Goal: Task Accomplishment & Management: Manage account settings

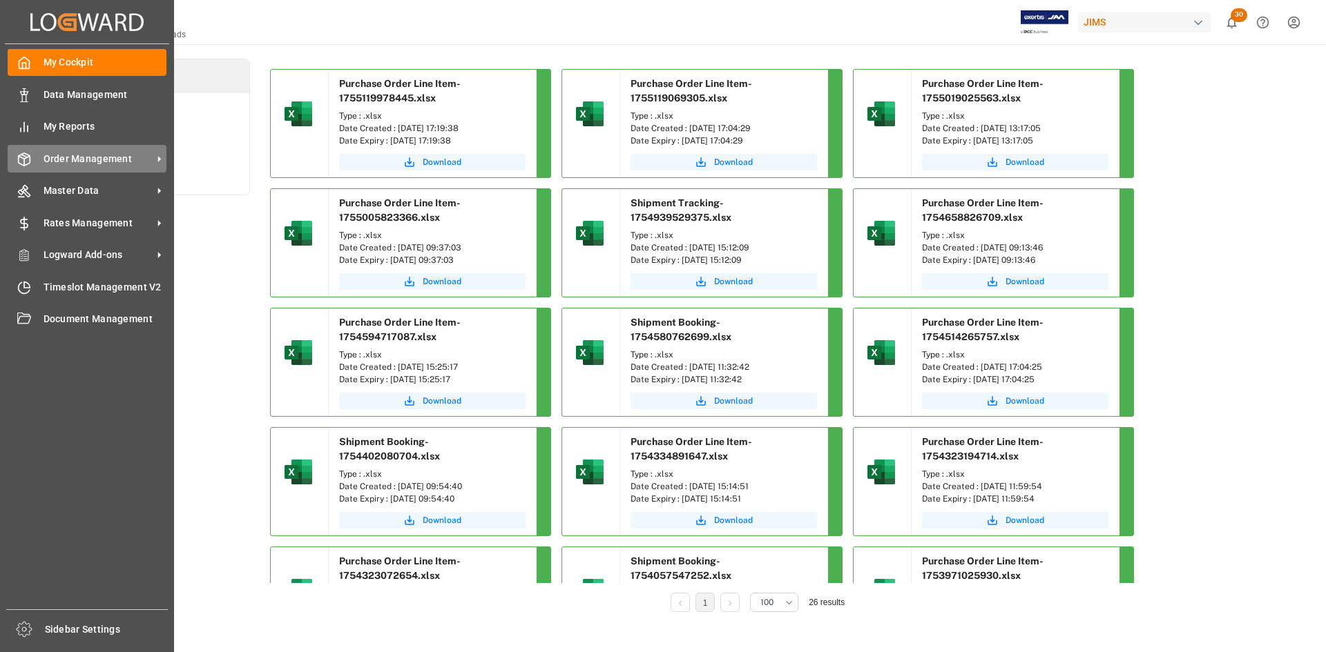
click at [76, 157] on span "Order Management" at bounding box center [97, 159] width 109 height 14
click at [90, 162] on span "Order Management" at bounding box center [97, 159] width 109 height 14
click at [108, 168] on div "Order Management Order Management" at bounding box center [87, 158] width 159 height 27
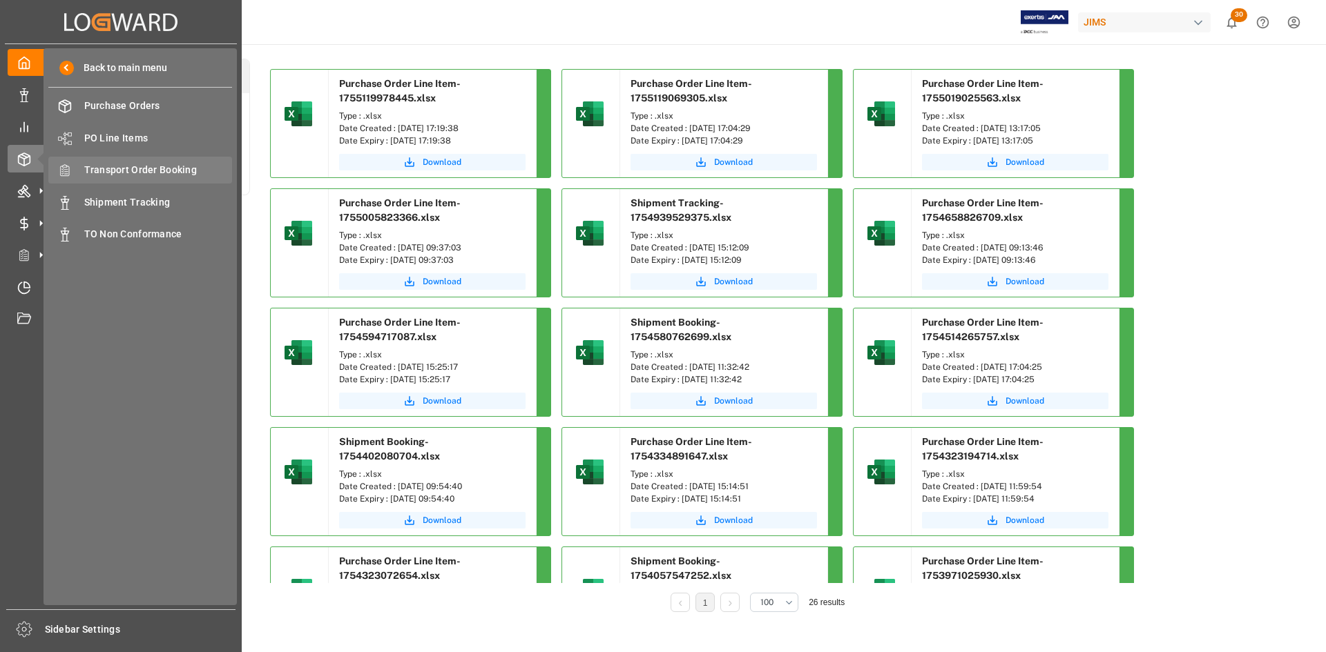
click at [133, 174] on span "Transport Order Booking" at bounding box center [158, 170] width 148 height 14
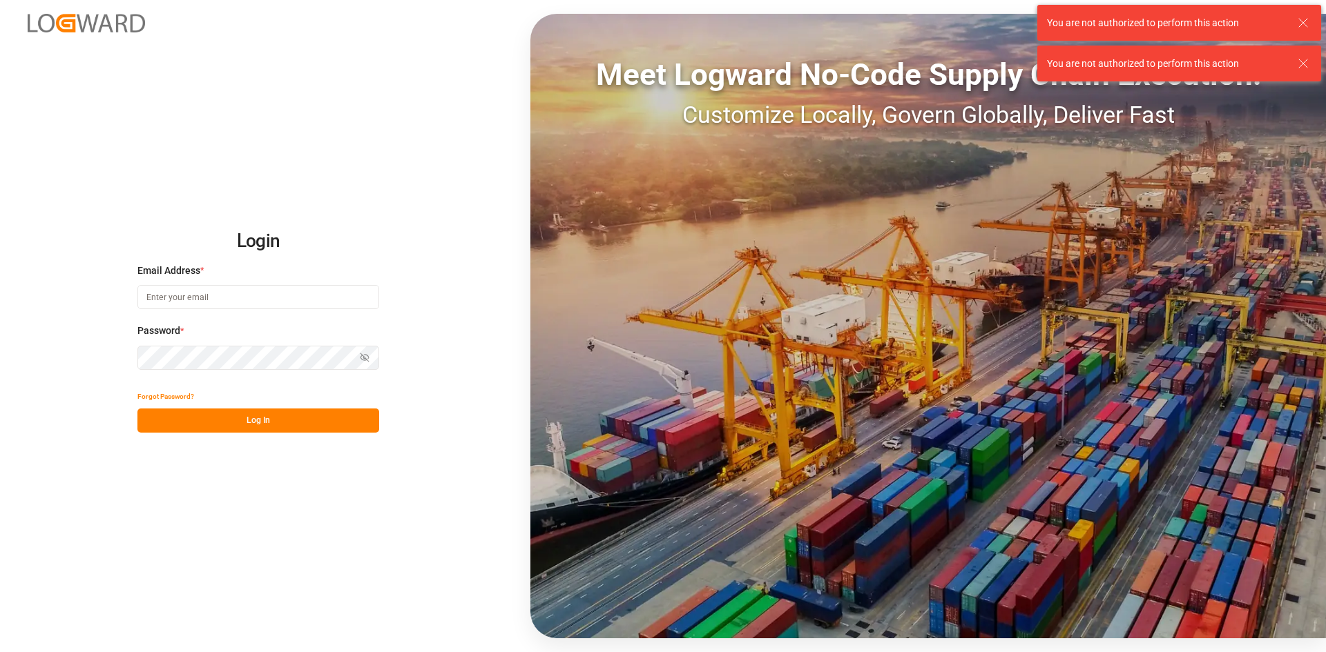
type input "[PERSON_NAME][EMAIL_ADDRESS][DATE][DOMAIN_NAME]"
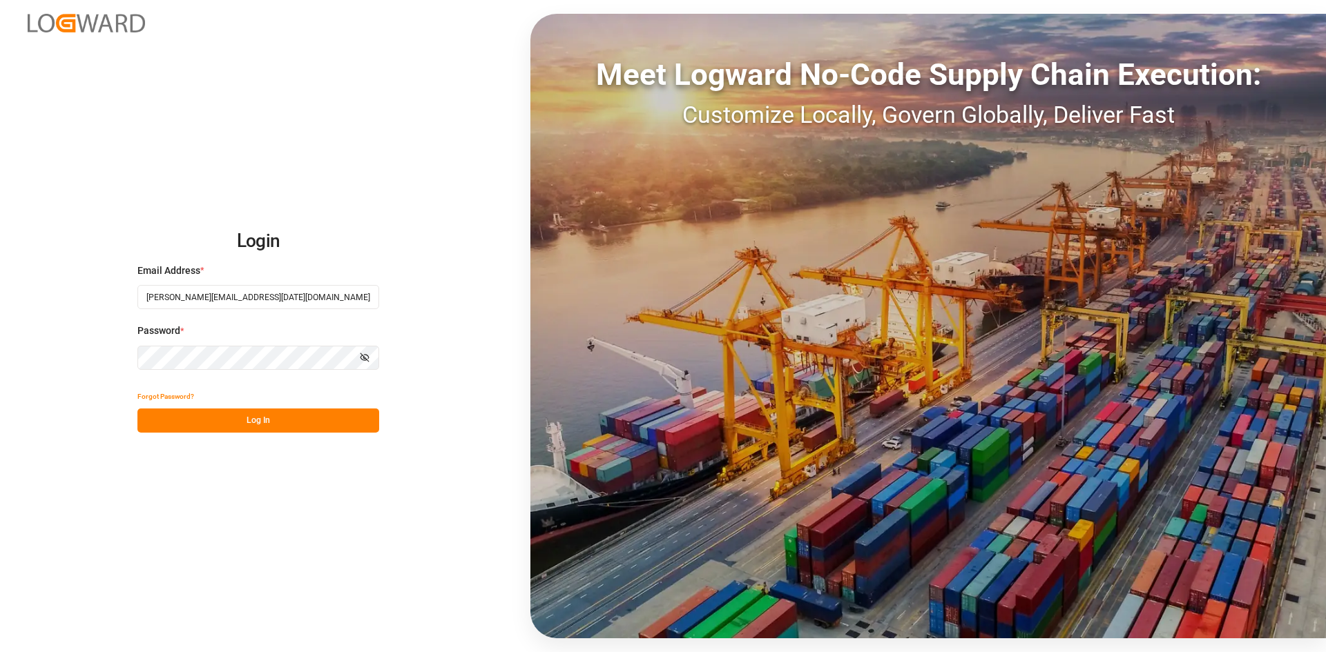
click at [202, 417] on button "Log In" at bounding box center [258, 421] width 242 height 24
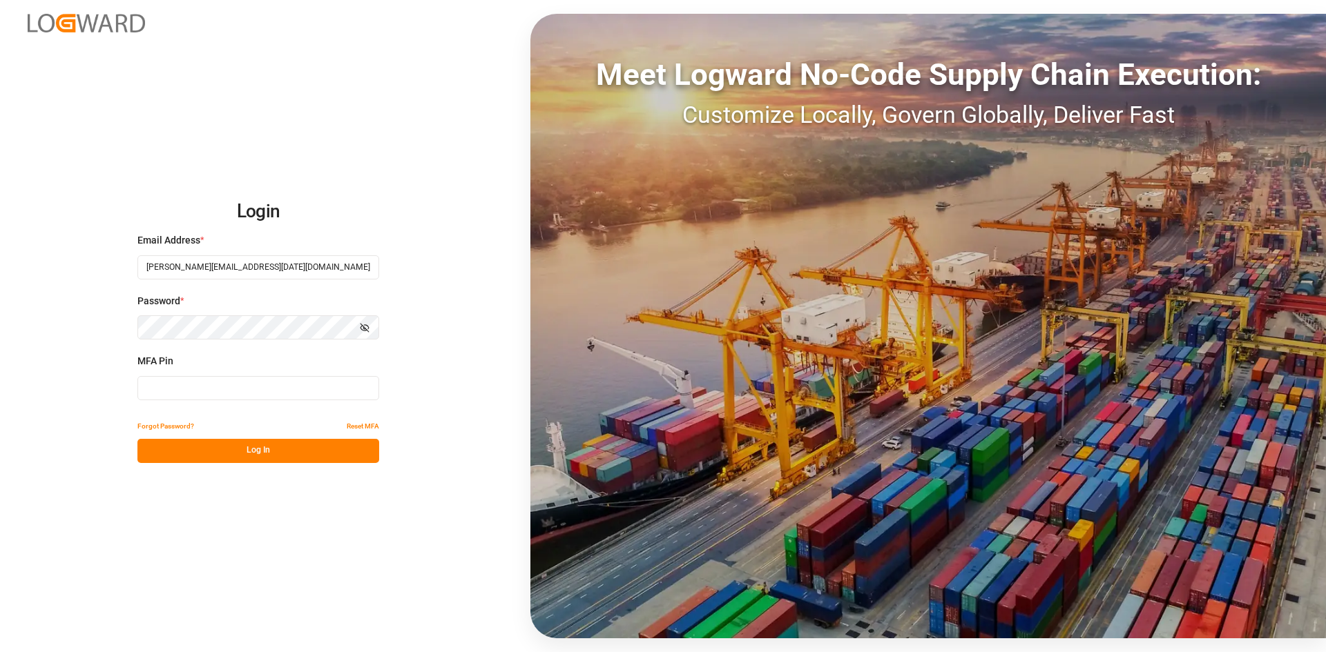
click at [177, 389] on input at bounding box center [258, 388] width 242 height 24
type input "175915"
click at [213, 451] on button "Log In" at bounding box center [258, 451] width 242 height 24
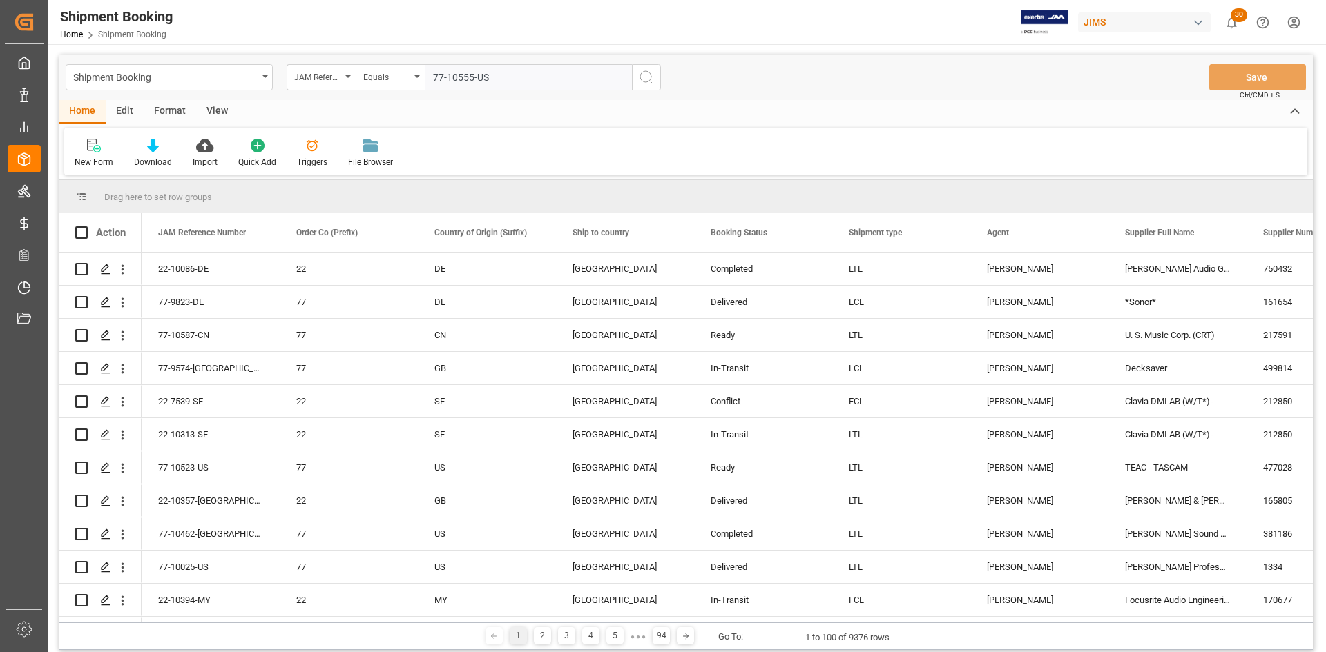
type input "77-10555-US"
click at [644, 79] on icon "search button" at bounding box center [646, 77] width 17 height 17
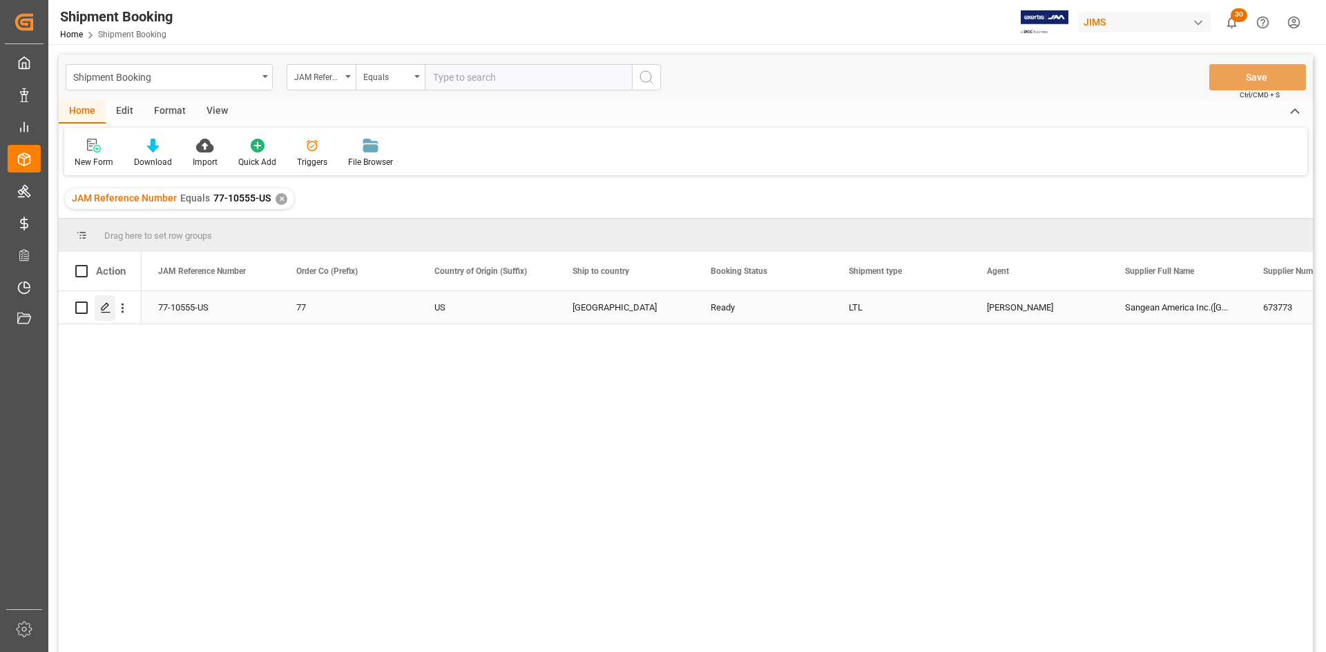
click at [105, 309] on polygon "Press SPACE to select this row." at bounding box center [104, 307] width 7 height 7
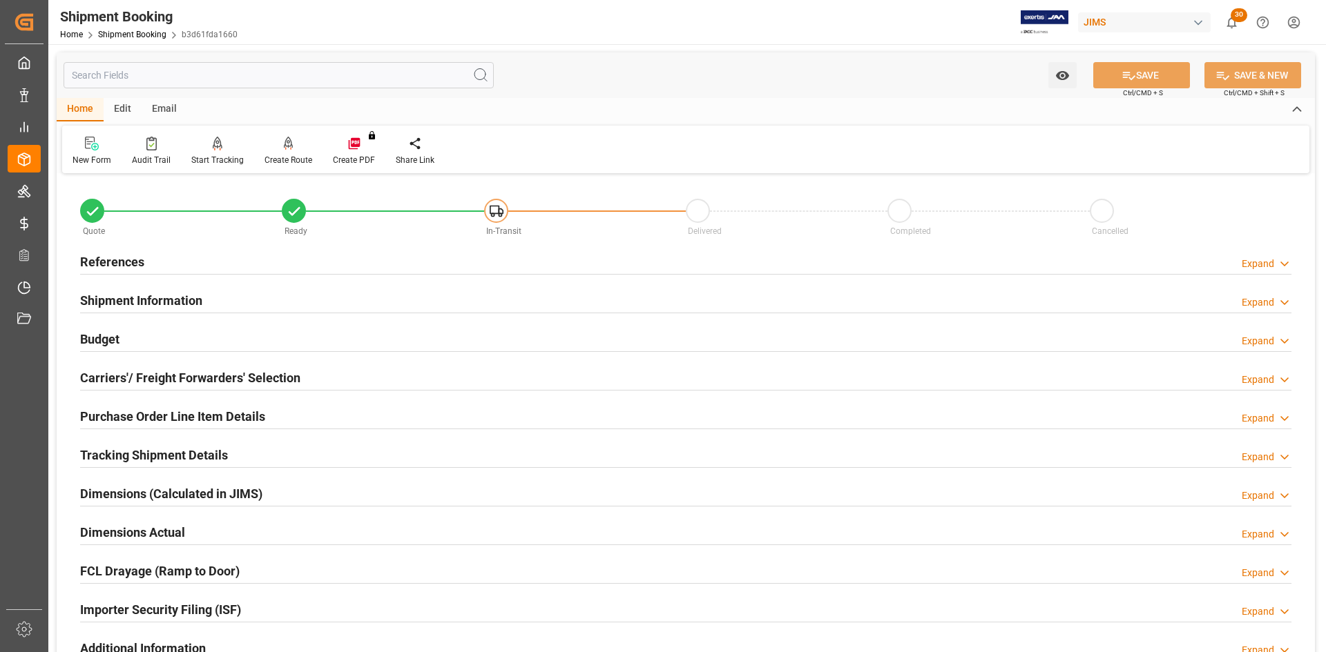
click at [98, 255] on h2 "References" at bounding box center [112, 262] width 64 height 19
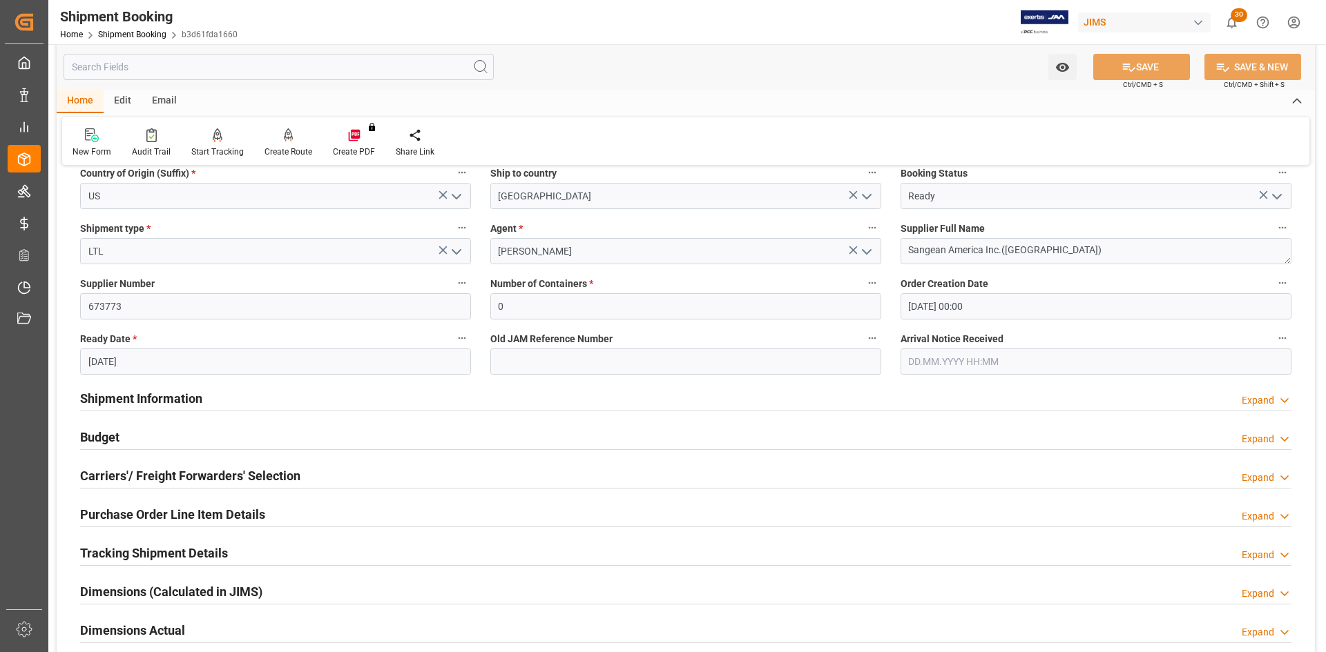
scroll to position [207, 0]
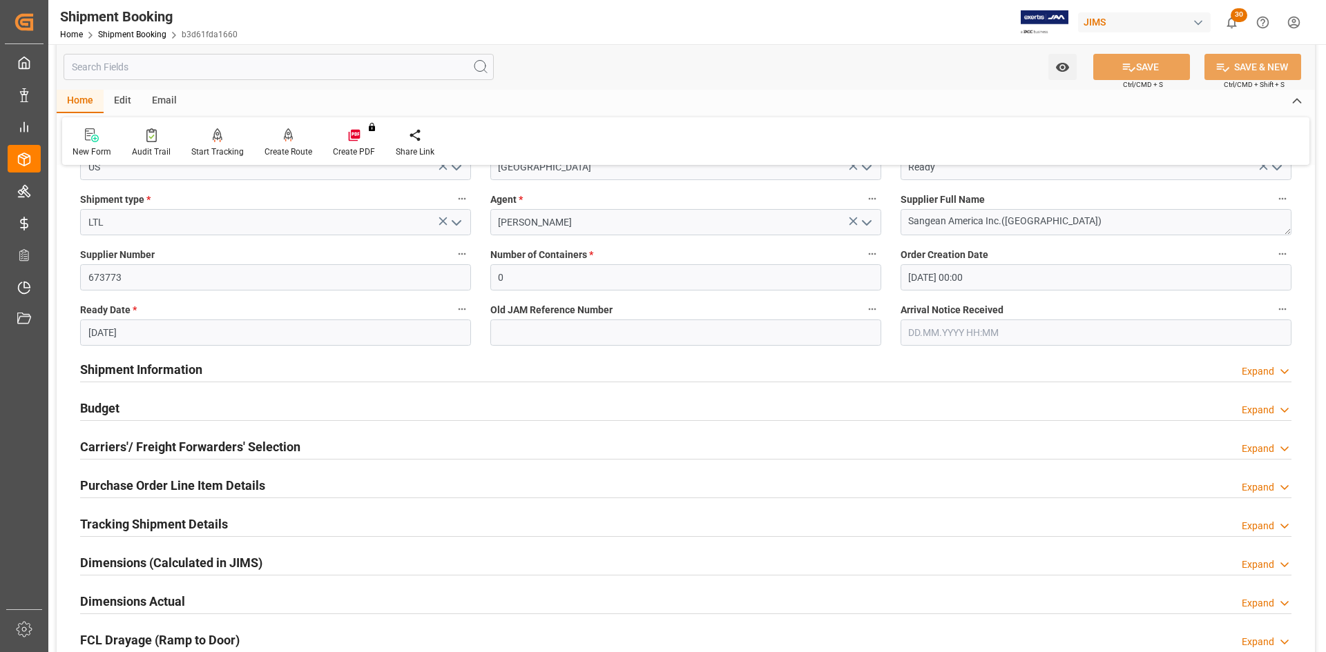
click at [129, 364] on h2 "Shipment Information" at bounding box center [141, 369] width 122 height 19
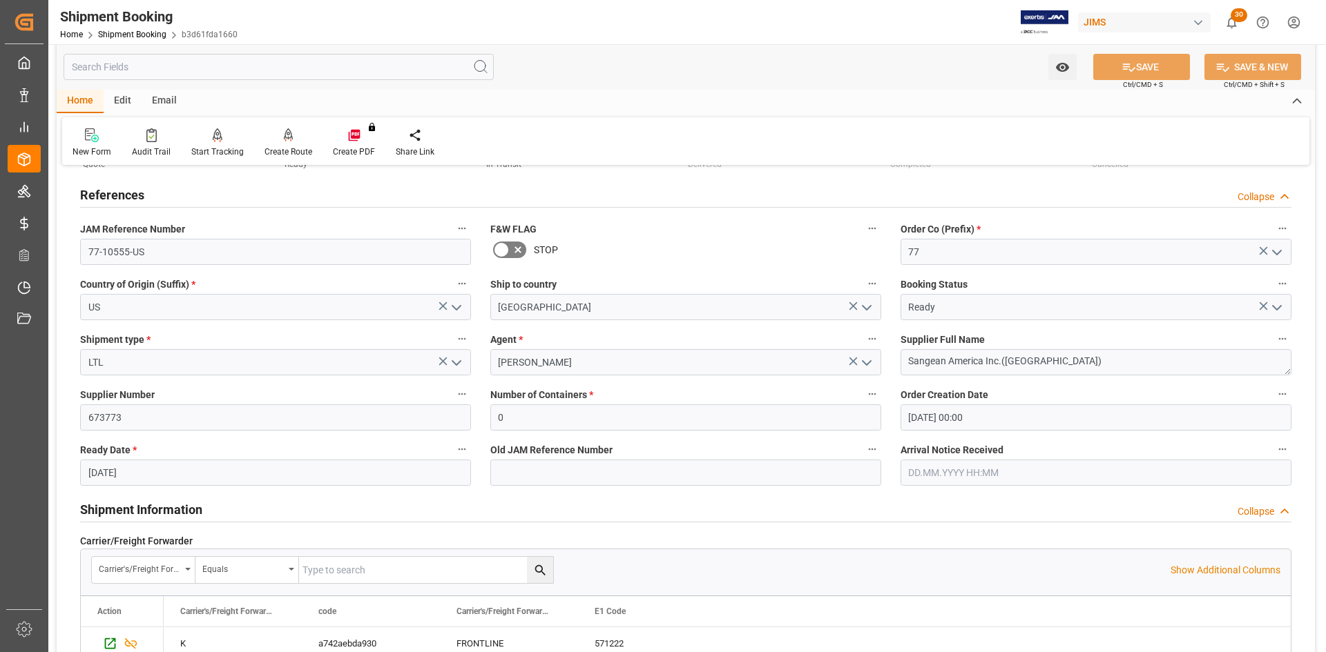
scroll to position [0, 0]
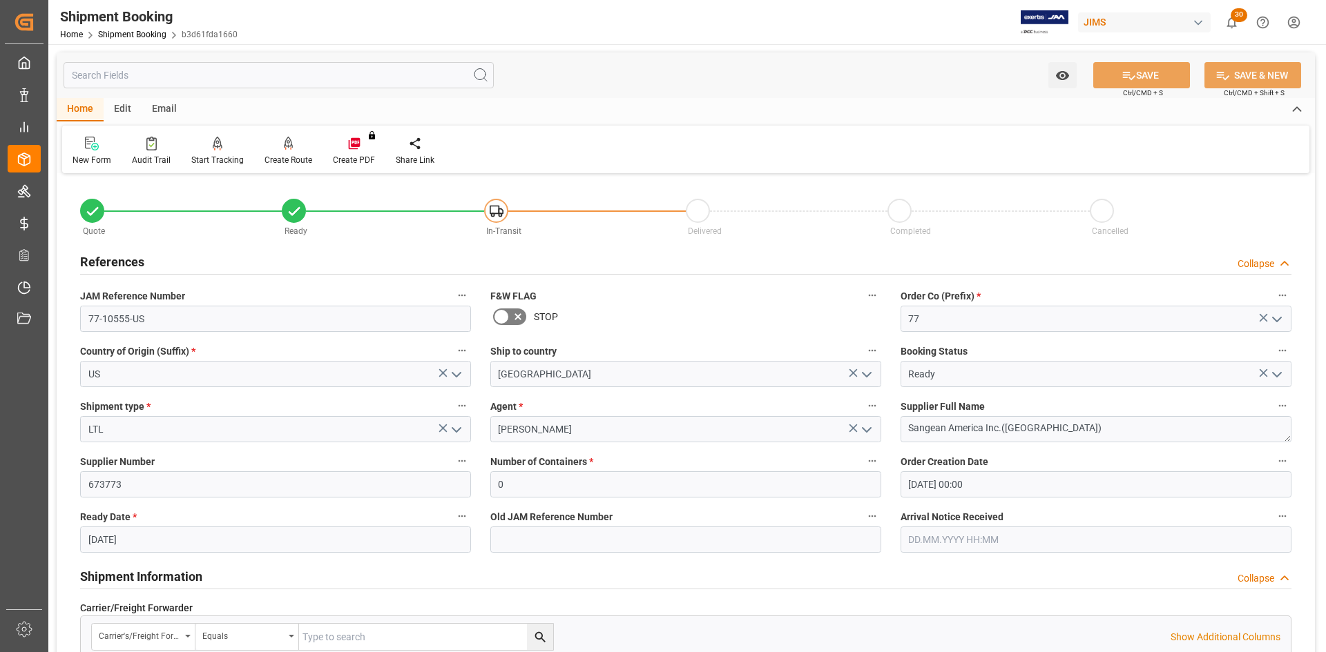
click at [936, 545] on input "text" at bounding box center [1095, 540] width 391 height 26
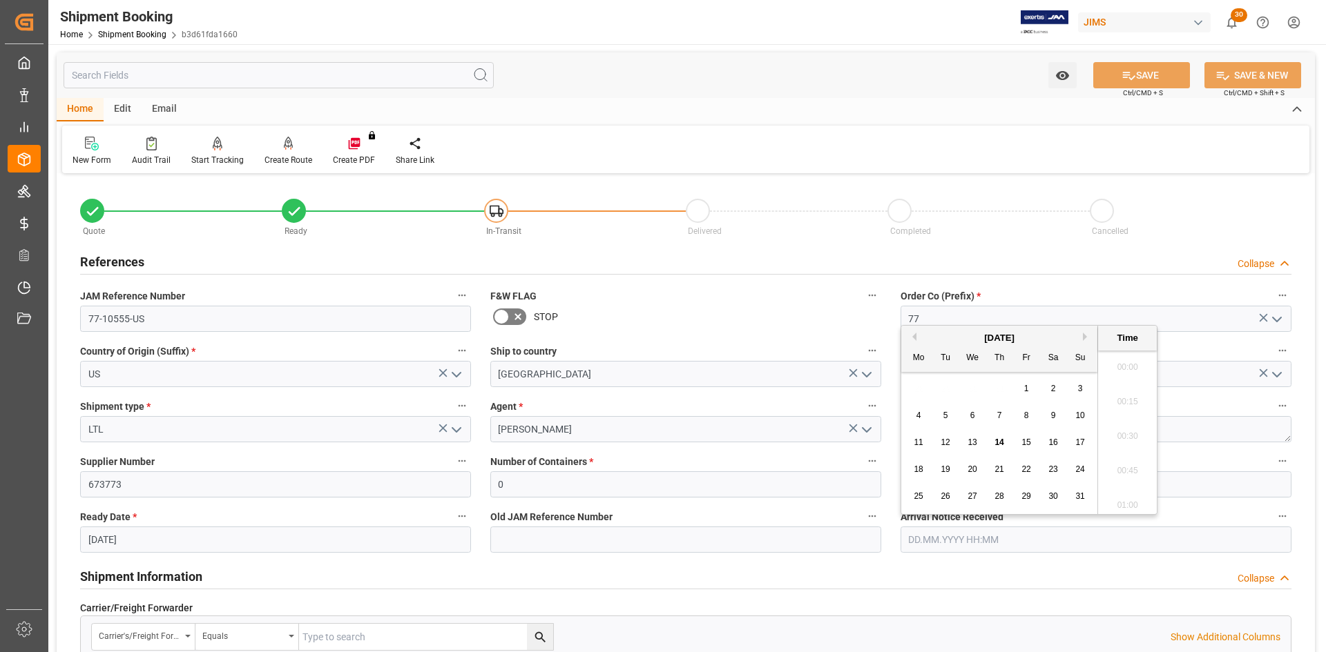
scroll to position [1144, 0]
drag, startPoint x: 839, startPoint y: 597, endPoint x: 898, endPoint y: 578, distance: 61.6
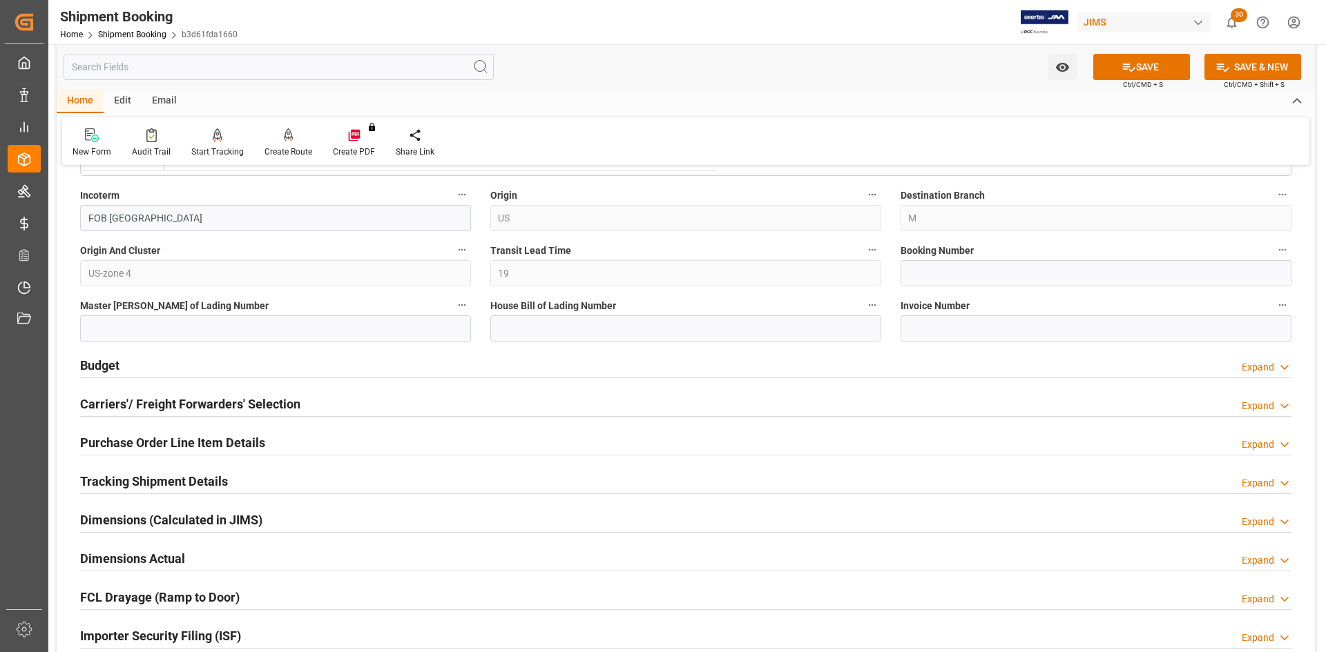
scroll to position [829, 0]
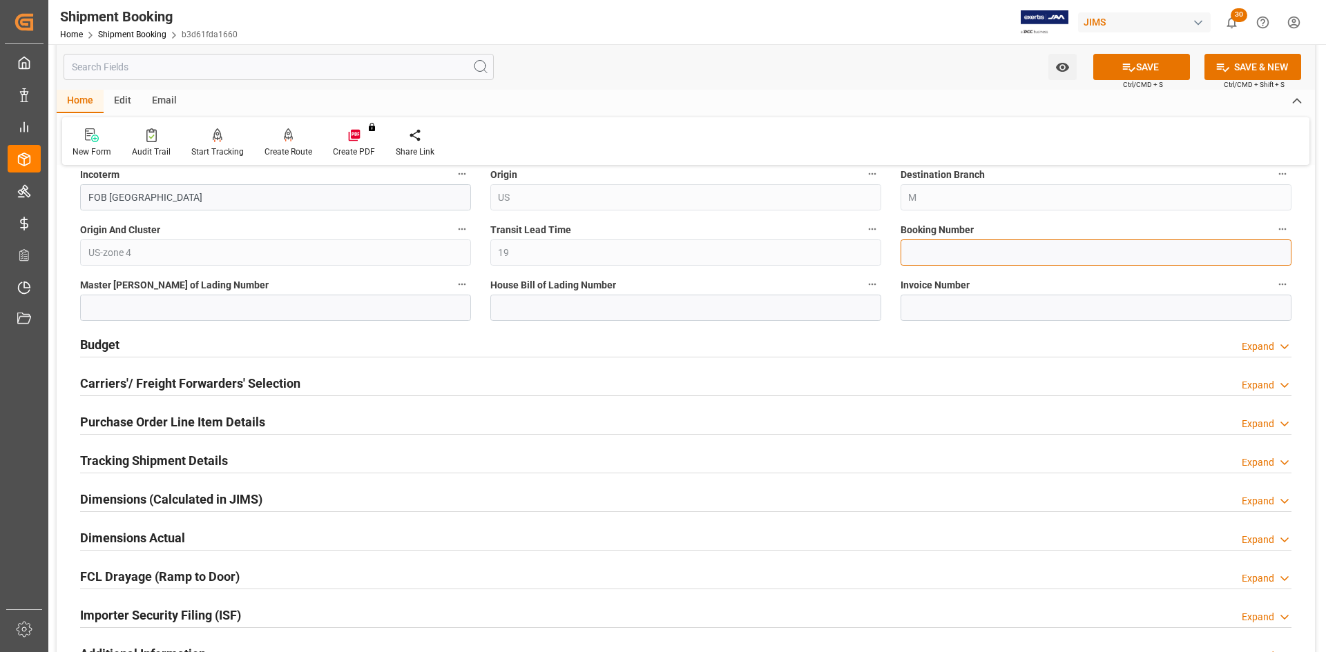
click at [941, 252] on input at bounding box center [1095, 253] width 391 height 26
type input "63918"
click at [1170, 63] on button "SAVE" at bounding box center [1141, 67] width 97 height 26
click at [97, 342] on h2 "Budget" at bounding box center [99, 345] width 39 height 19
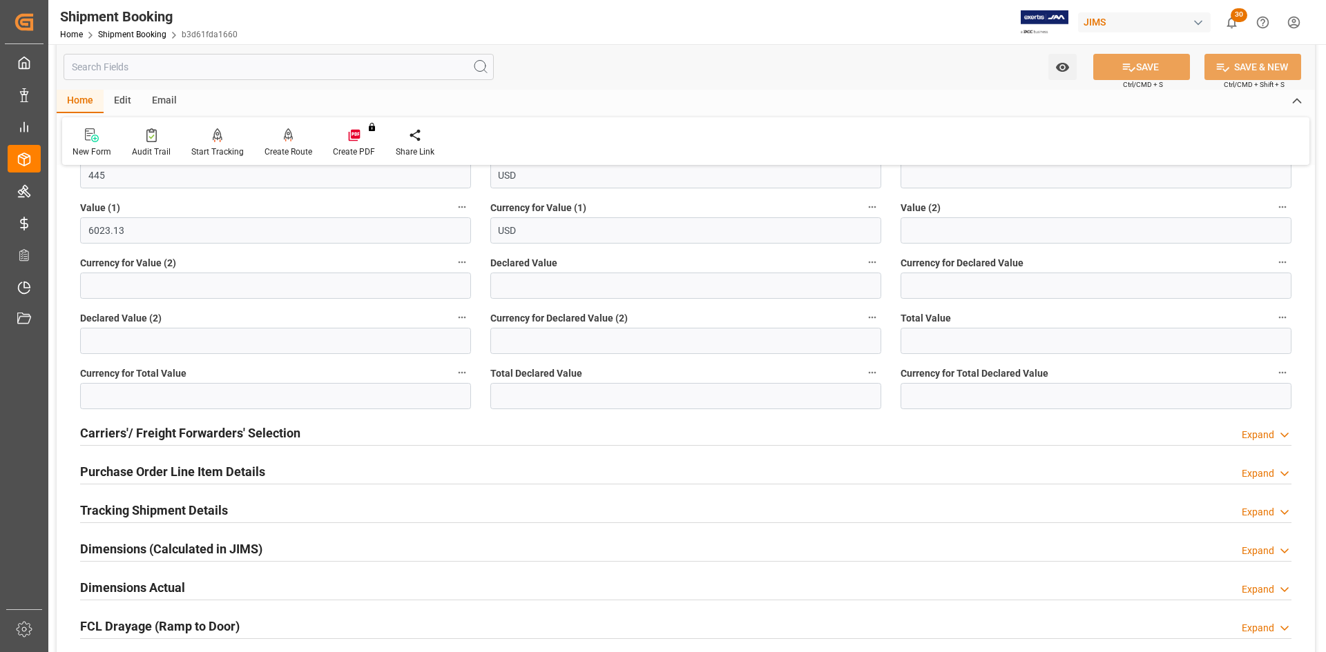
scroll to position [1174, 0]
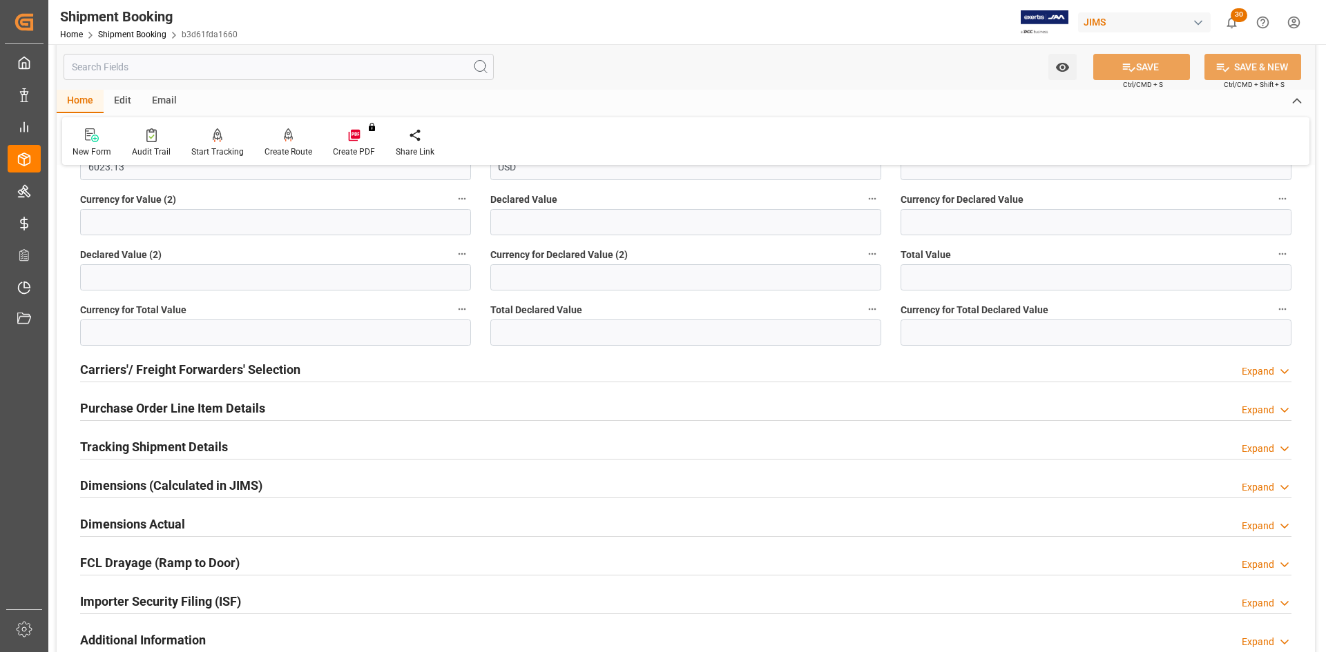
click at [159, 371] on h2 "Carriers'/ Freight Forwarders' Selection" at bounding box center [190, 369] width 220 height 19
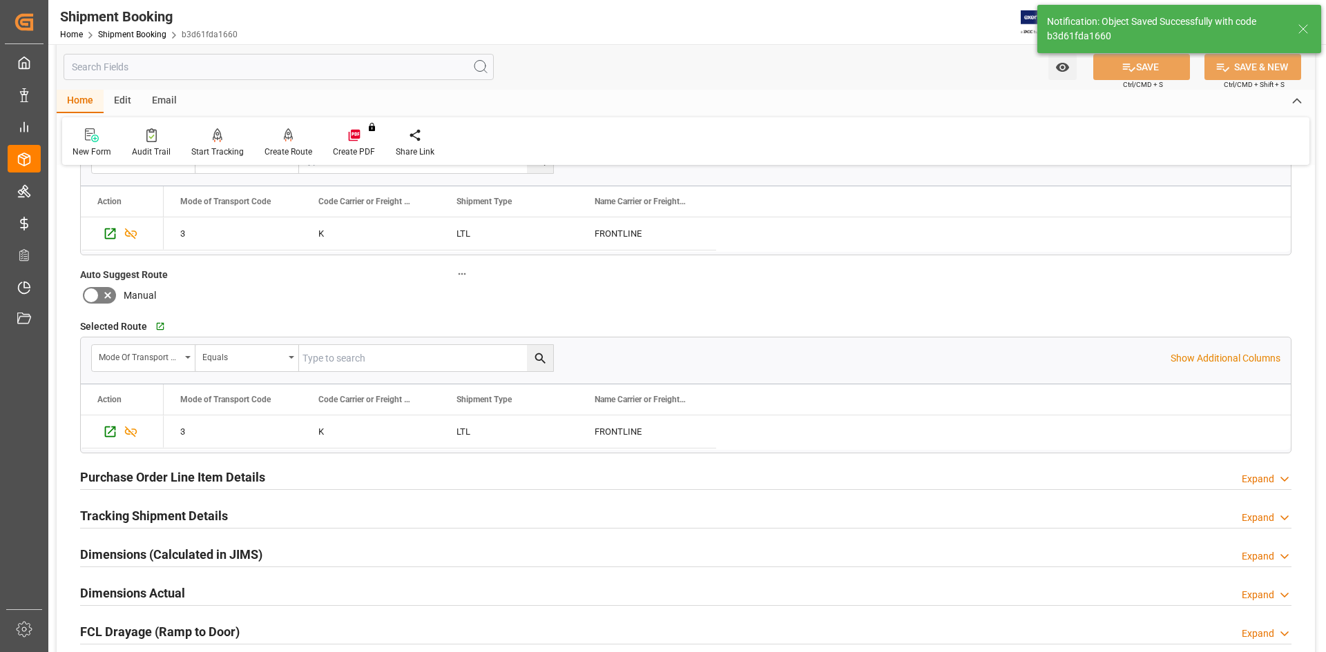
click at [201, 486] on h2 "Purchase Order Line Item Details" at bounding box center [172, 477] width 185 height 19
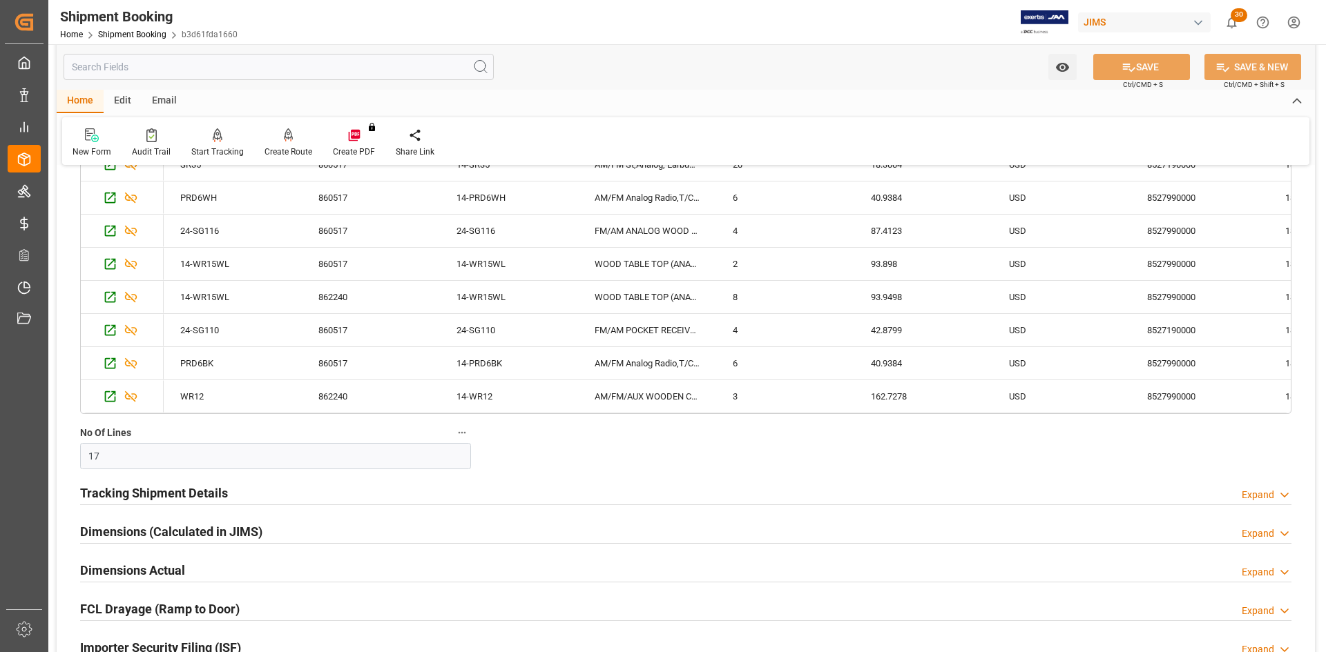
scroll to position [837, 0]
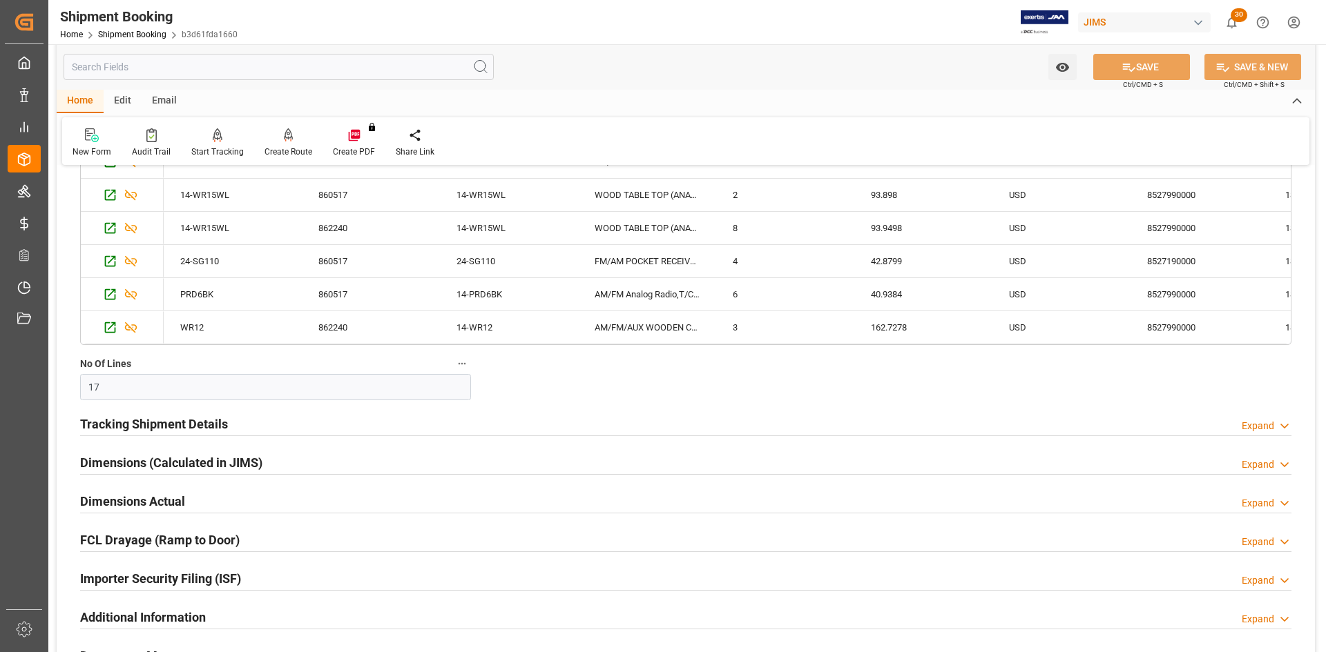
click at [133, 465] on h2 "Dimensions (Calculated in JIMS)" at bounding box center [171, 463] width 182 height 19
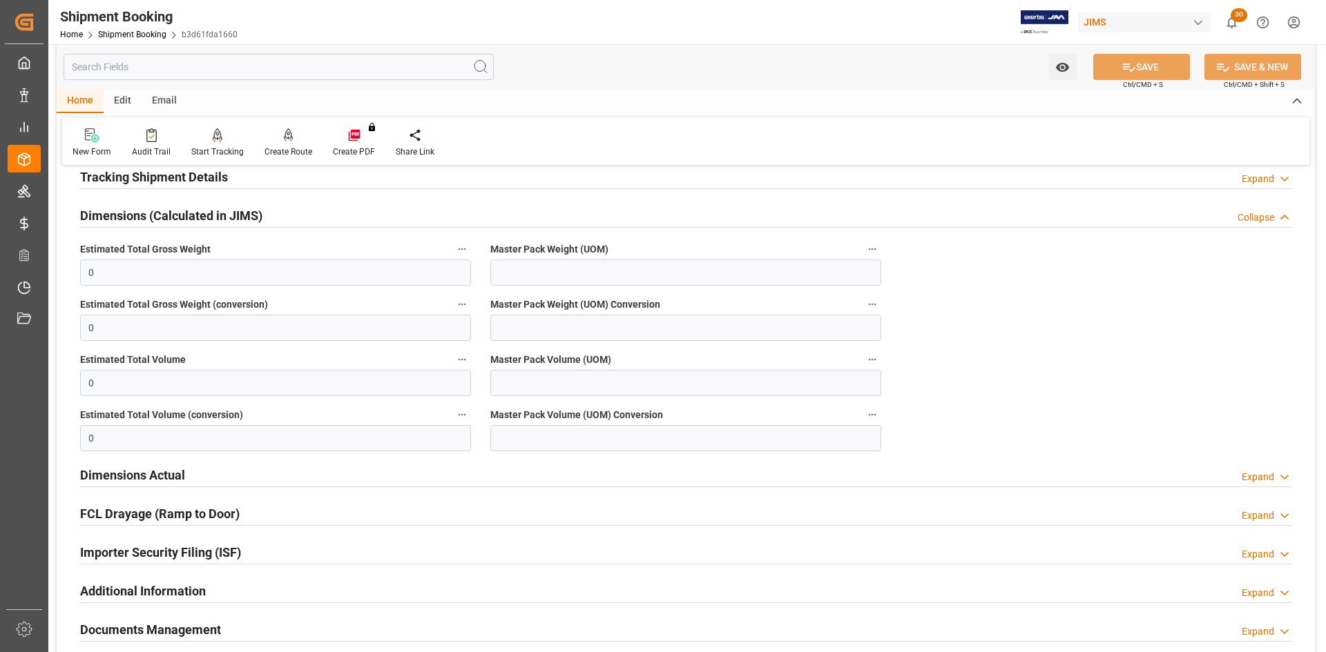
scroll to position [1113, 0]
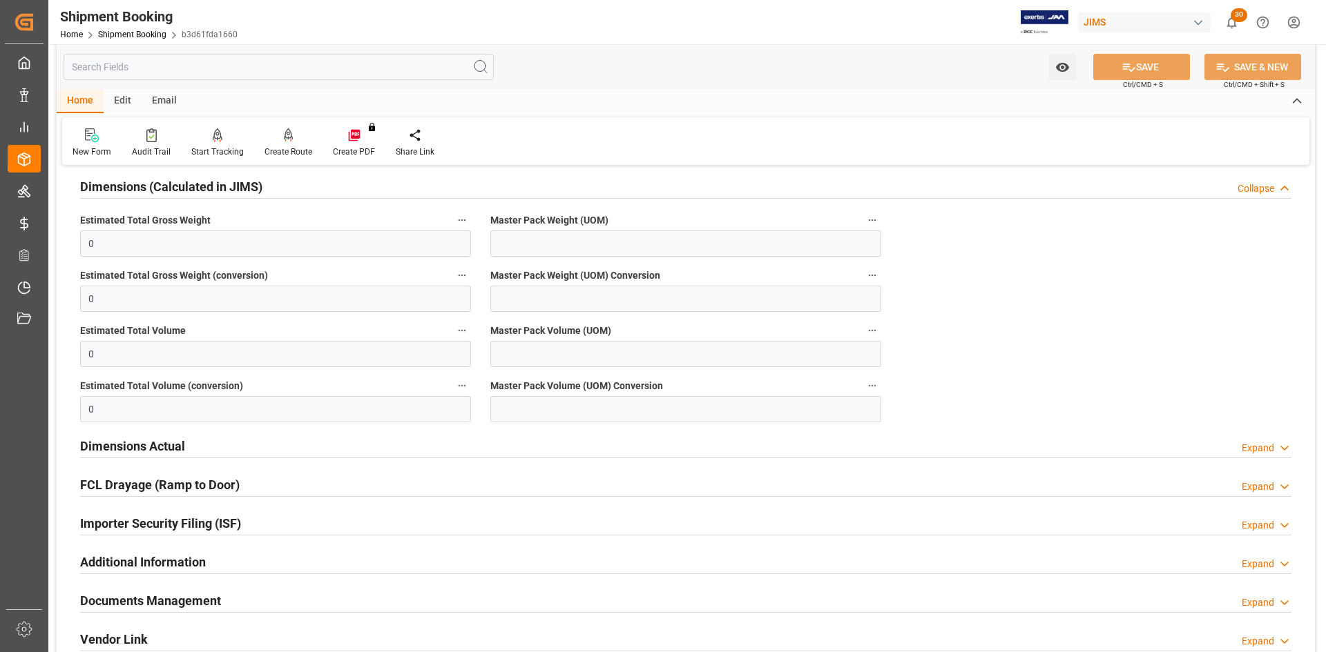
click at [146, 451] on h2 "Dimensions Actual" at bounding box center [132, 446] width 105 height 19
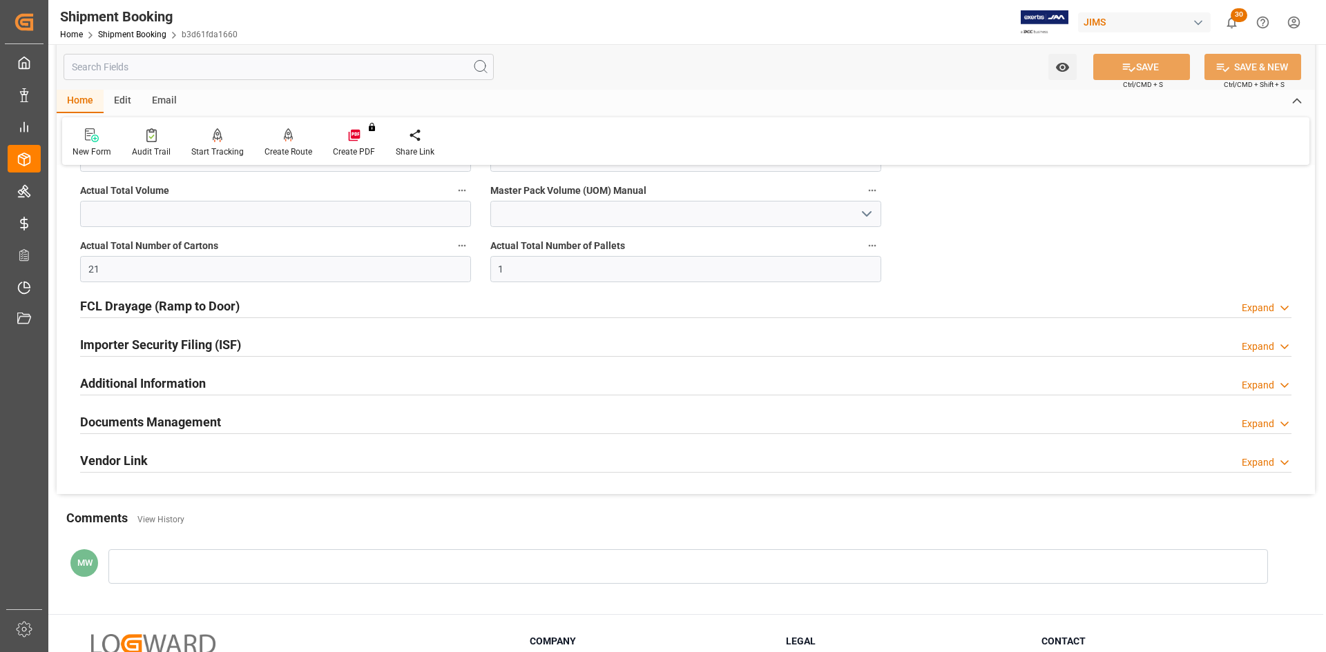
scroll to position [1458, 0]
click at [165, 426] on h2 "Documents Management" at bounding box center [150, 421] width 141 height 19
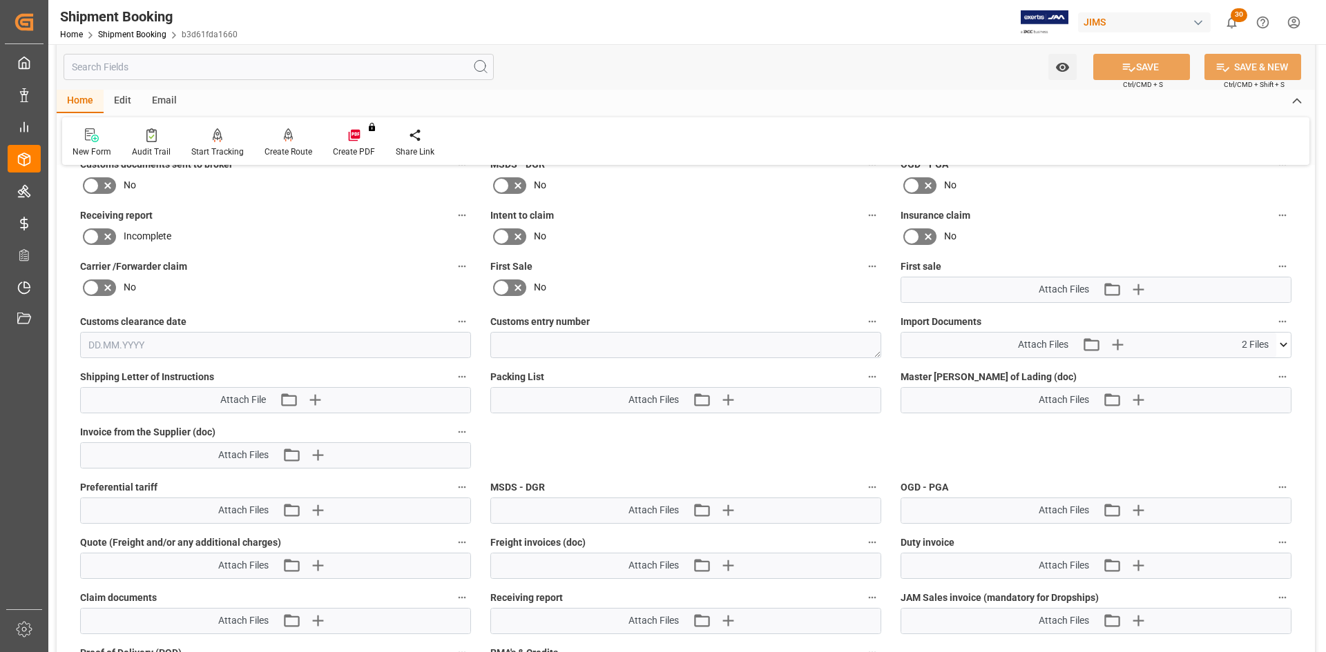
scroll to position [1803, 0]
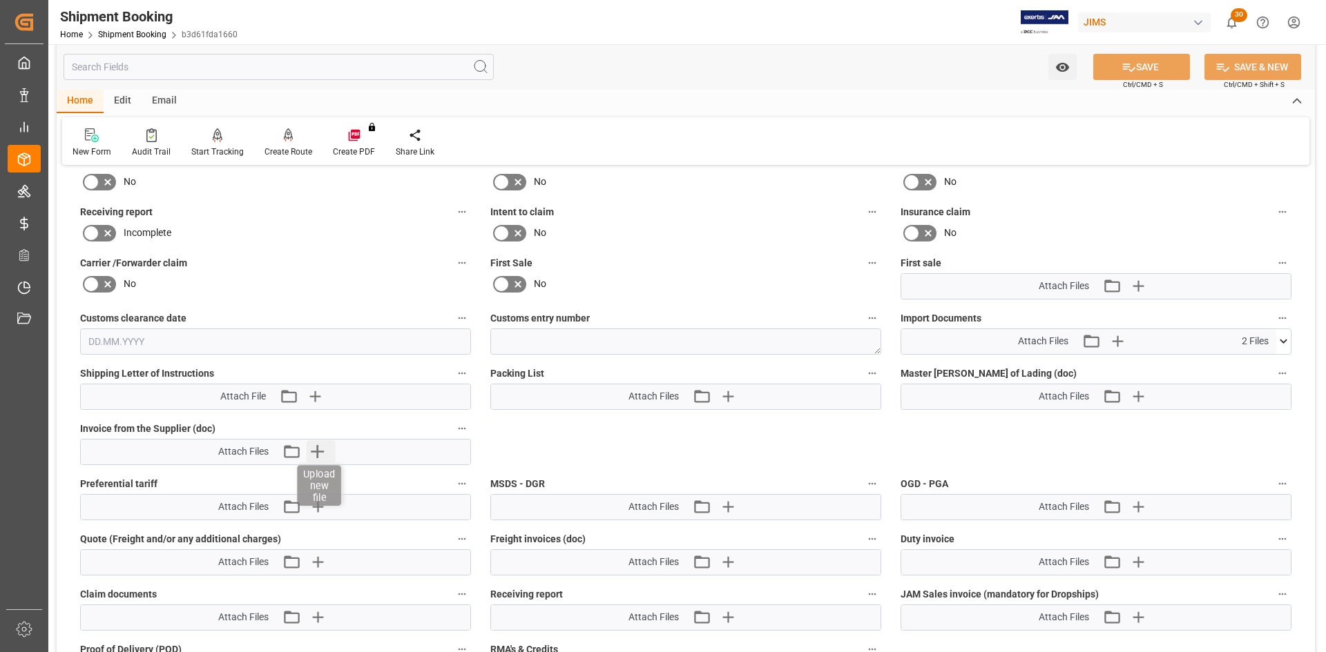
click at [322, 454] on icon "button" at bounding box center [317, 452] width 22 height 22
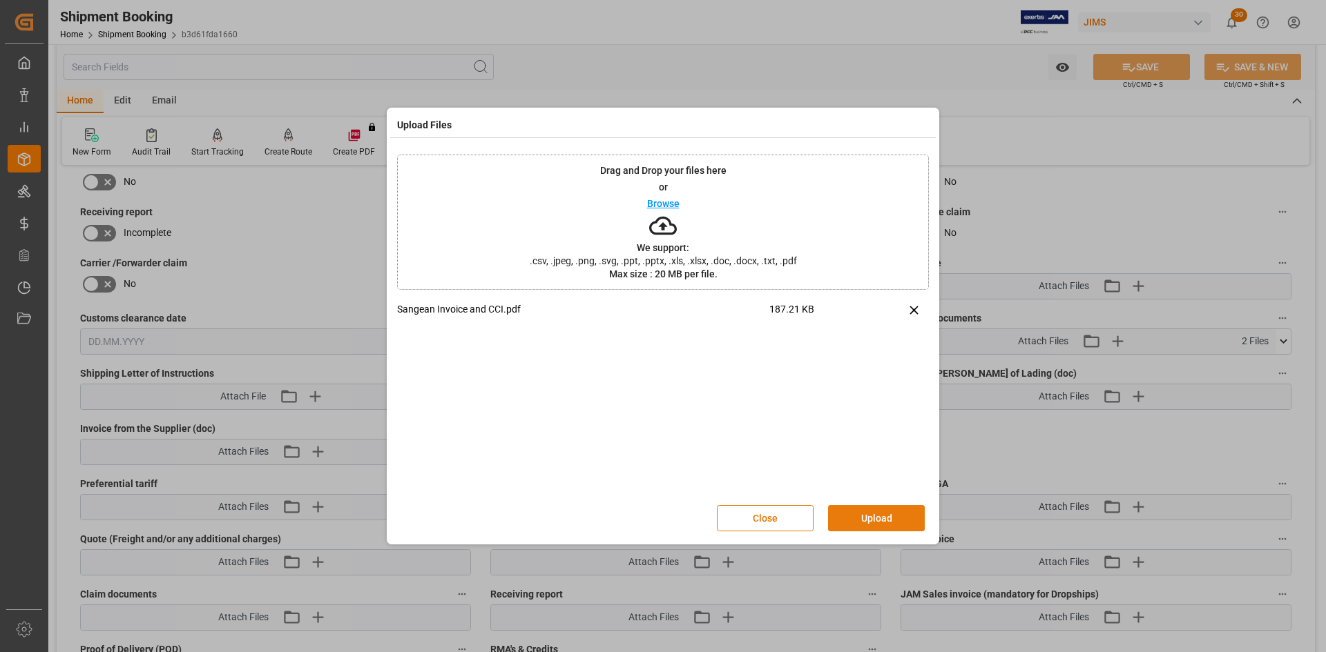
click at [895, 514] on button "Upload" at bounding box center [876, 518] width 97 height 26
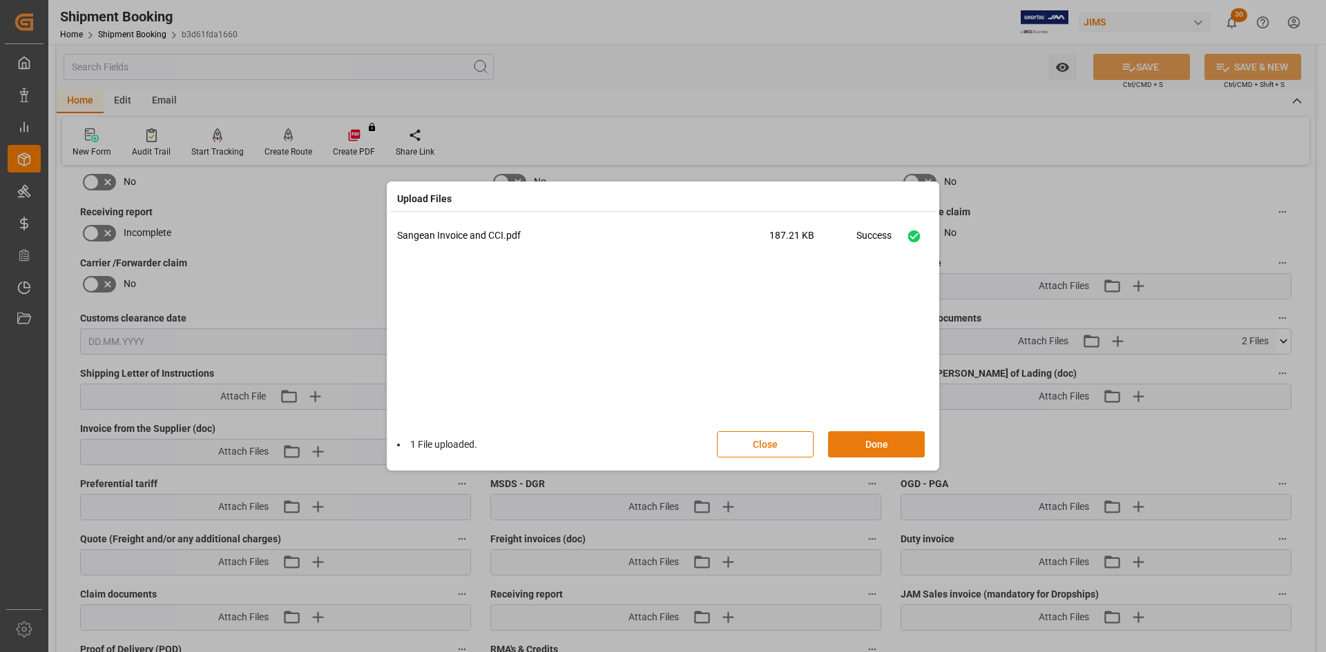
click at [849, 447] on button "Done" at bounding box center [876, 445] width 97 height 26
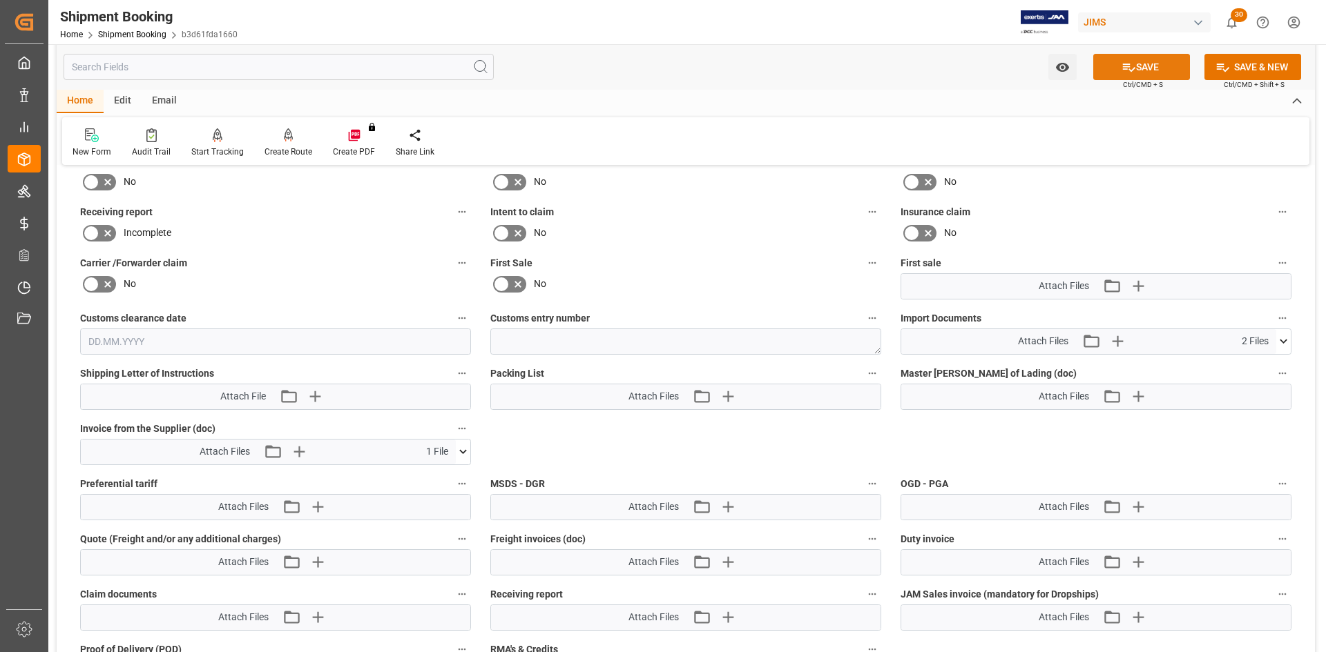
click at [1168, 72] on button "SAVE" at bounding box center [1141, 67] width 97 height 26
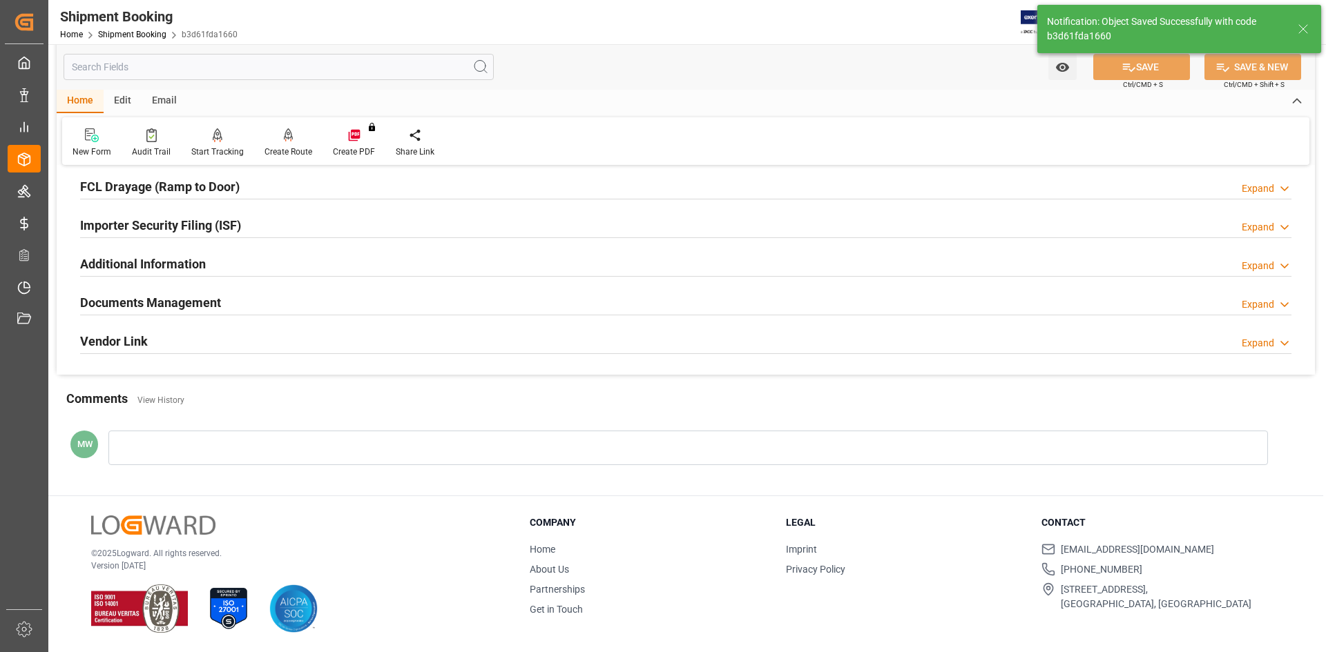
scroll to position [384, 0]
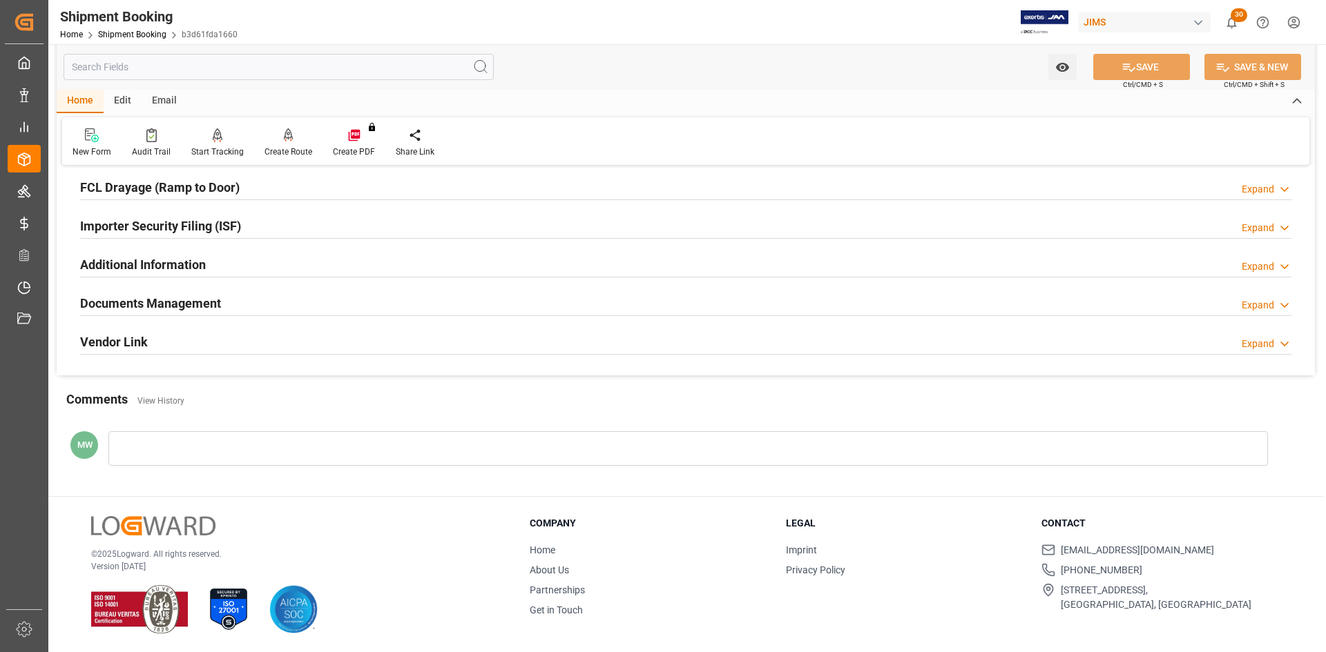
click at [1288, 305] on icon at bounding box center [1284, 305] width 14 height 14
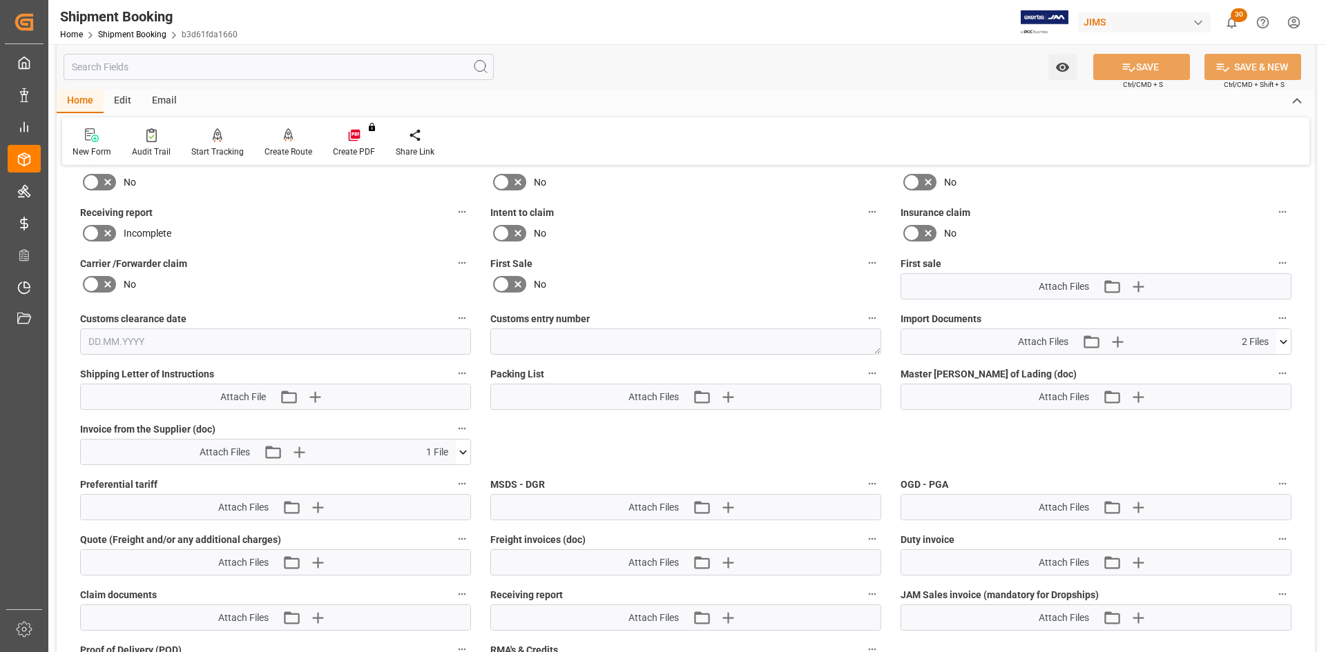
scroll to position [680, 0]
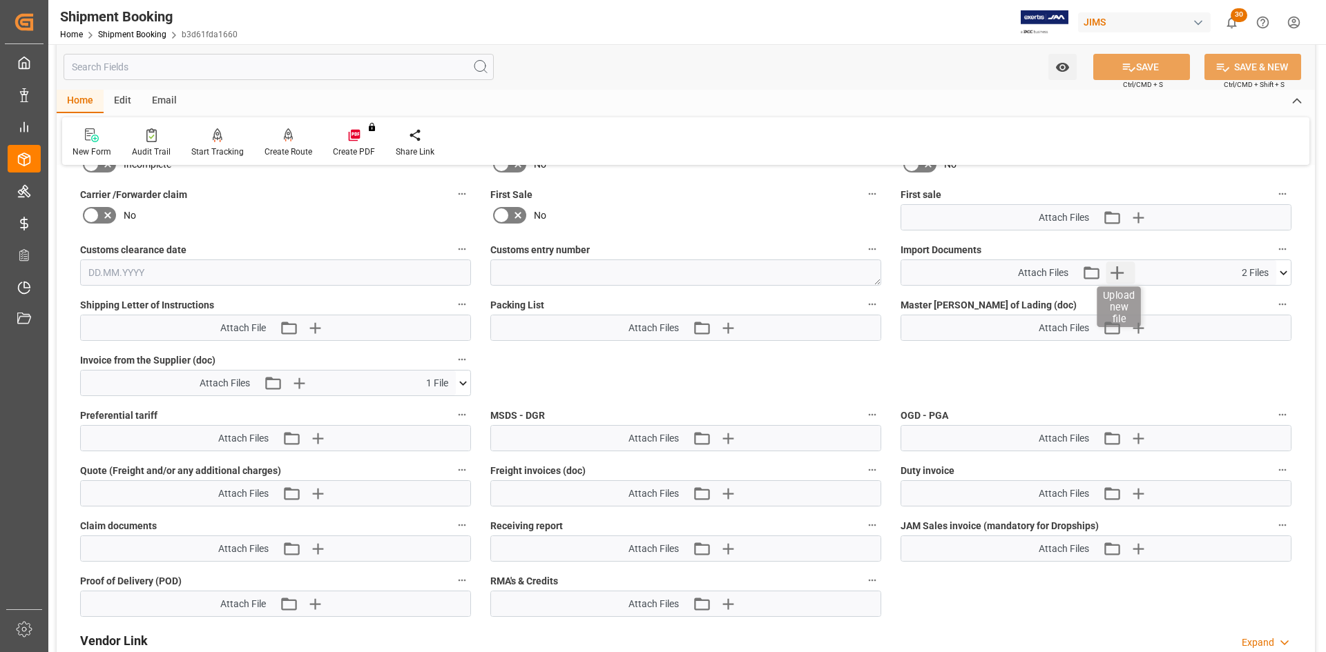
click at [1123, 273] on icon "button" at bounding box center [1116, 273] width 22 height 22
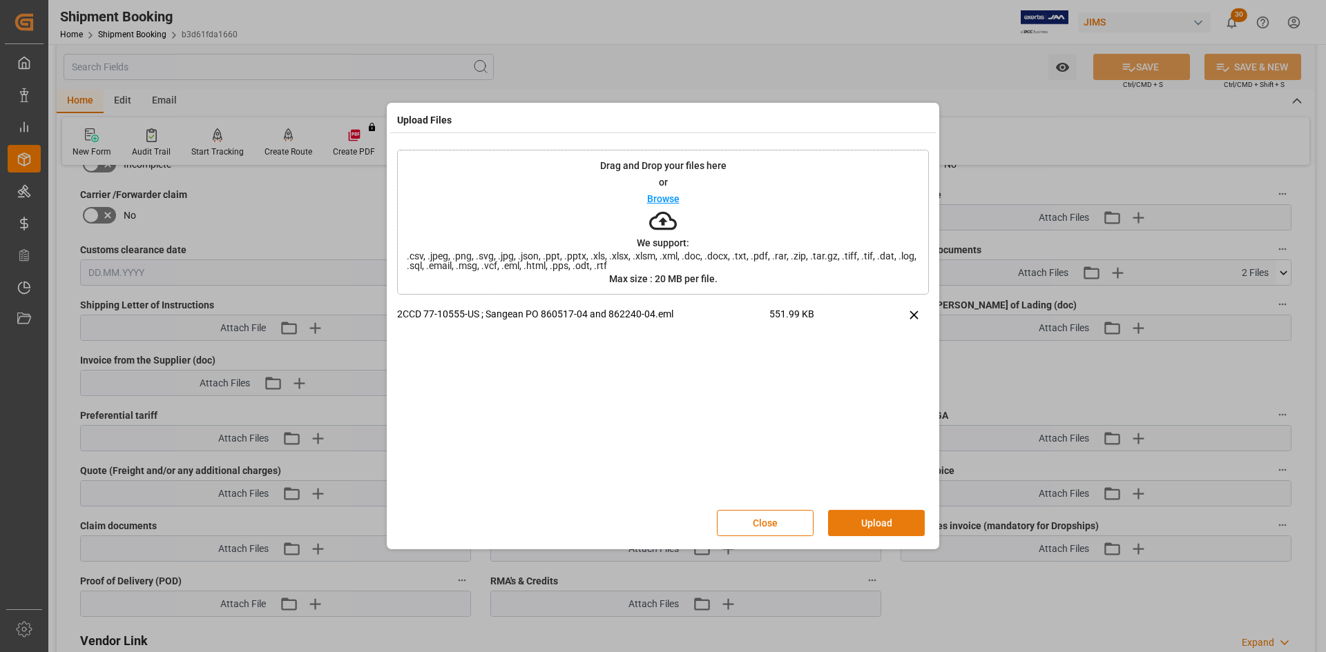
click at [897, 525] on button "Upload" at bounding box center [876, 523] width 97 height 26
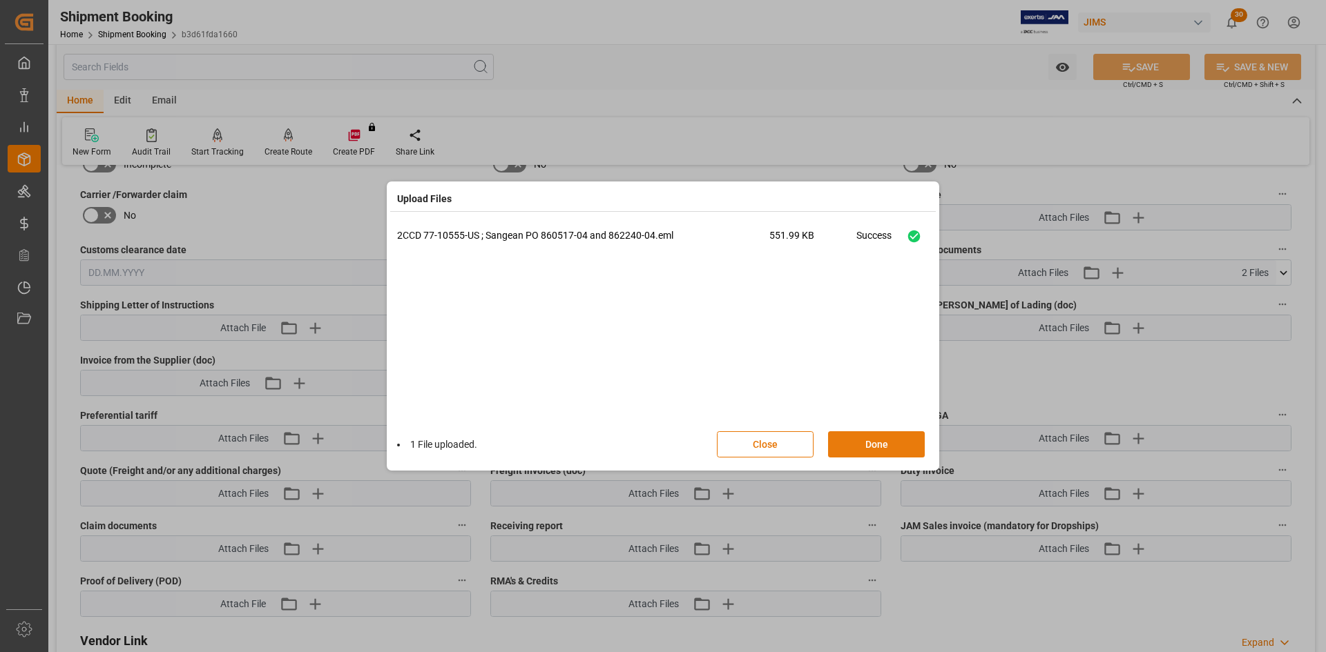
click at [856, 445] on button "Done" at bounding box center [876, 445] width 97 height 26
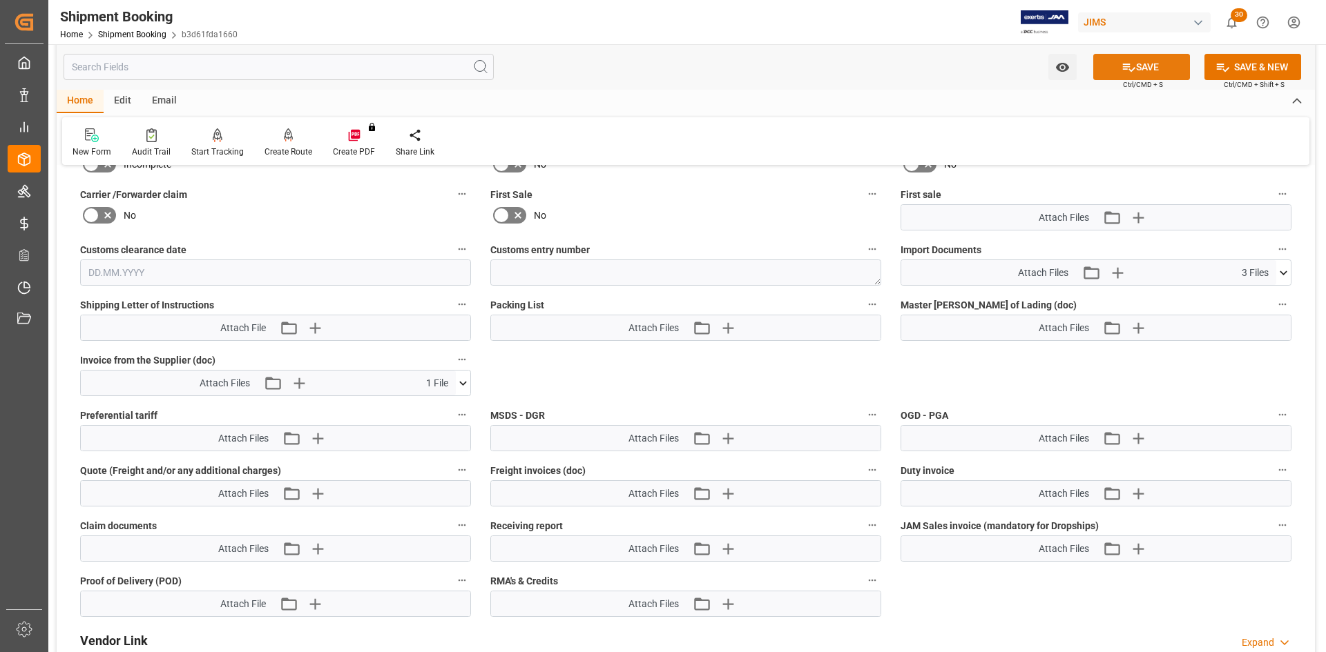
click at [1151, 67] on button "SAVE" at bounding box center [1141, 67] width 97 height 26
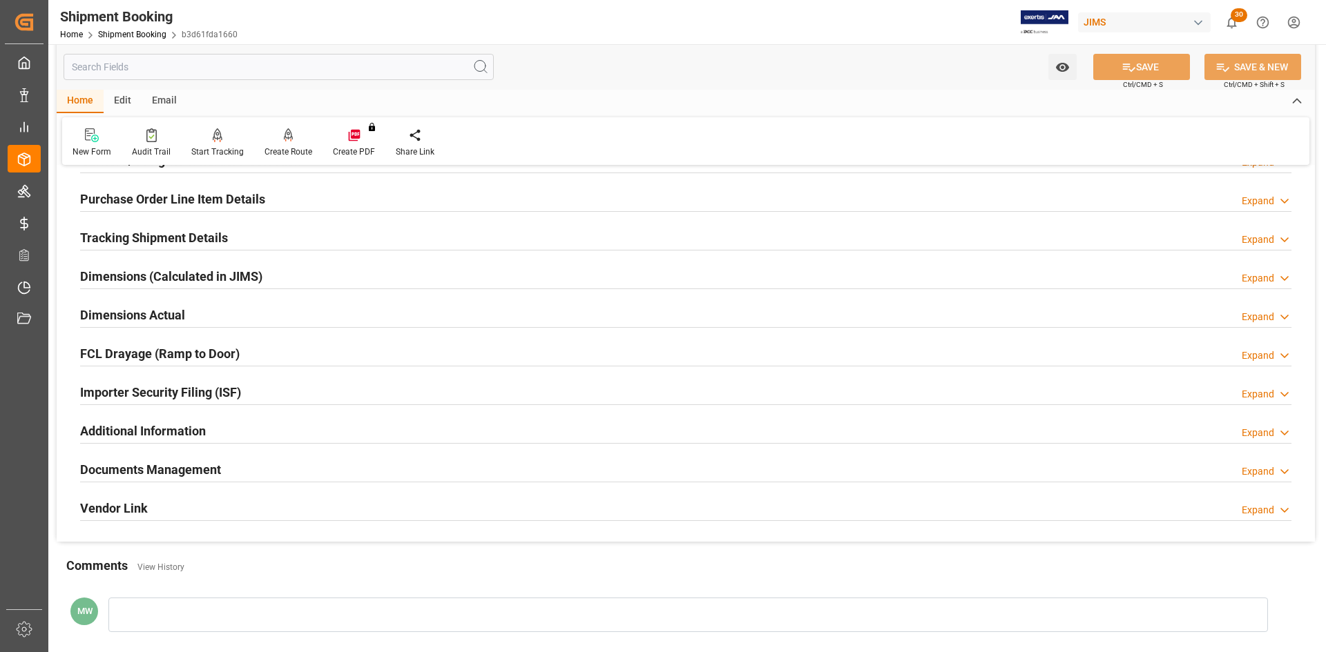
scroll to position [223, 0]
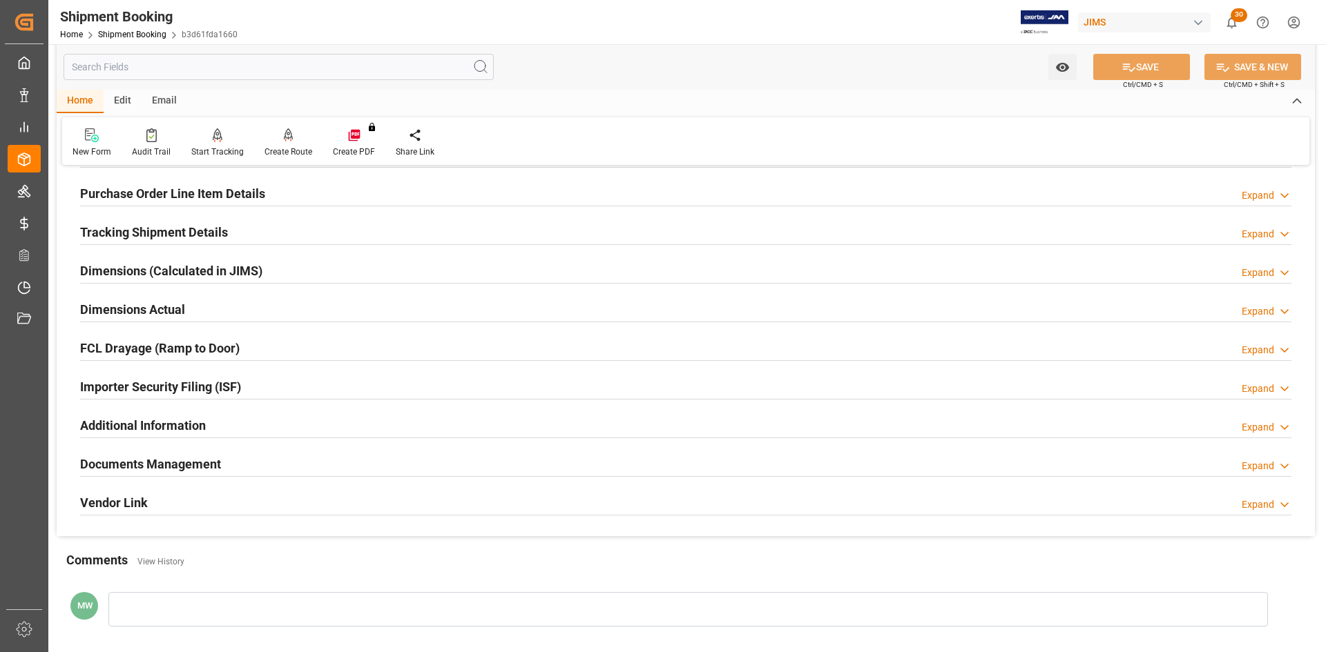
click at [152, 460] on h2 "Documents Management" at bounding box center [150, 464] width 141 height 19
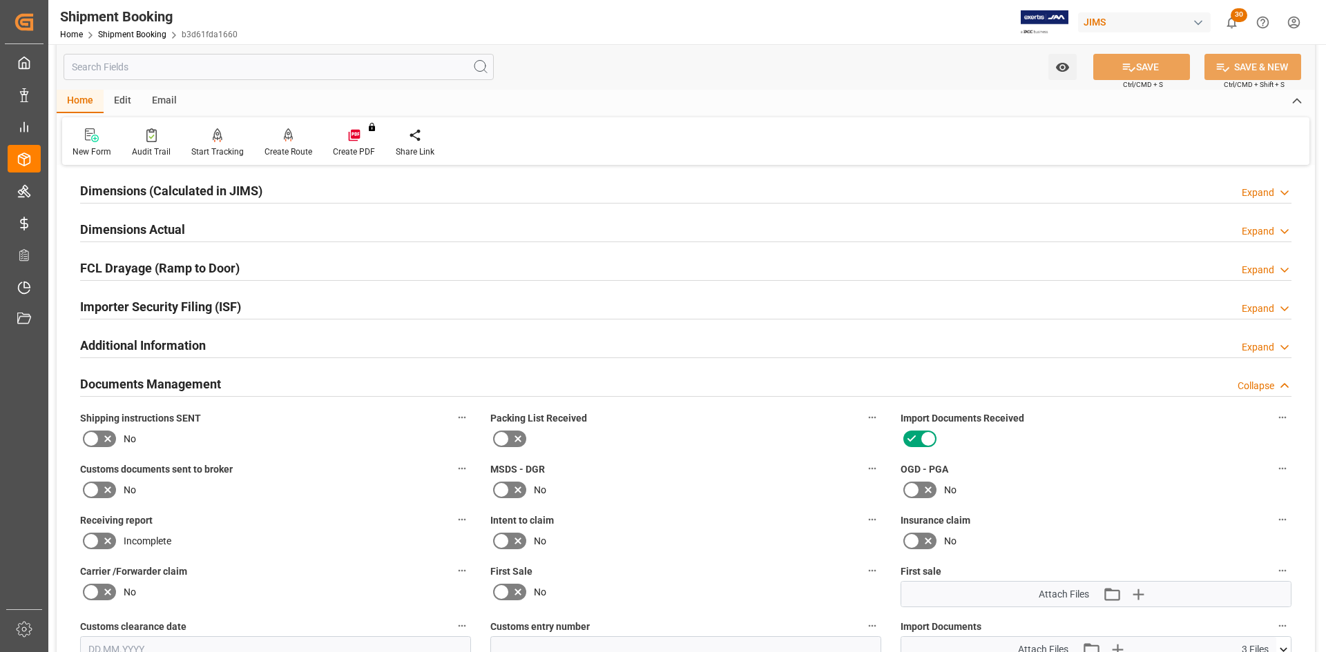
scroll to position [292, 0]
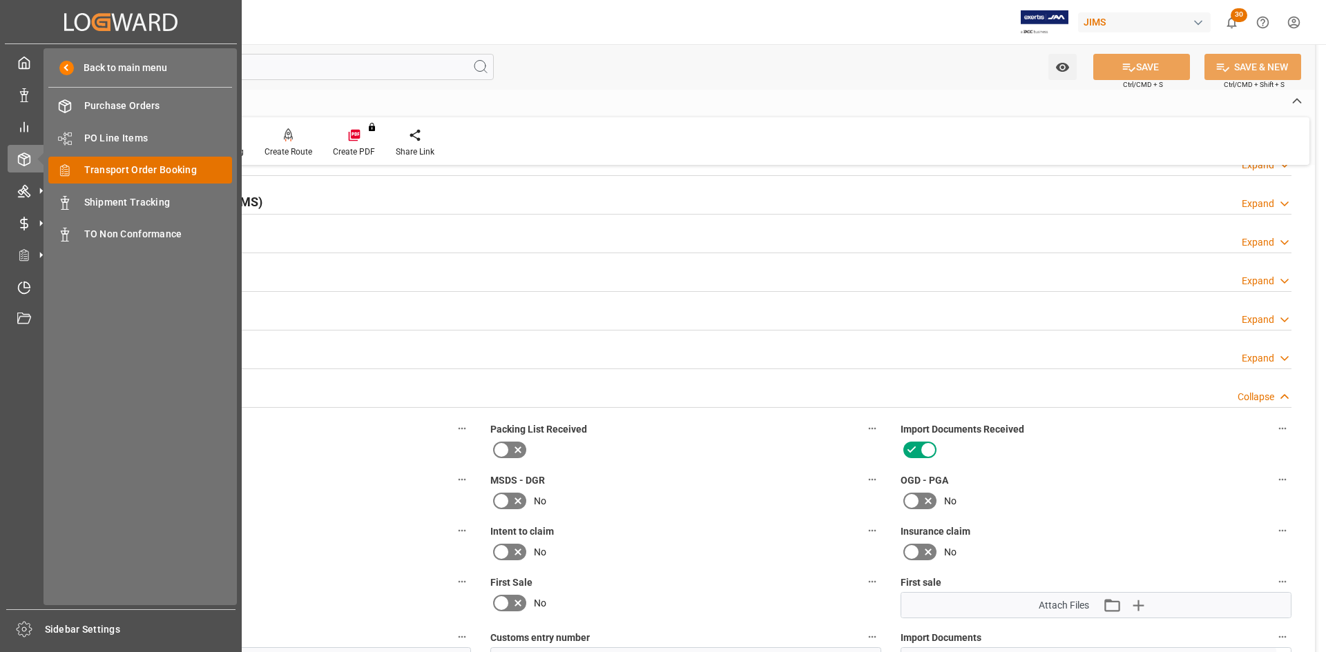
click at [108, 166] on span "Transport Order Booking" at bounding box center [158, 170] width 148 height 14
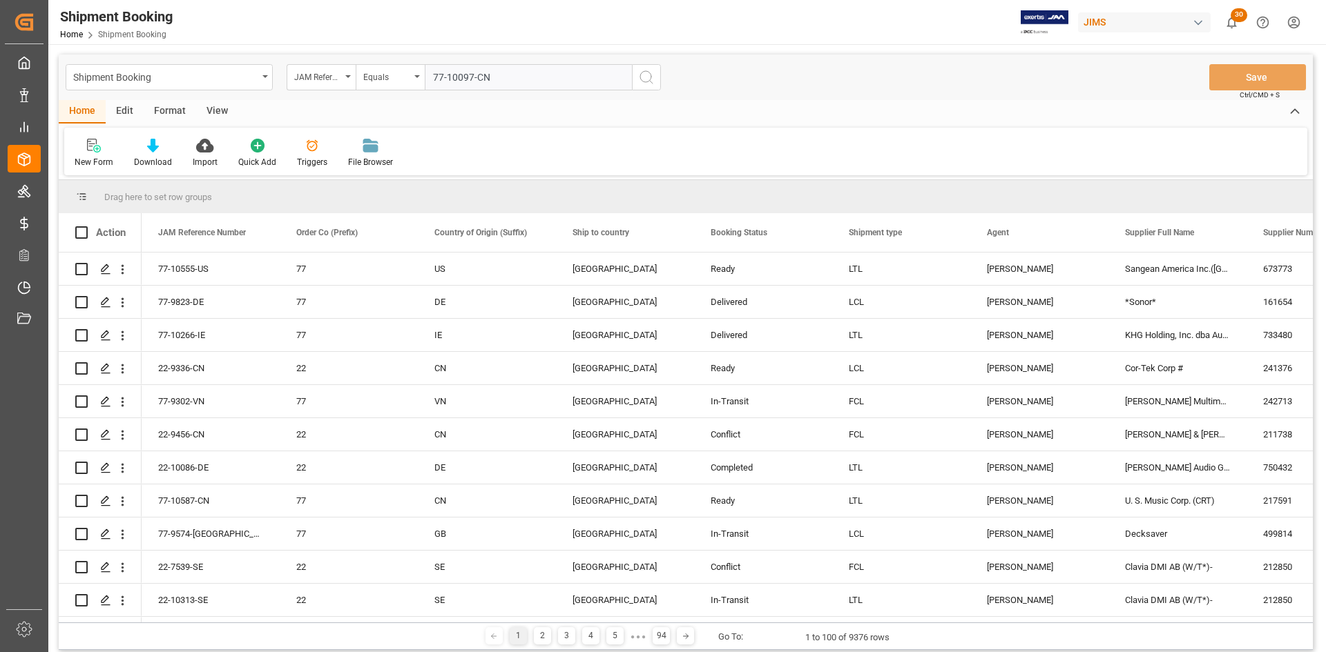
type input "77-10097-CN"
click at [651, 82] on line "search button" at bounding box center [651, 82] width 3 height 3
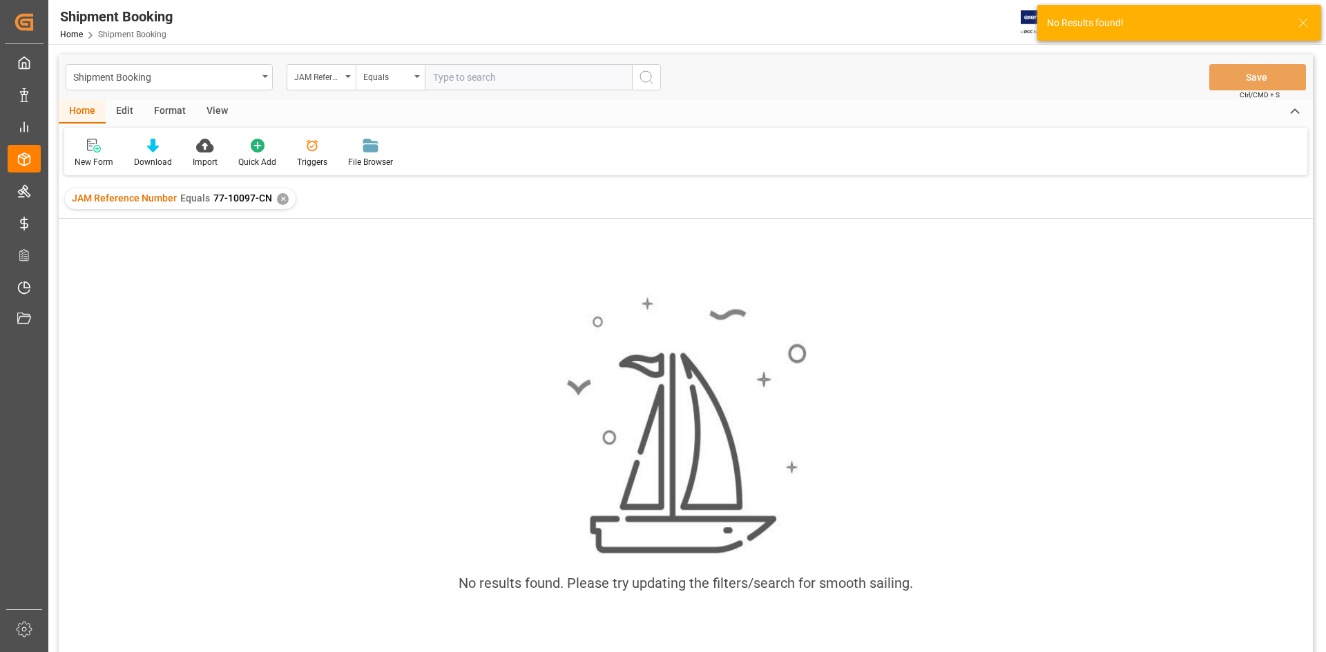
click at [281, 200] on div "✕" at bounding box center [283, 199] width 12 height 12
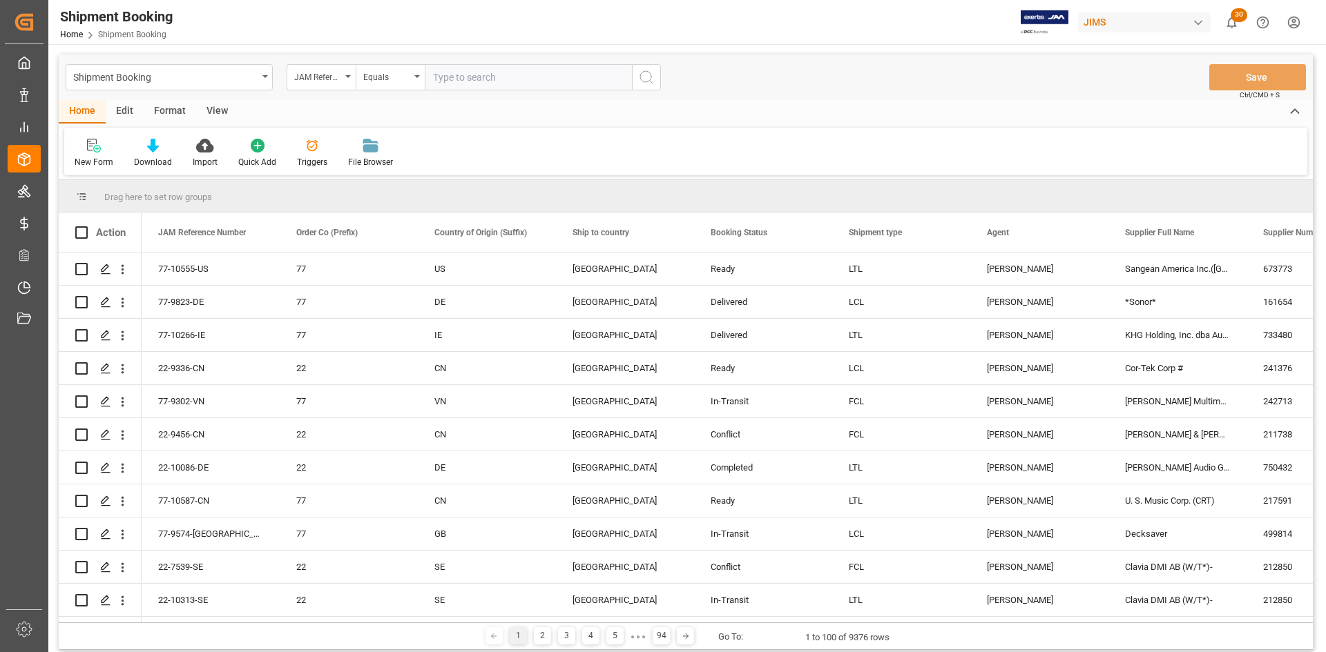
paste input "77-10097-CN"
click at [434, 75] on input "77-10097-CN" at bounding box center [528, 77] width 207 height 26
type input "77-10097-CN"
click at [655, 83] on button "search button" at bounding box center [646, 77] width 29 height 26
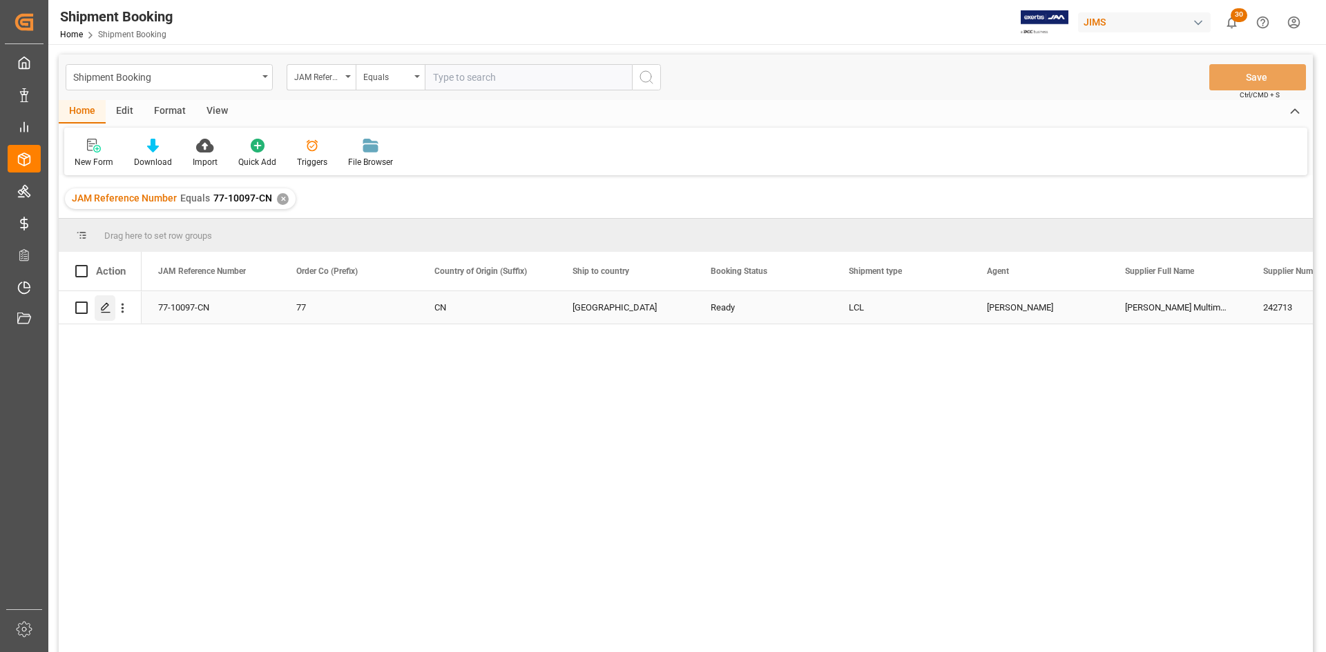
click at [95, 315] on div "Press SPACE to select this row." at bounding box center [105, 309] width 21 height 26
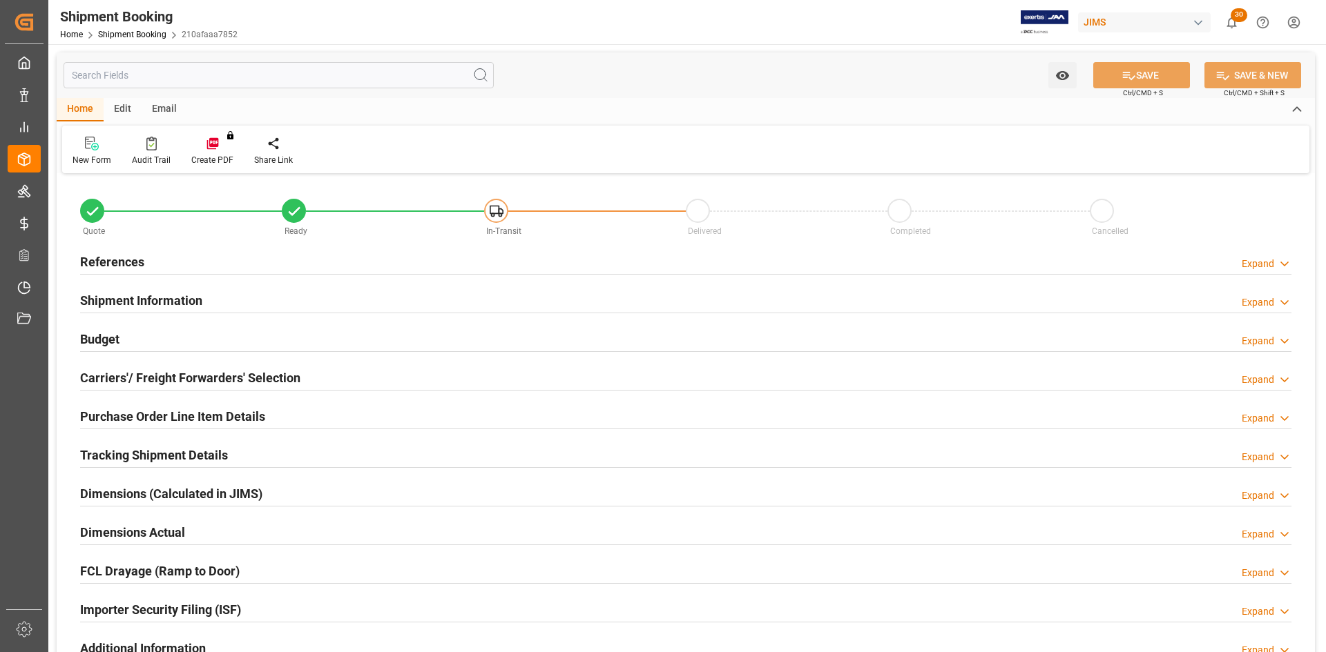
type input "0"
type input "-57"
type input "[DATE]"
click at [101, 260] on h2 "References" at bounding box center [112, 262] width 64 height 19
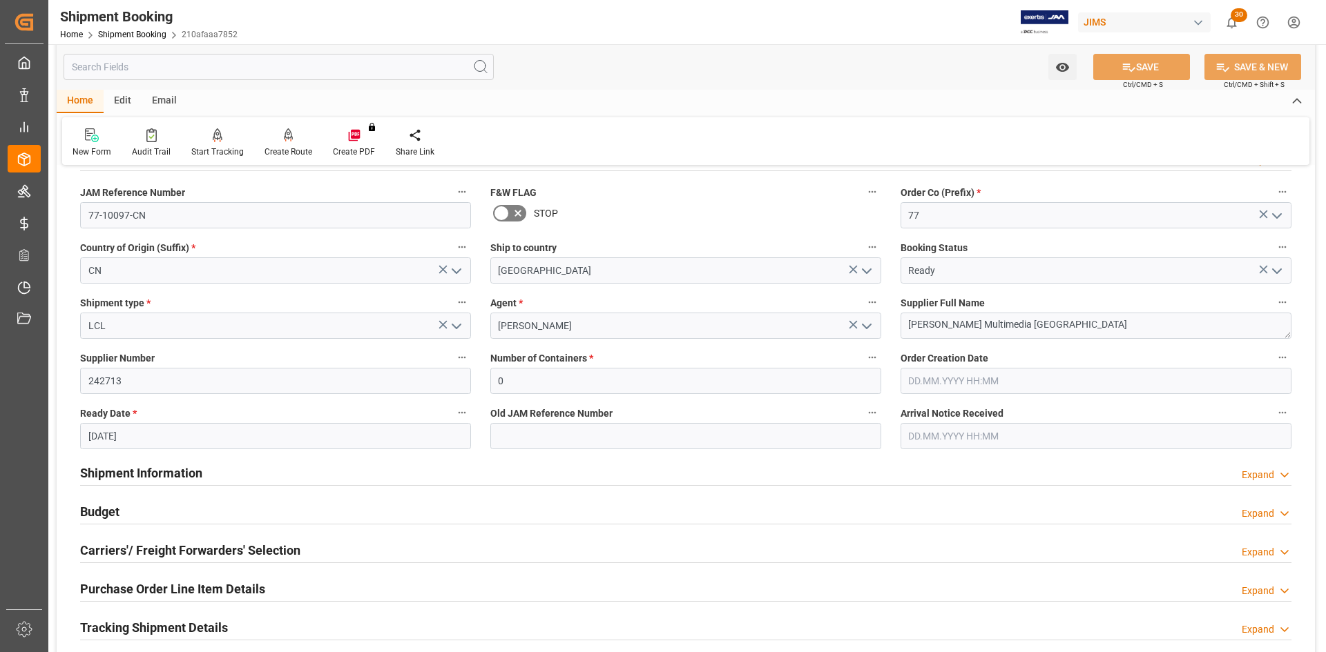
scroll to position [138, 0]
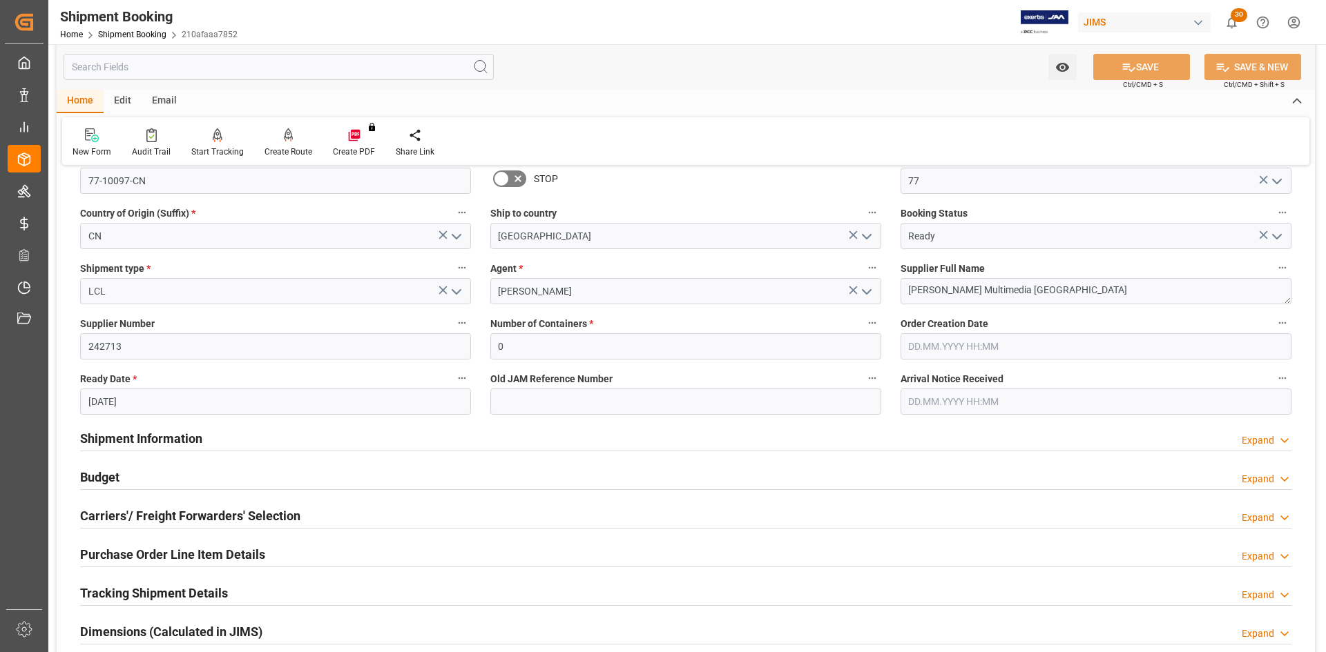
drag, startPoint x: 135, startPoint y: 444, endPoint x: 126, endPoint y: 443, distance: 9.7
click at [130, 444] on h2 "Shipment Information" at bounding box center [141, 438] width 122 height 19
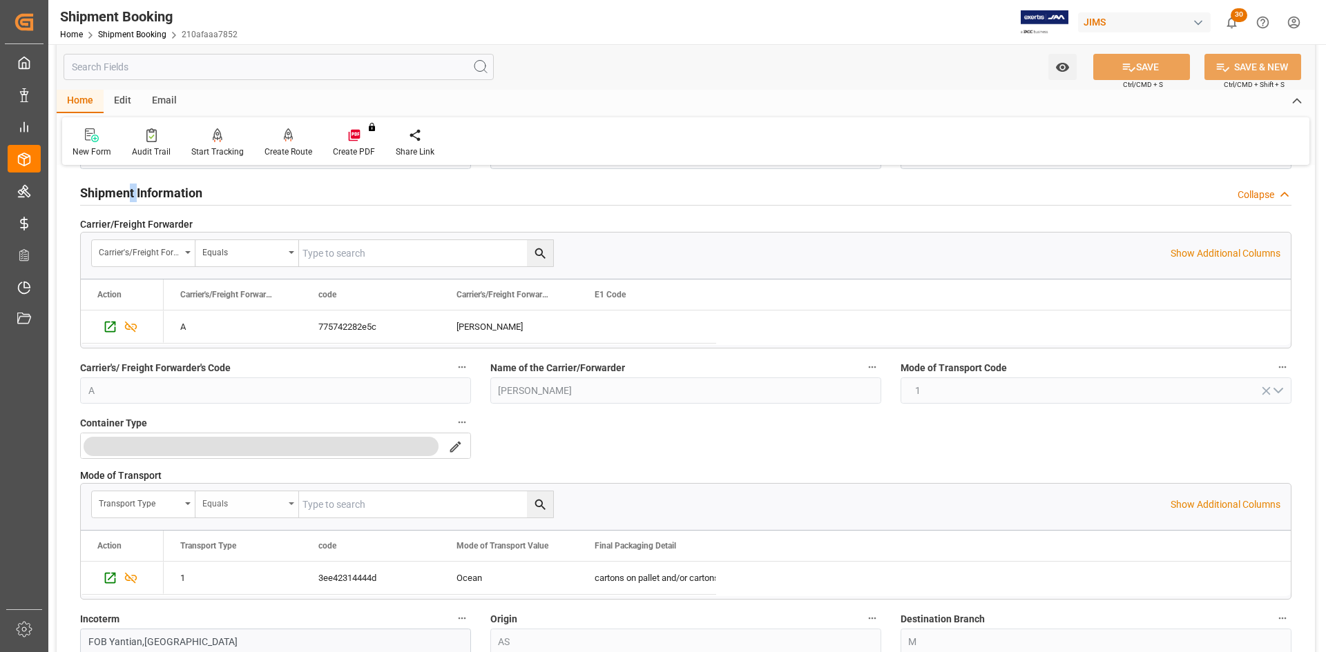
scroll to position [552, 0]
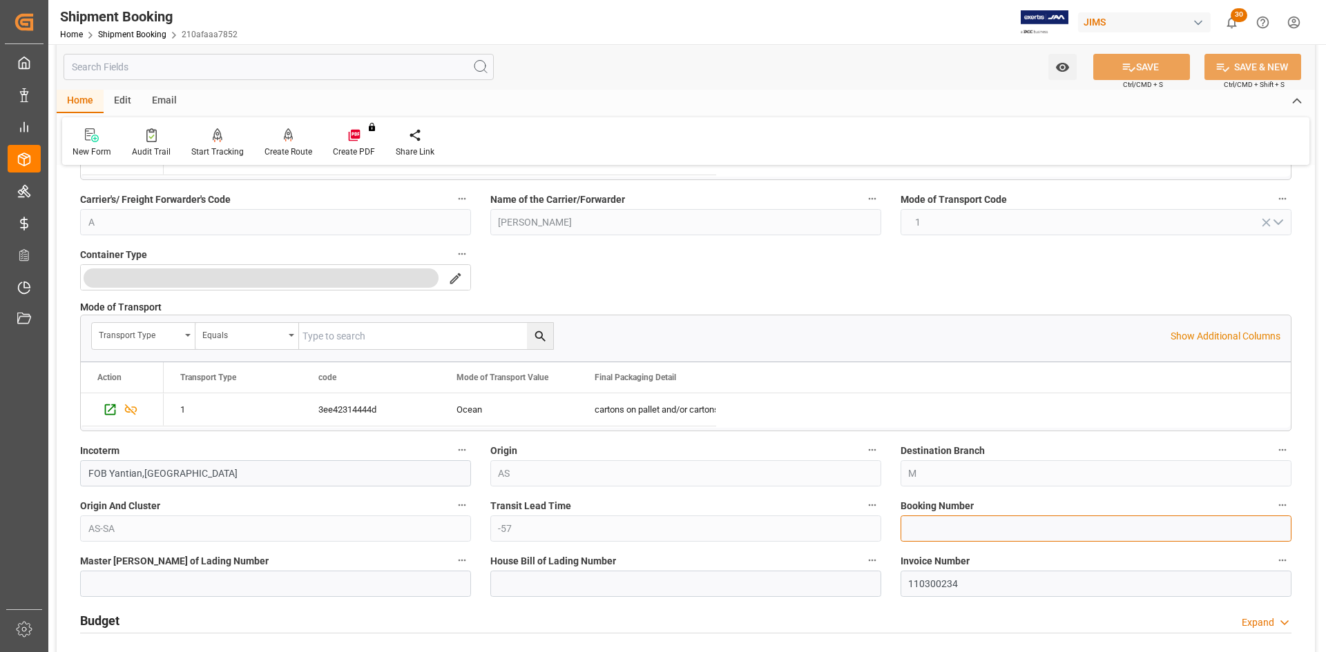
click at [922, 531] on input at bounding box center [1095, 529] width 391 height 26
paste input "DMCNSY069550"
type input "DMCNSY069550"
click at [1150, 70] on button "SAVE" at bounding box center [1141, 67] width 97 height 26
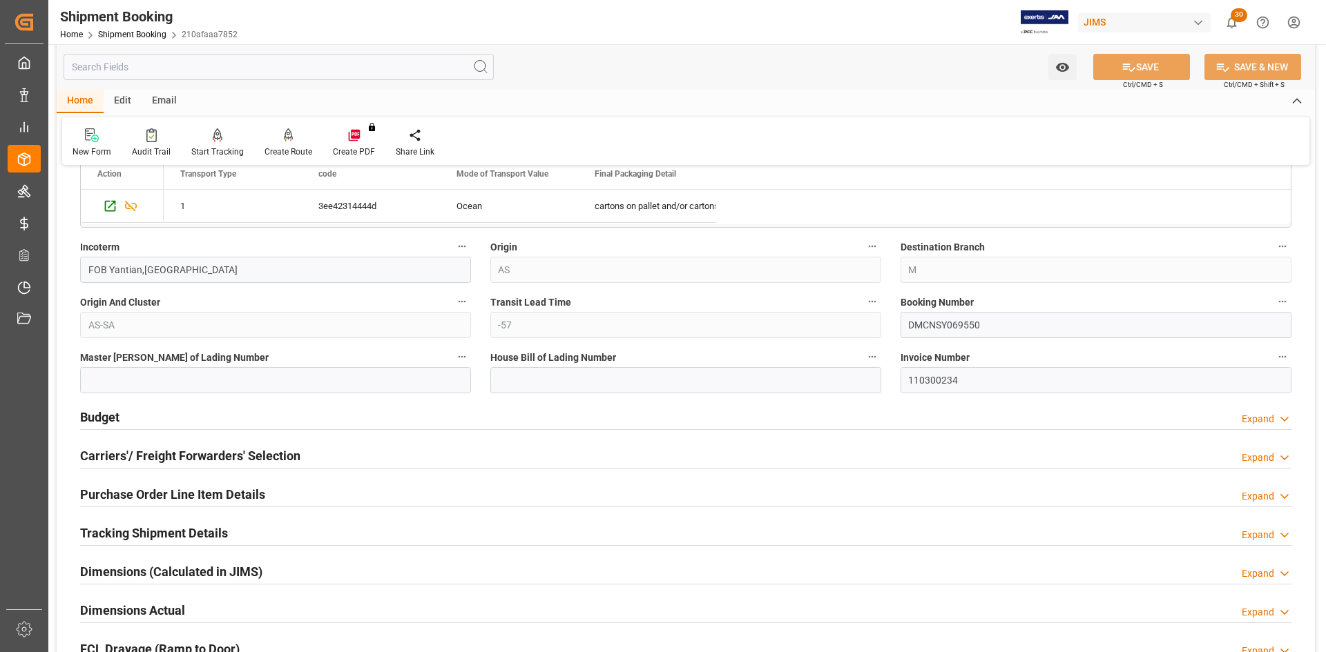
scroll to position [759, 0]
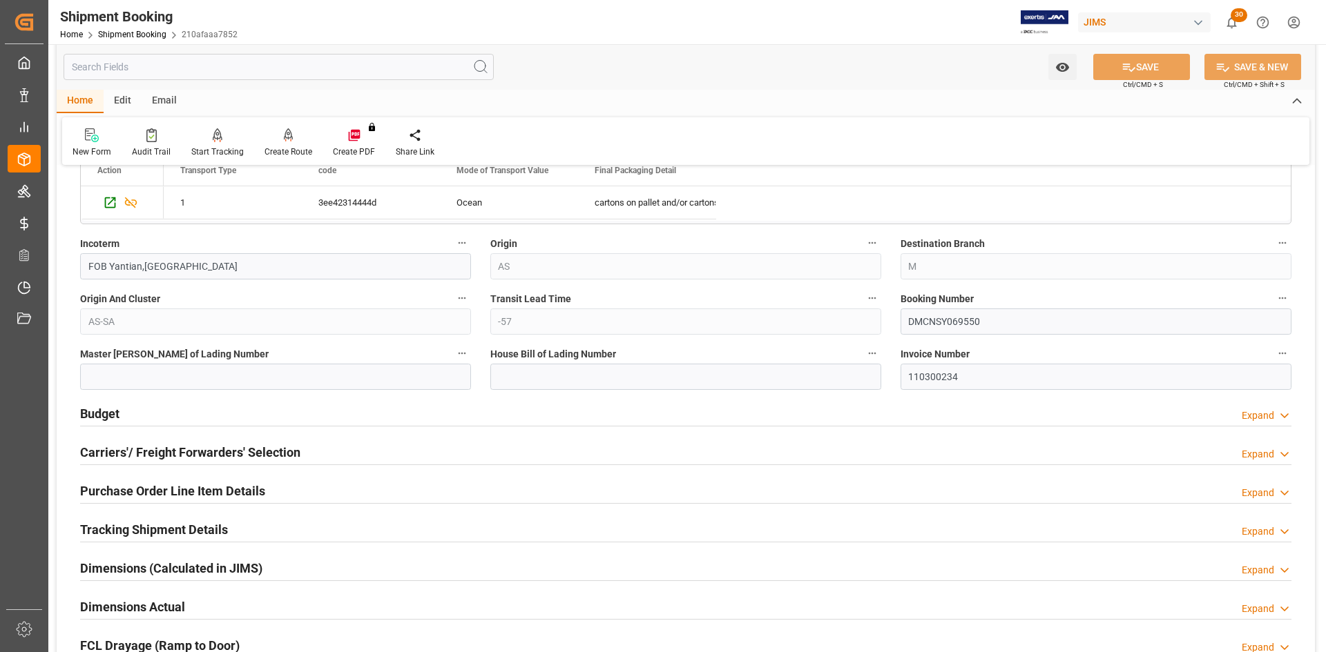
click at [113, 420] on h2 "Budget" at bounding box center [99, 414] width 39 height 19
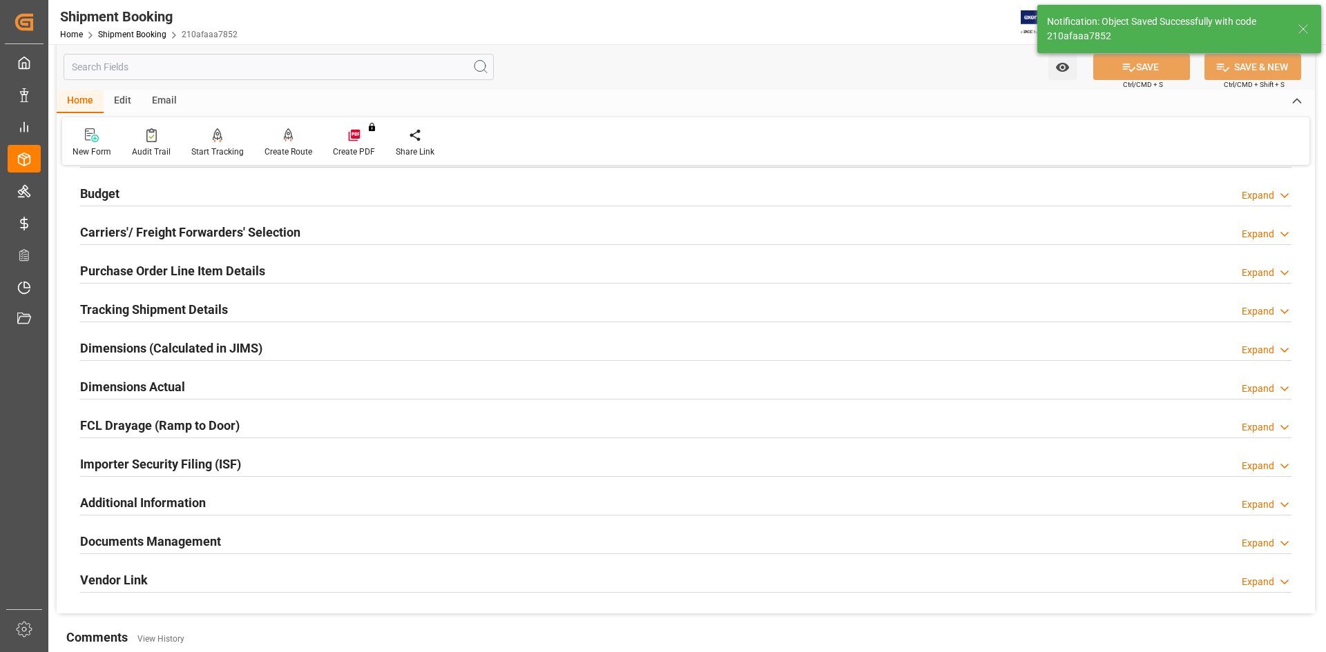
scroll to position [133, 0]
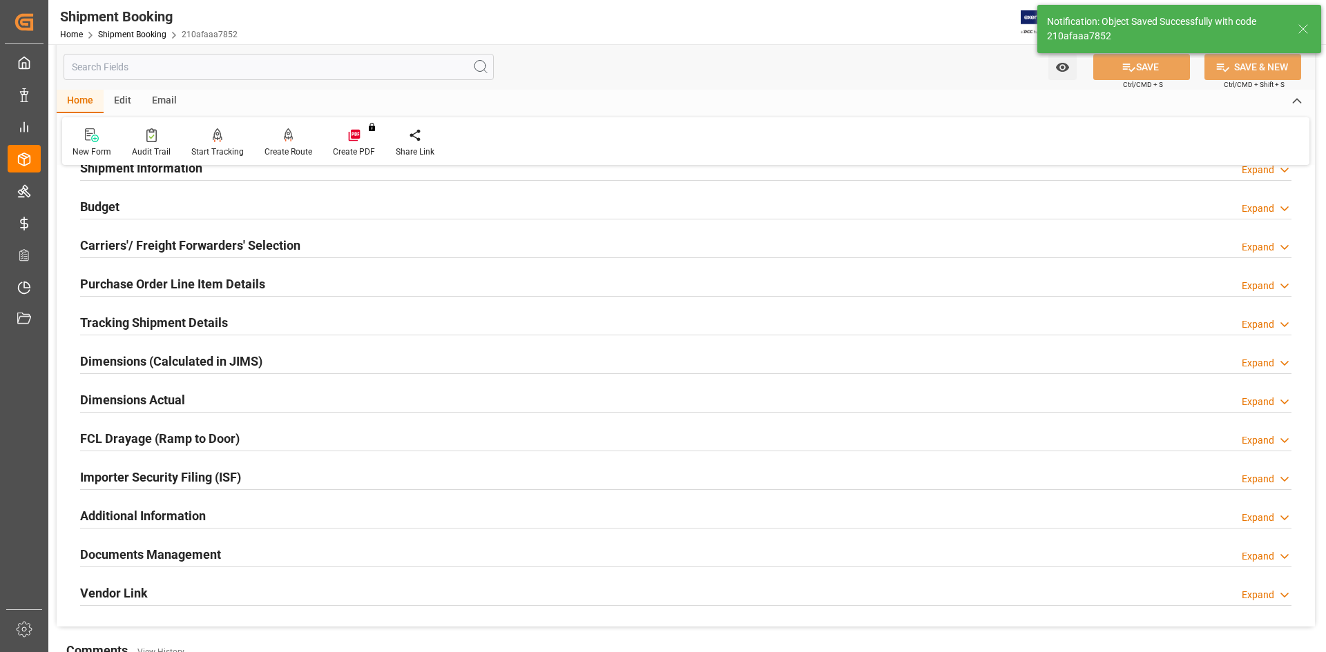
click at [122, 286] on h2 "Purchase Order Line Item Details" at bounding box center [172, 284] width 185 height 19
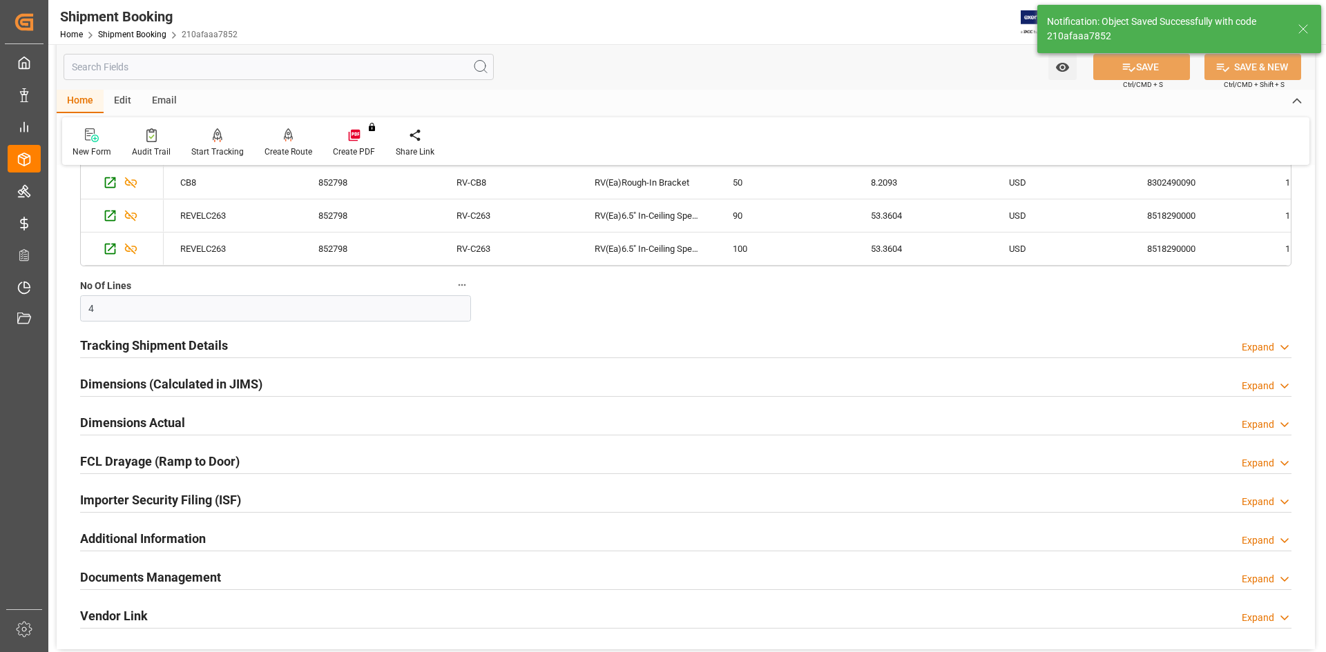
scroll to position [409, 0]
click at [122, 340] on h2 "Tracking Shipment Details" at bounding box center [154, 344] width 148 height 19
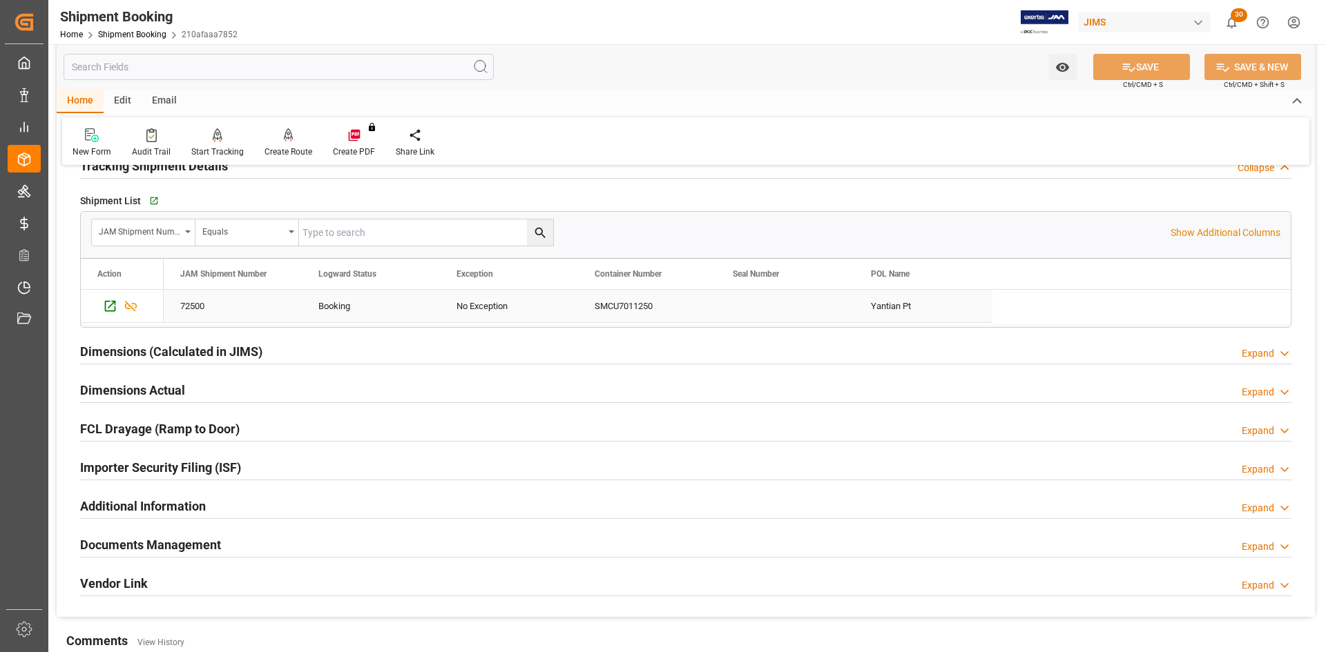
scroll to position [616, 0]
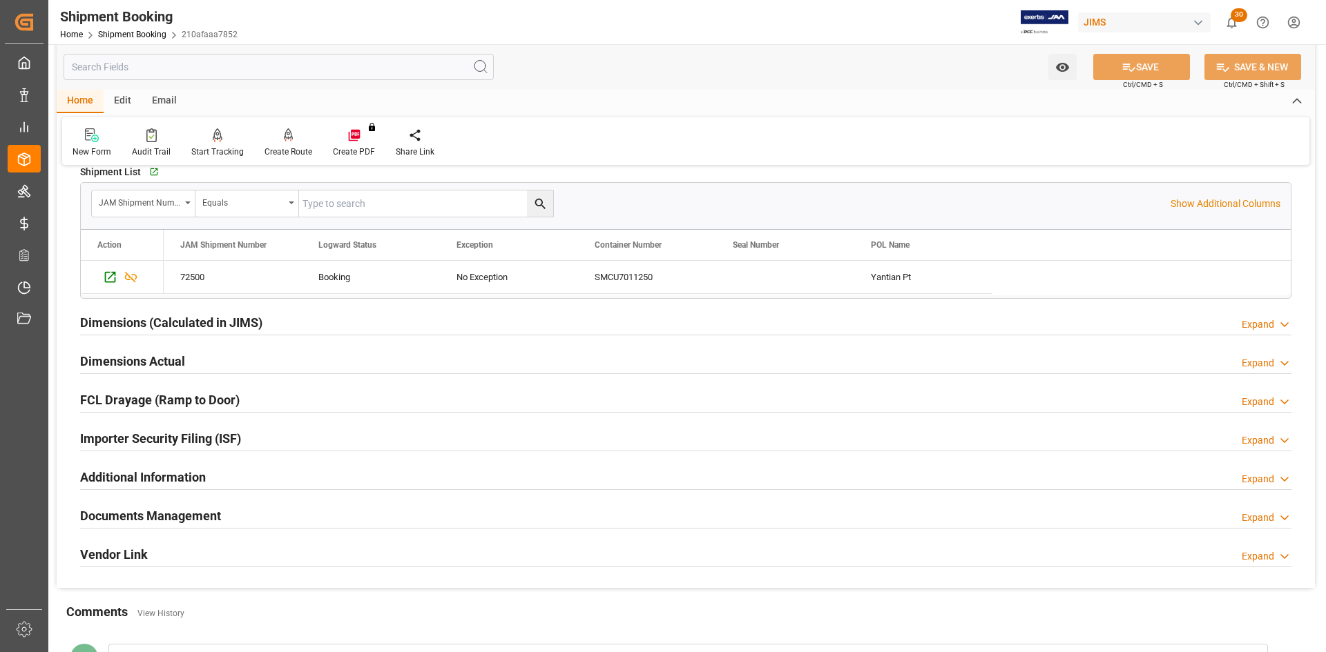
click at [97, 360] on h2 "Dimensions Actual" at bounding box center [132, 361] width 105 height 19
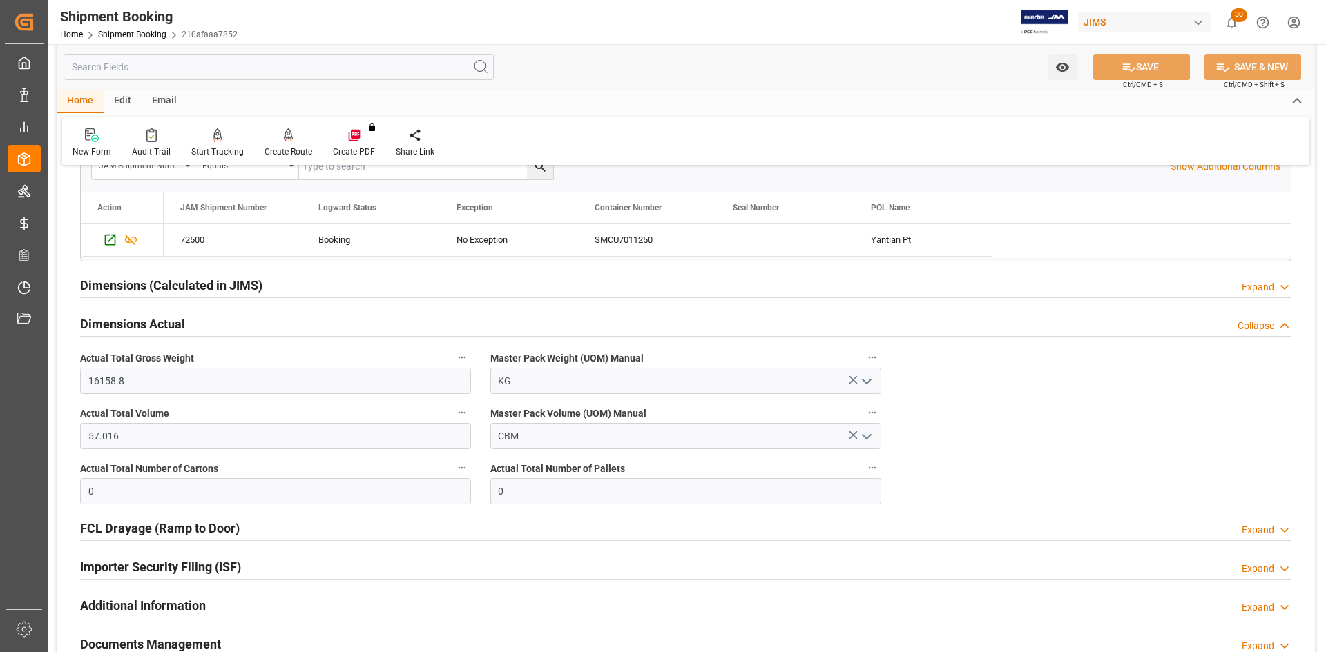
scroll to position [754, 0]
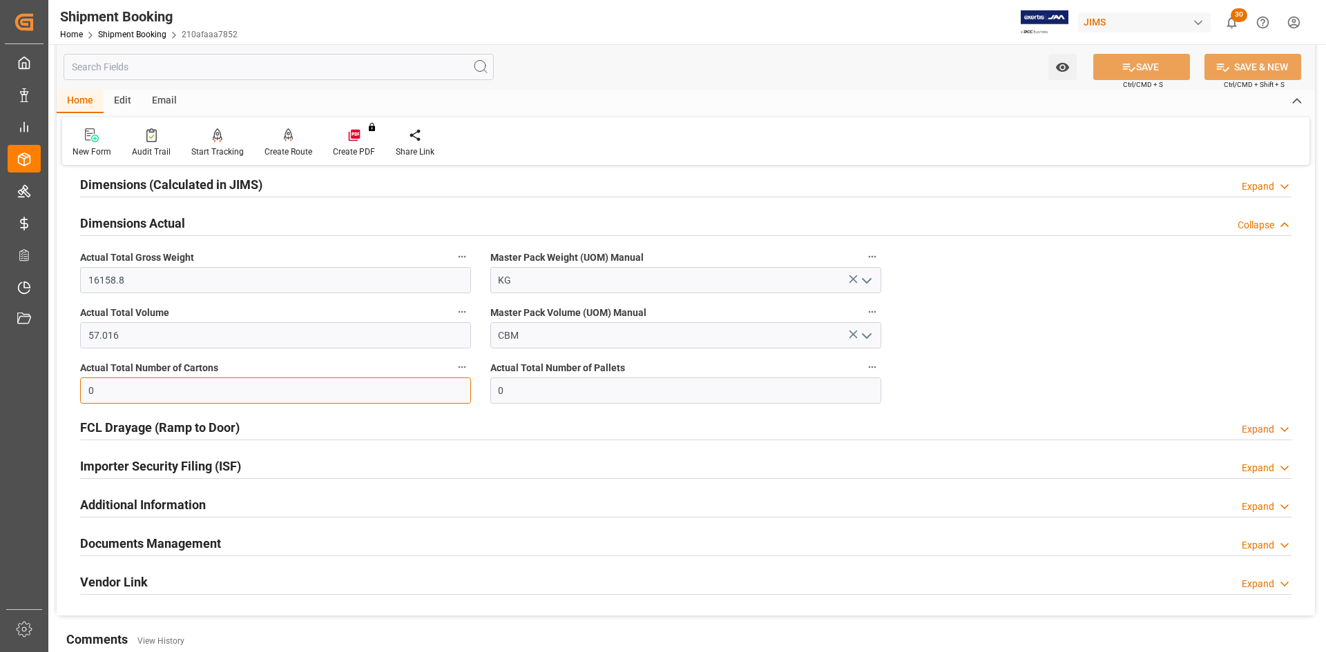
drag, startPoint x: 116, startPoint y: 396, endPoint x: 61, endPoint y: 394, distance: 55.3
click at [61, 394] on div "Quote Ready In-Transit Delivered Completed Cancelled References Expand JAM Refe…" at bounding box center [686, 19] width 1258 height 1192
type input "115"
drag, startPoint x: 516, startPoint y: 386, endPoint x: 474, endPoint y: 391, distance: 43.1
click at [474, 391] on div "Quote Ready In-Transit Delivered Completed Cancelled References Expand JAM Refe…" at bounding box center [686, 19] width 1258 height 1192
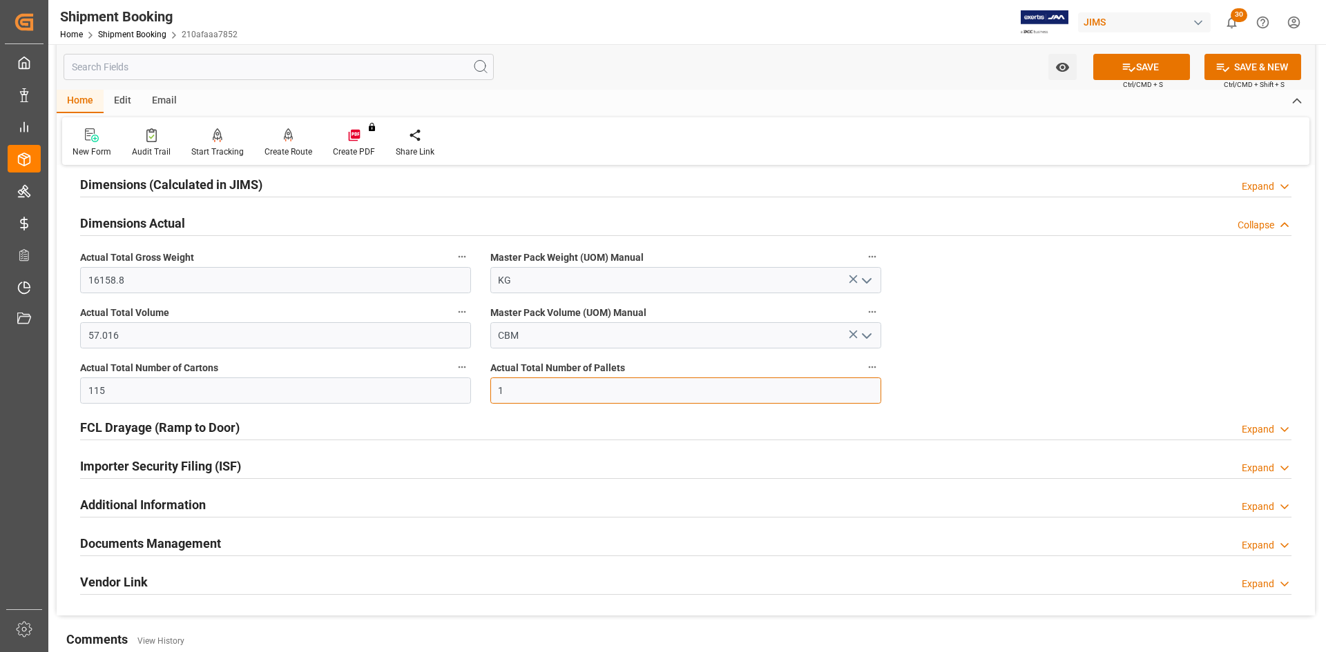
type input "1"
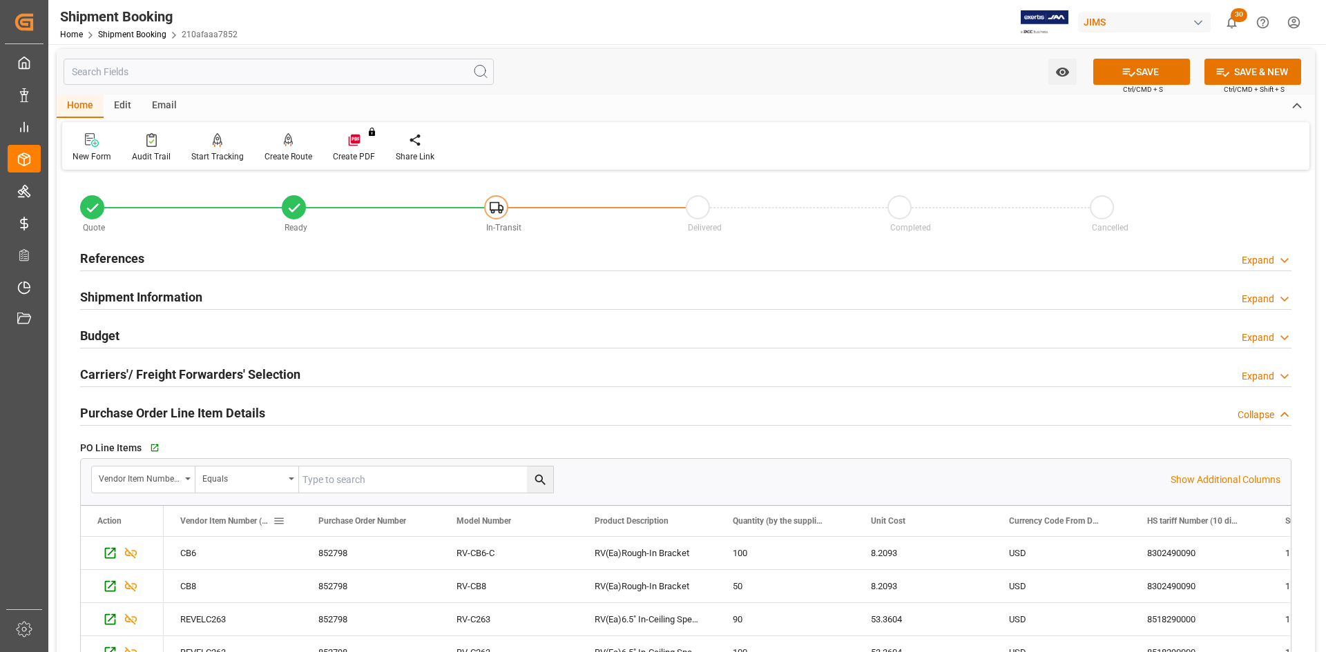
scroll to position [0, 0]
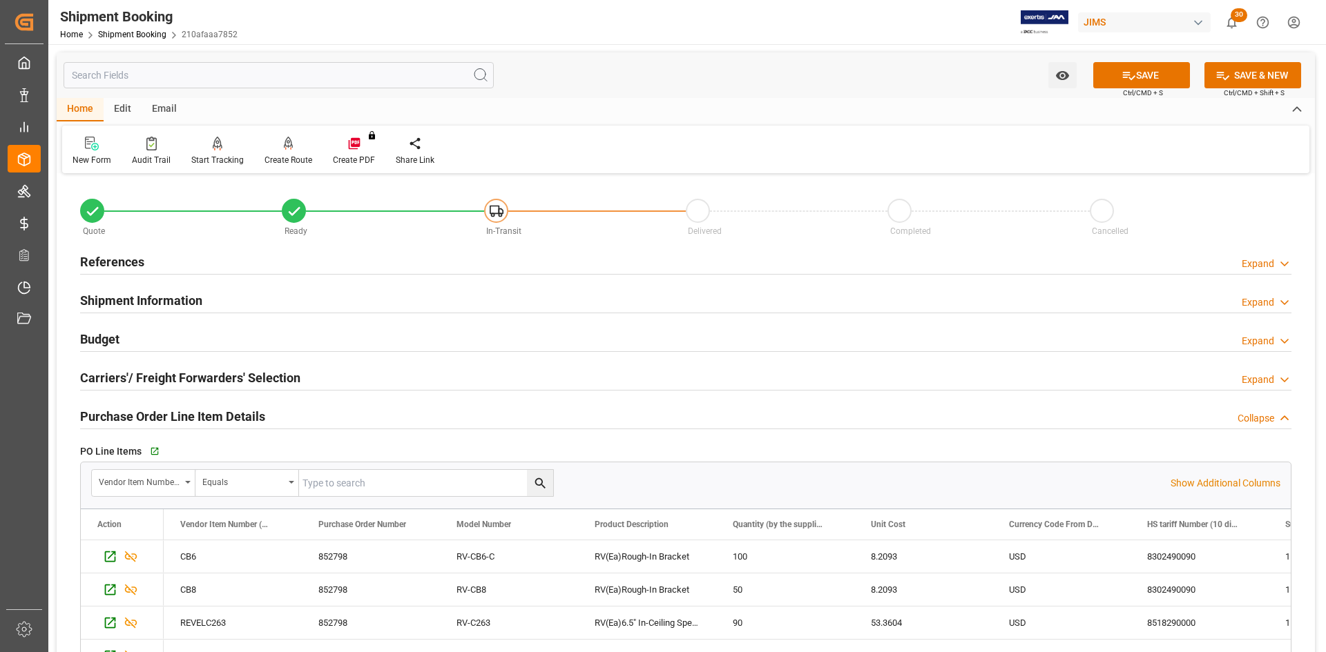
click at [108, 257] on h2 "References" at bounding box center [112, 262] width 64 height 19
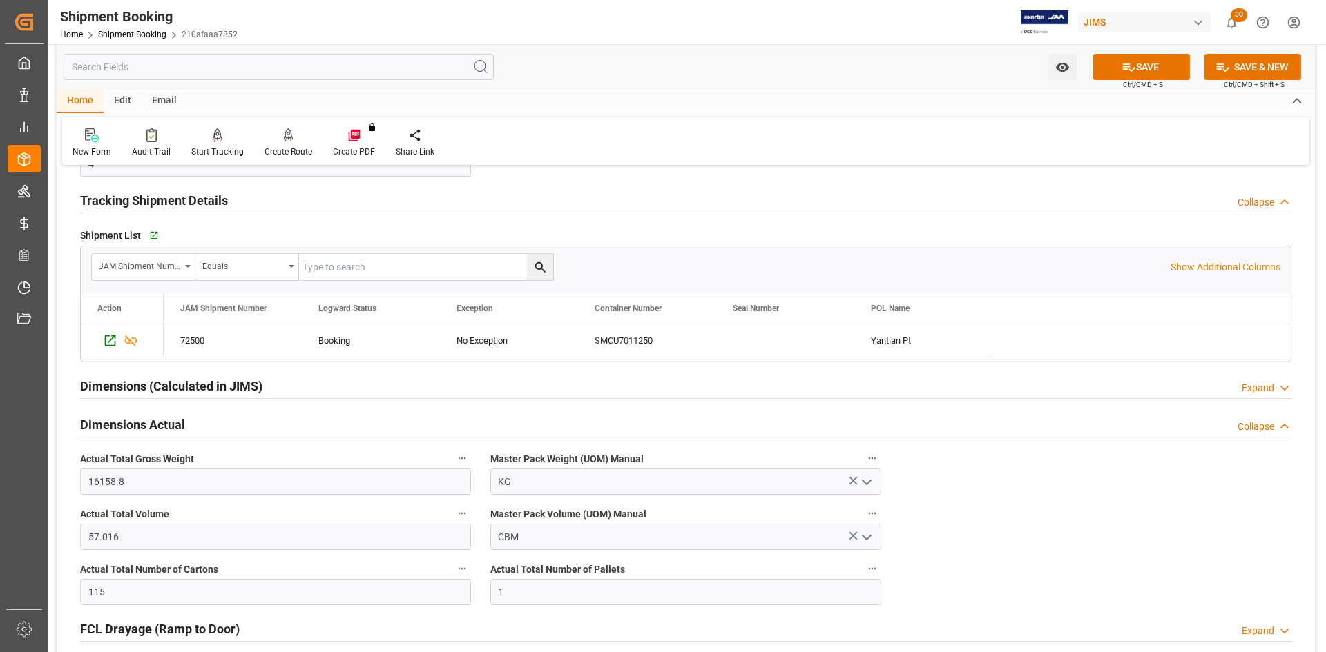
scroll to position [1105, 0]
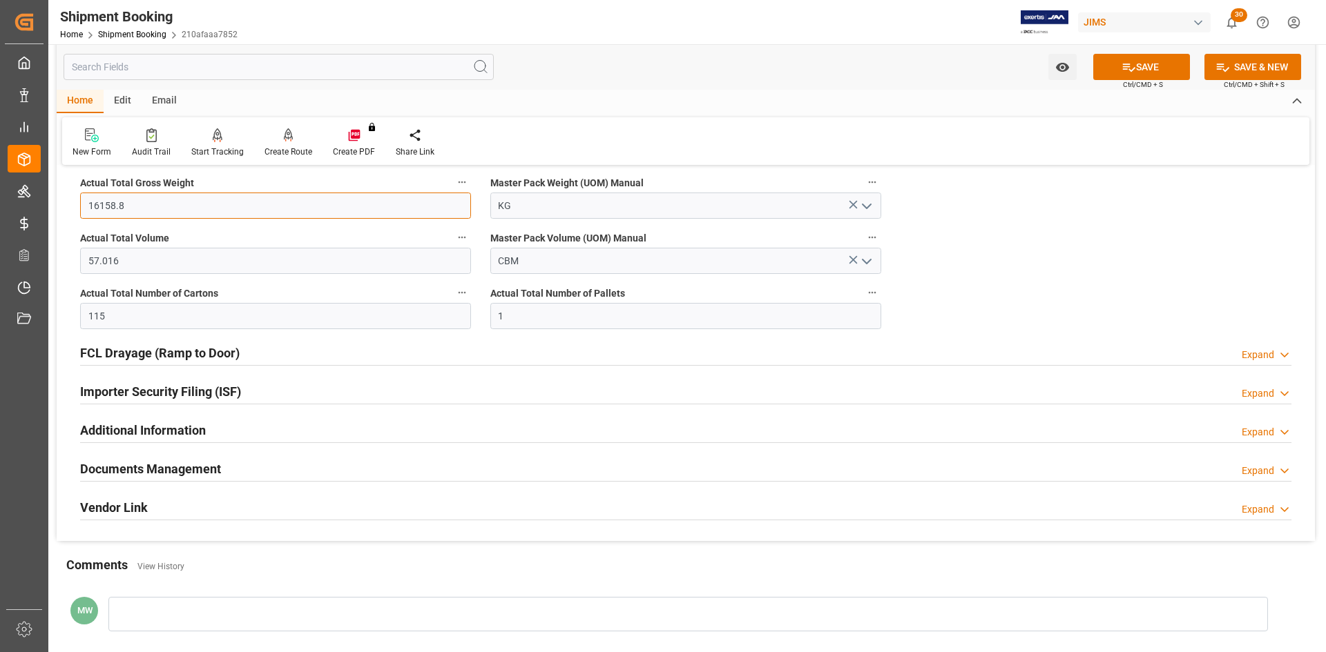
drag, startPoint x: 129, startPoint y: 207, endPoint x: 64, endPoint y: 197, distance: 66.4
paste input "269.2"
type input "269.2"
click at [863, 206] on icon "open menu" at bounding box center [866, 206] width 17 height 17
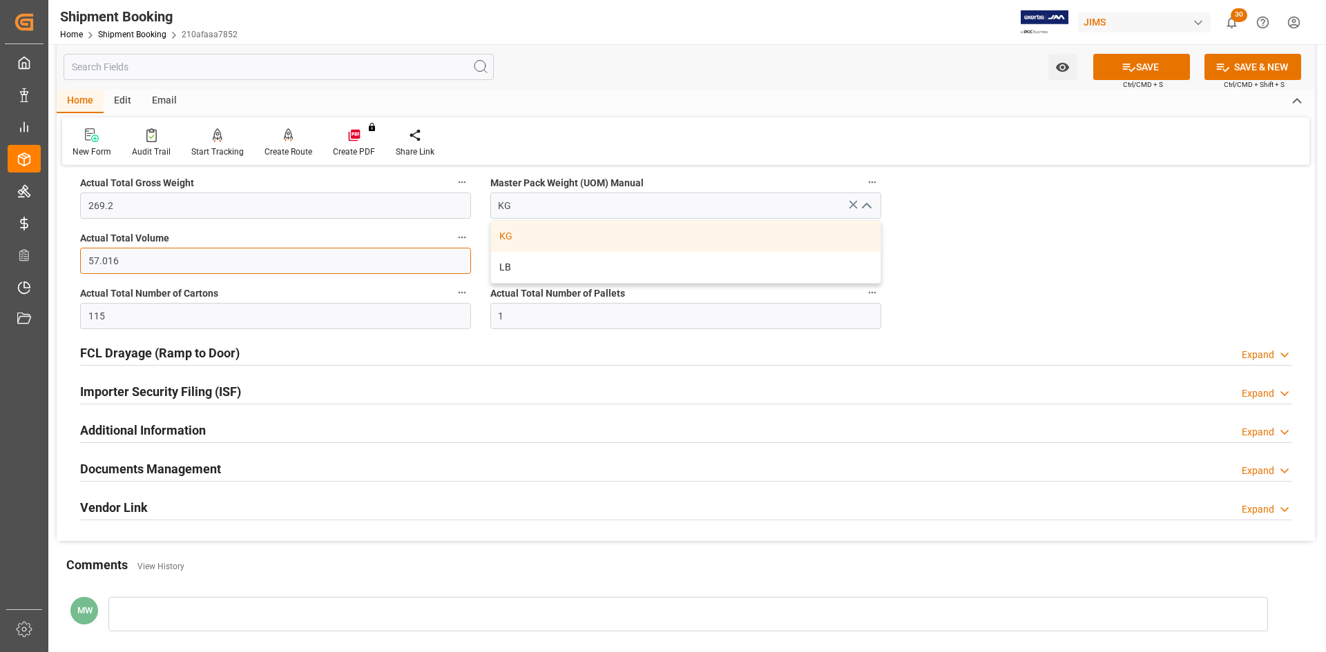
click at [122, 260] on input "57.016" at bounding box center [275, 261] width 391 height 26
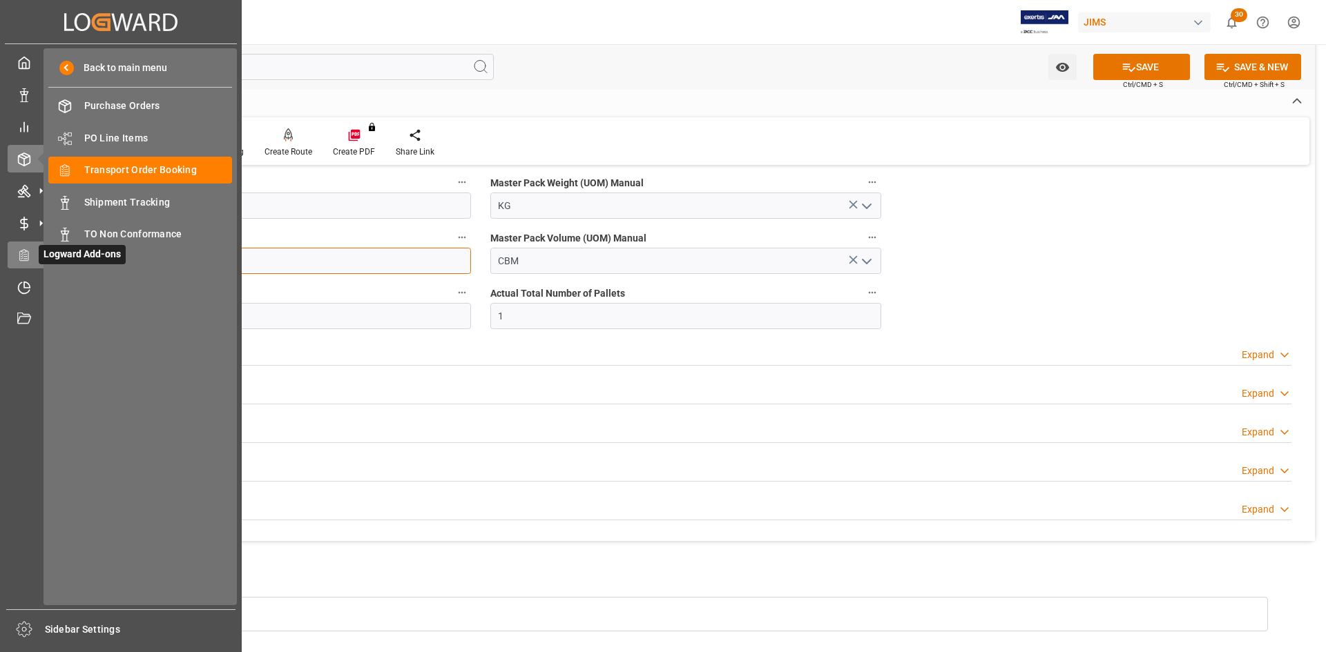
drag, startPoint x: 123, startPoint y: 256, endPoint x: 19, endPoint y: 255, distance: 103.6
click at [19, 255] on div "Created by potrace 1.15, written by [PERSON_NAME] [DATE]-[DATE] Created by potr…" at bounding box center [663, 326] width 1326 height 652
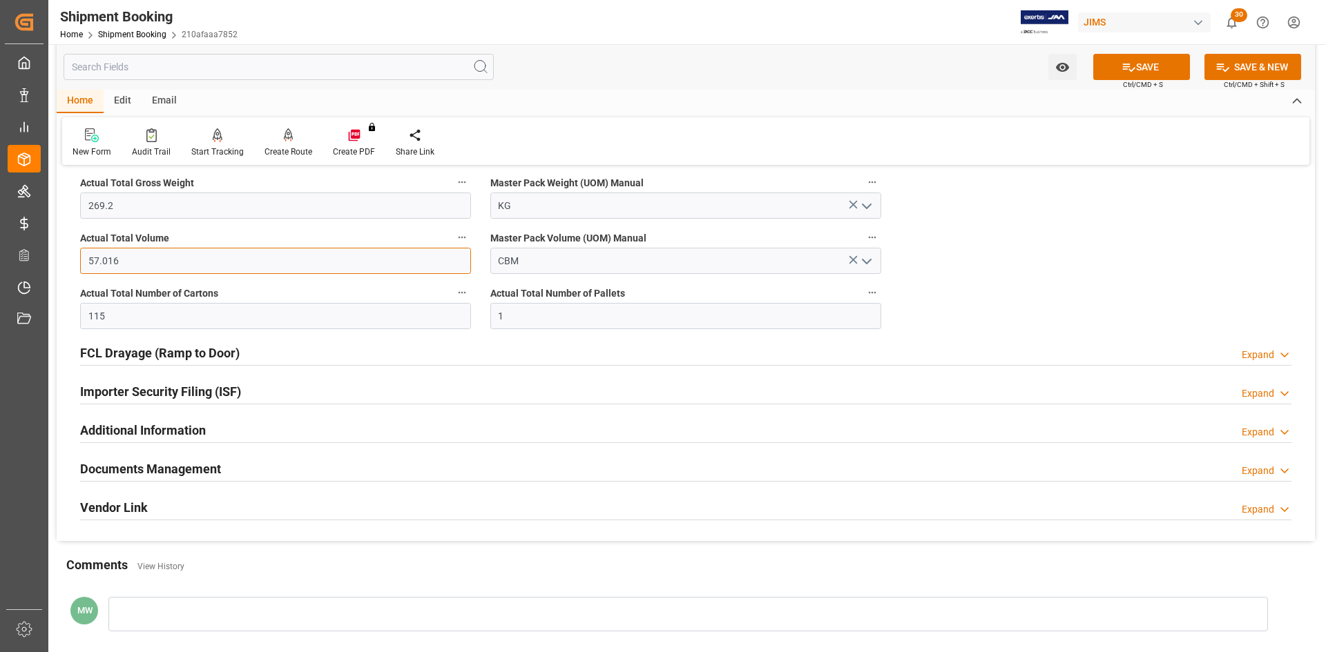
paste input "2.28"
type input "2.286"
click at [871, 255] on icon "open menu" at bounding box center [866, 261] width 17 height 17
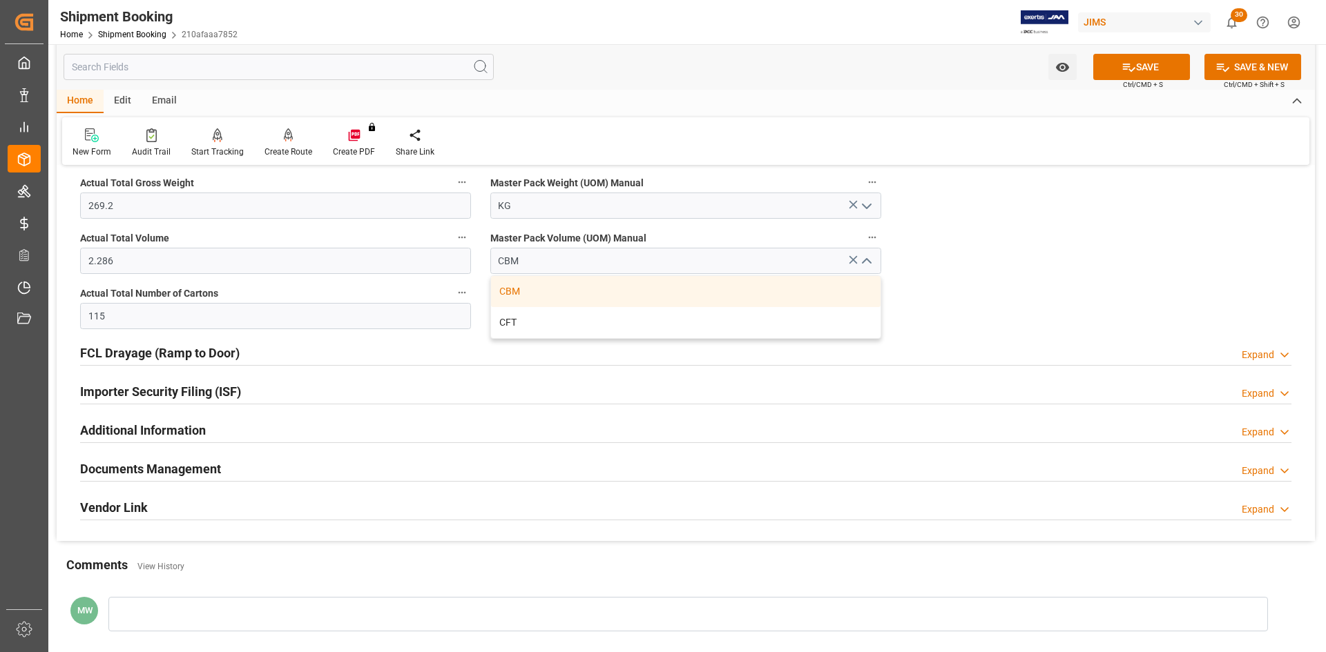
click at [999, 390] on div "Importer Security Filing (ISF) Expand" at bounding box center [685, 391] width 1211 height 26
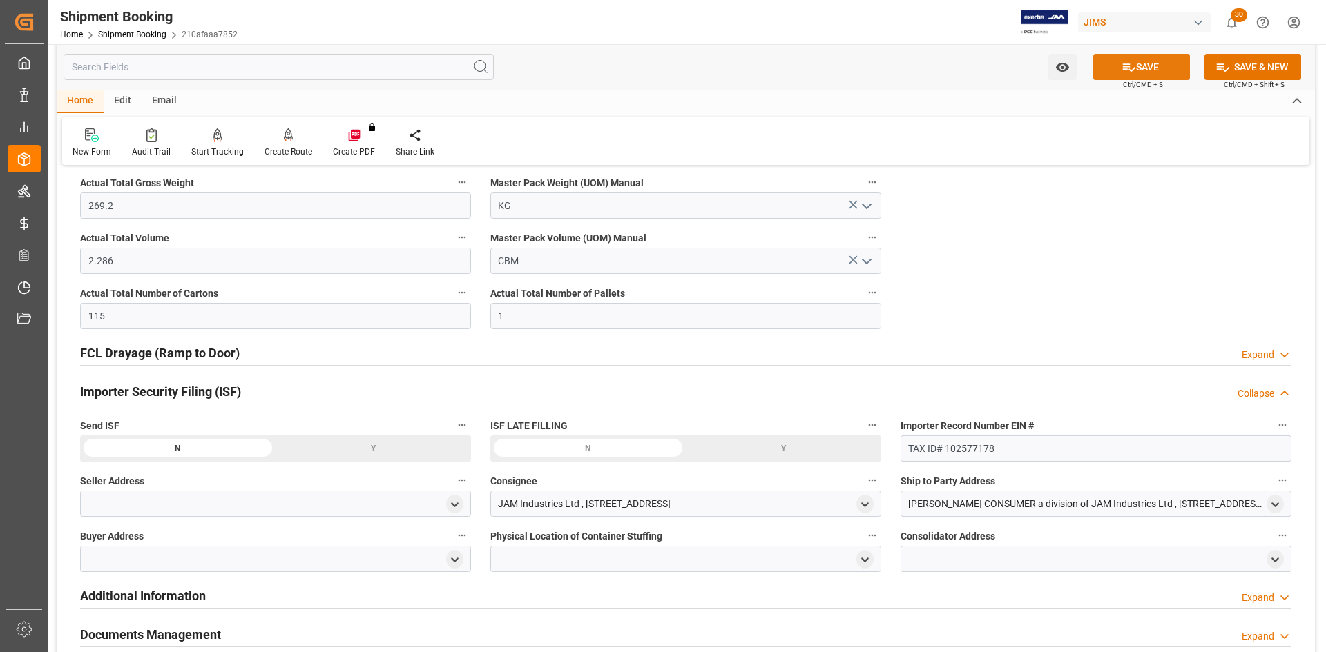
click at [1154, 68] on button "SAVE" at bounding box center [1141, 67] width 97 height 26
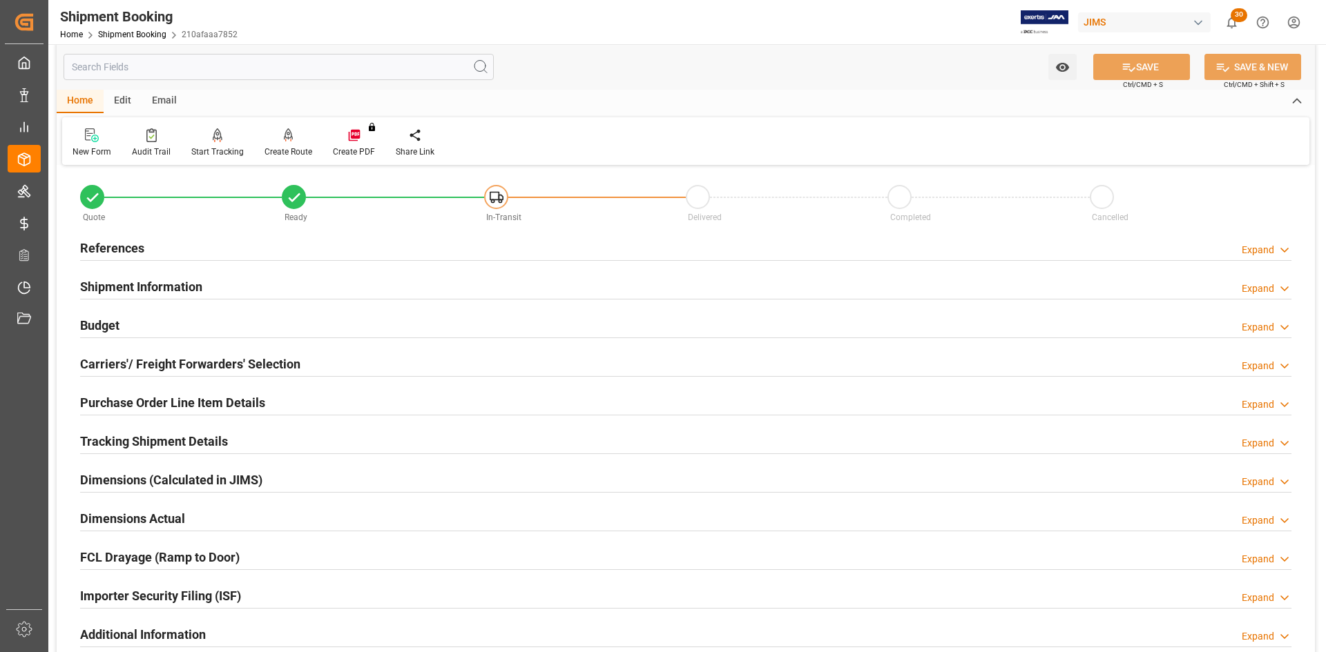
scroll to position [0, 0]
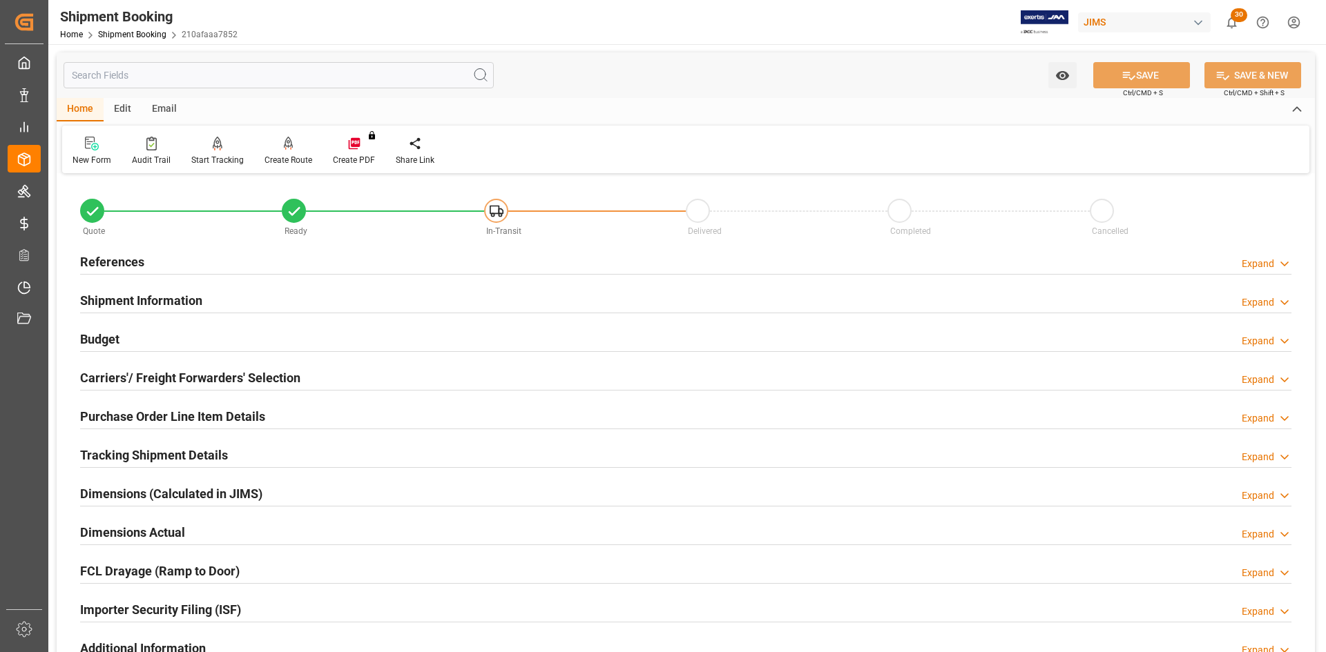
click at [121, 456] on h2 "Tracking Shipment Details" at bounding box center [154, 455] width 148 height 19
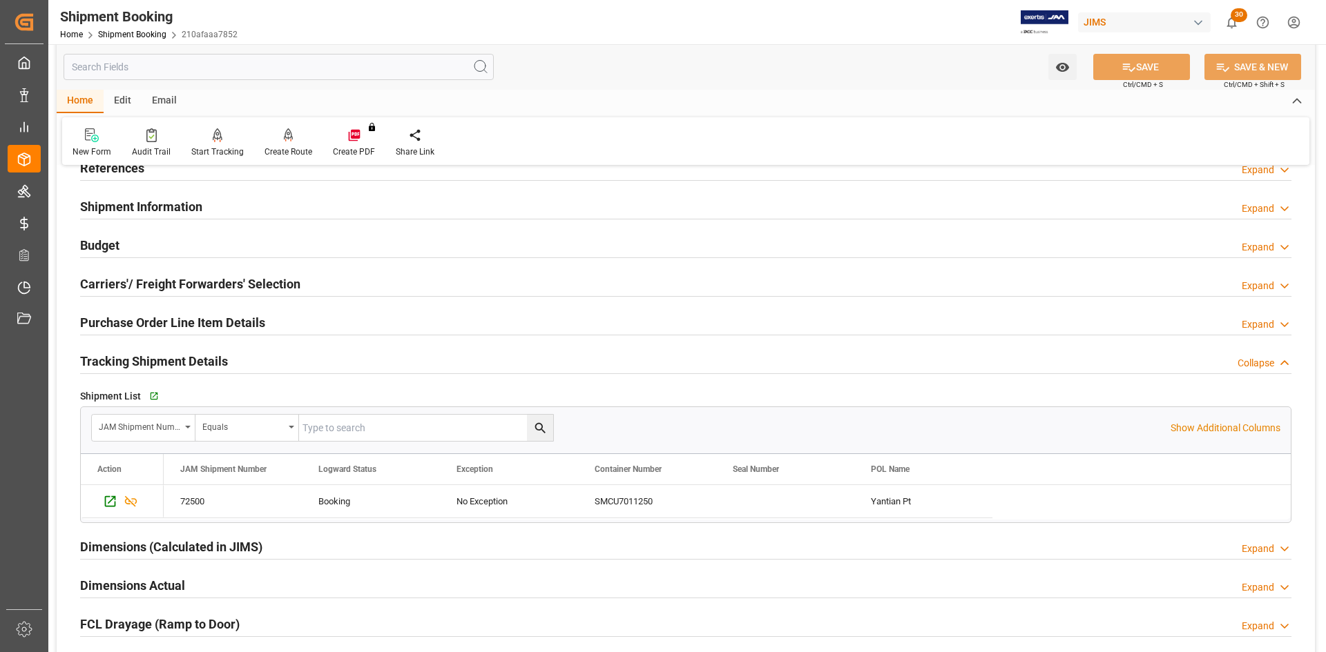
scroll to position [69, 0]
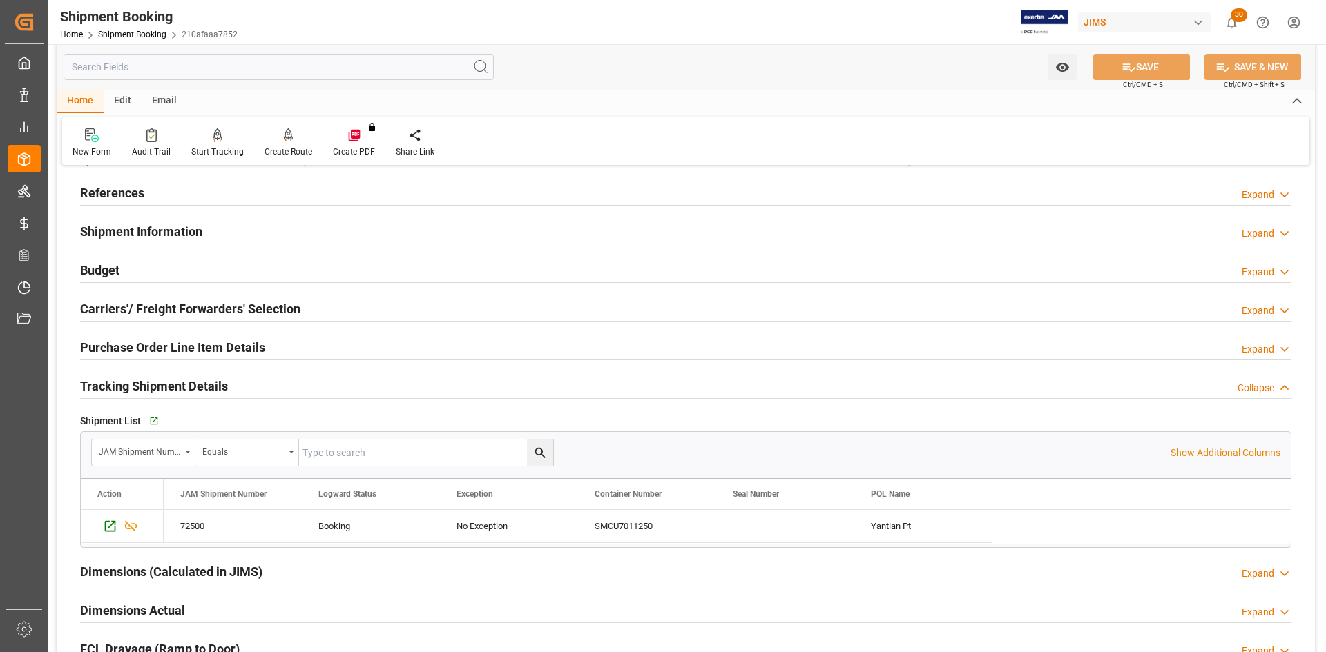
click at [175, 305] on h2 "Carriers'/ Freight Forwarders' Selection" at bounding box center [190, 309] width 220 height 19
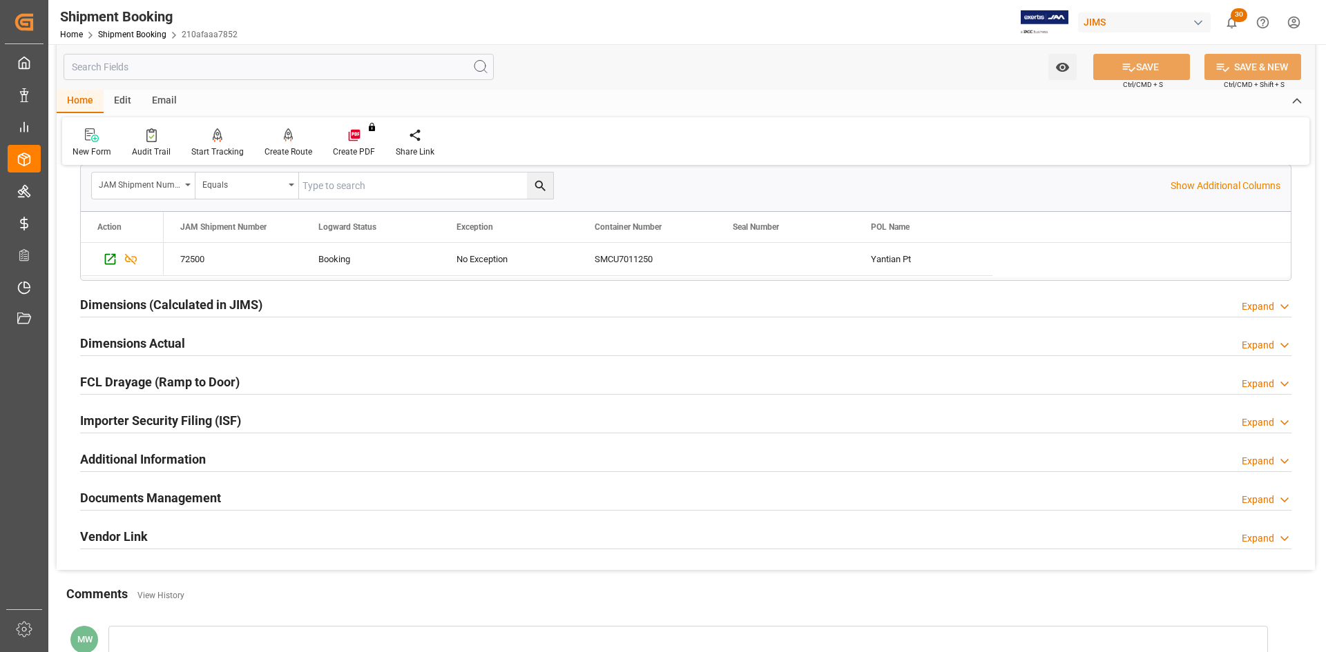
scroll to position [690, 0]
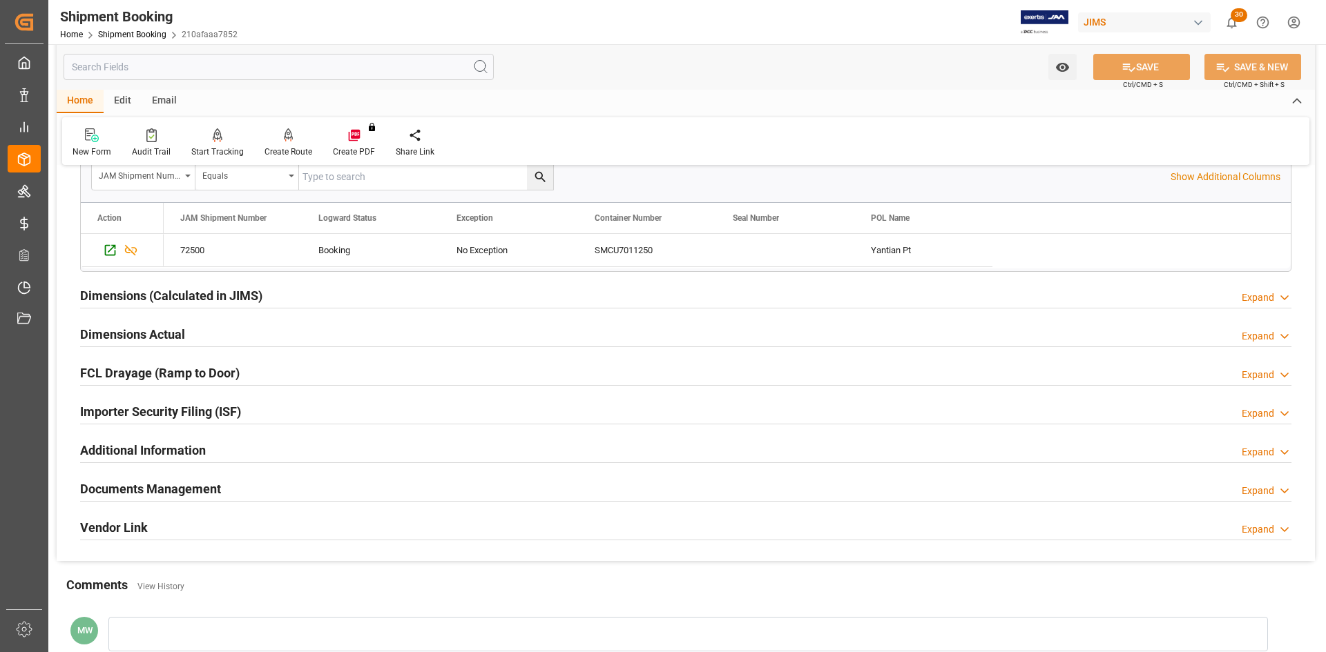
click at [121, 347] on div "Dimensions Actual Expand" at bounding box center [685, 335] width 1230 height 39
click at [156, 483] on h2 "Documents Management" at bounding box center [150, 489] width 141 height 19
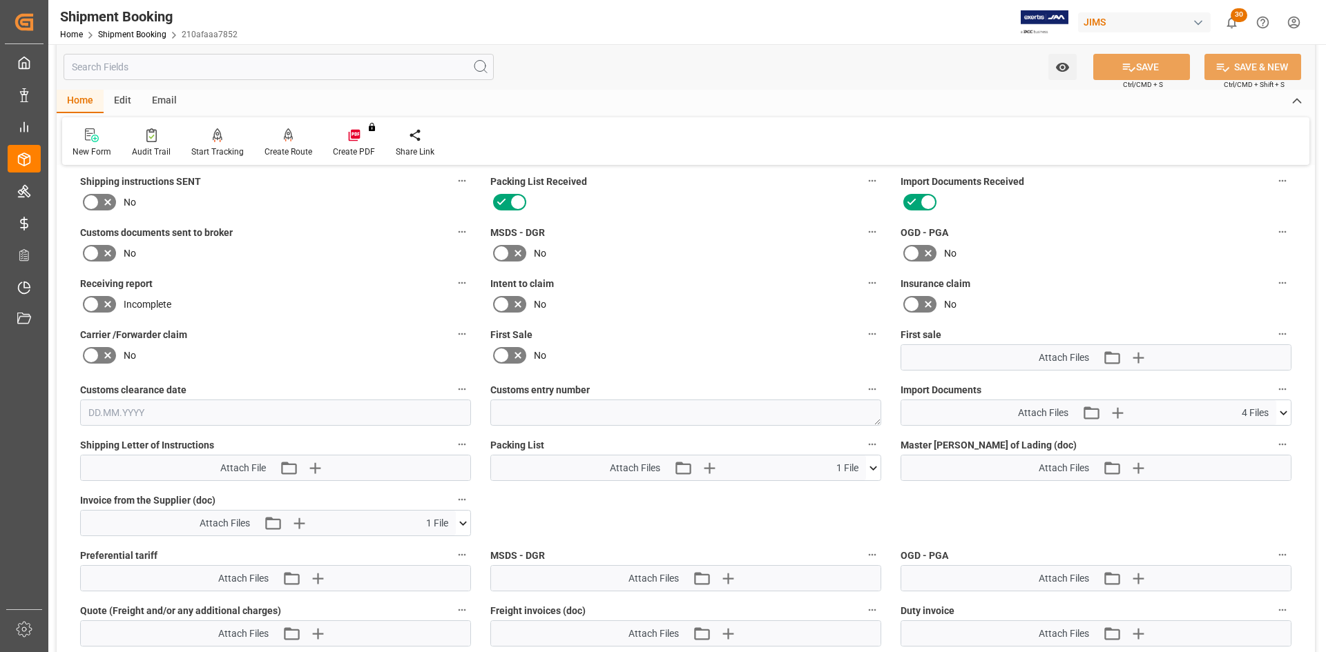
scroll to position [1036, 0]
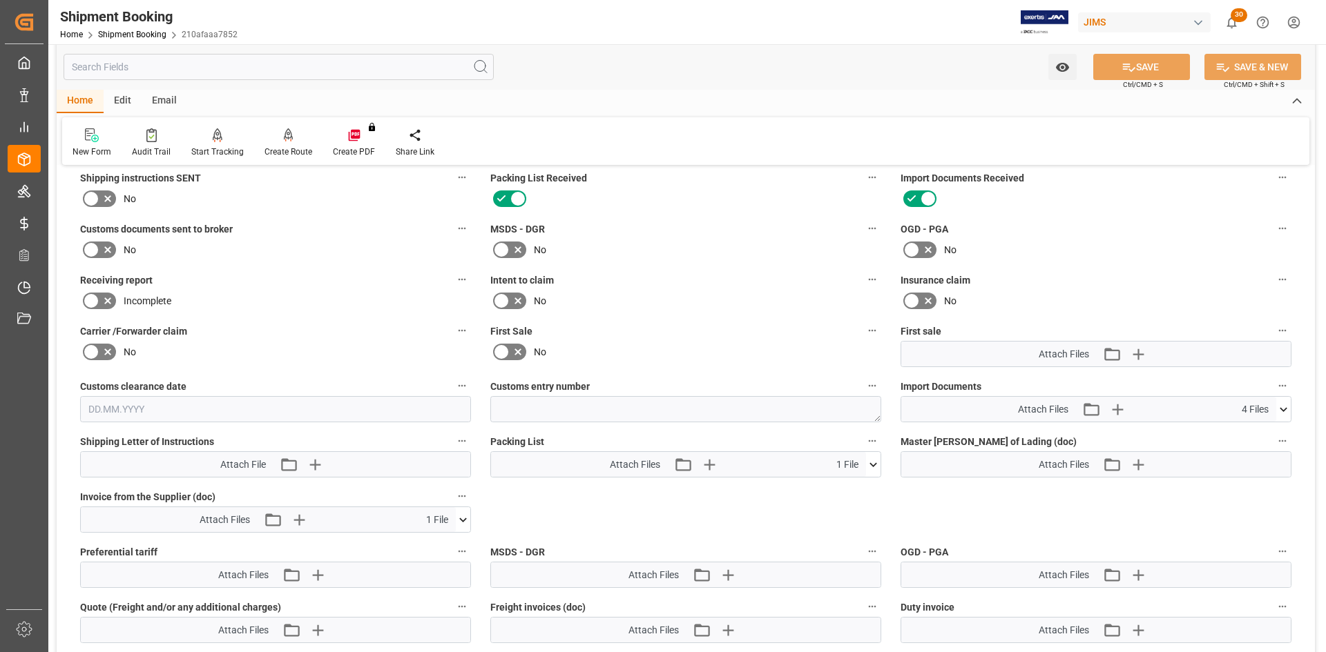
click at [1281, 407] on icon at bounding box center [1283, 410] width 14 height 14
click at [1127, 407] on button "Upload new file" at bounding box center [1119, 409] width 29 height 22
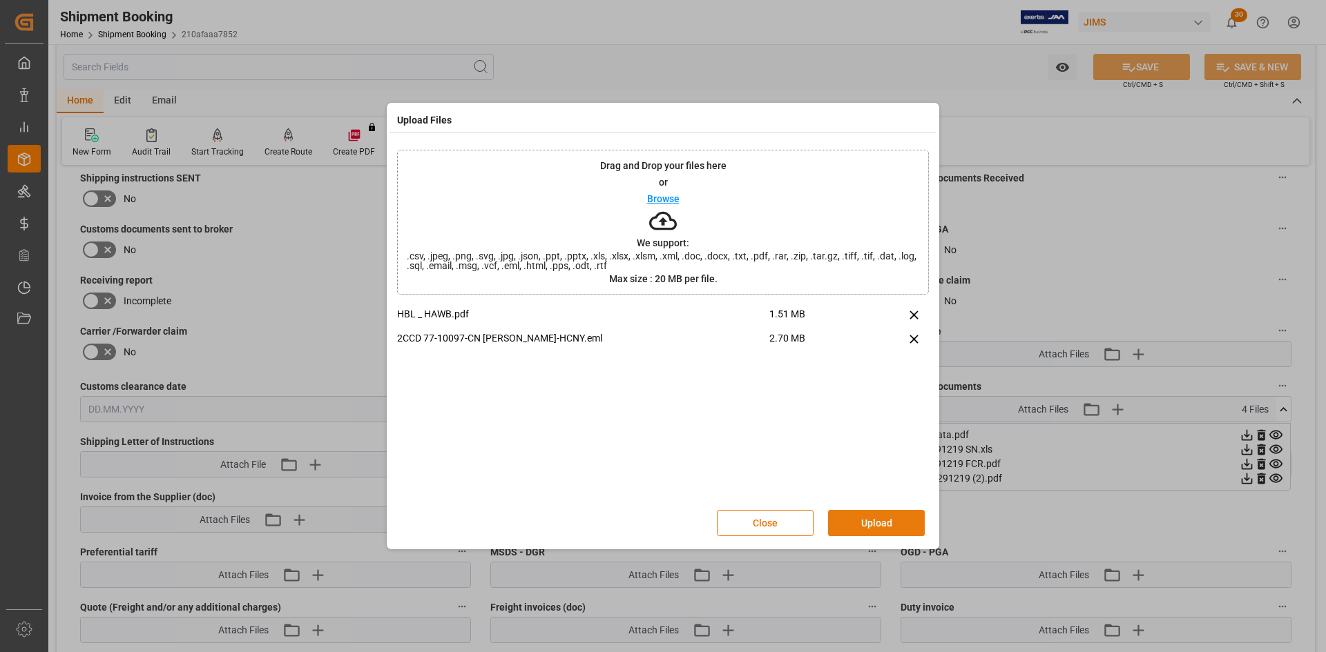
click at [874, 521] on button "Upload" at bounding box center [876, 523] width 97 height 26
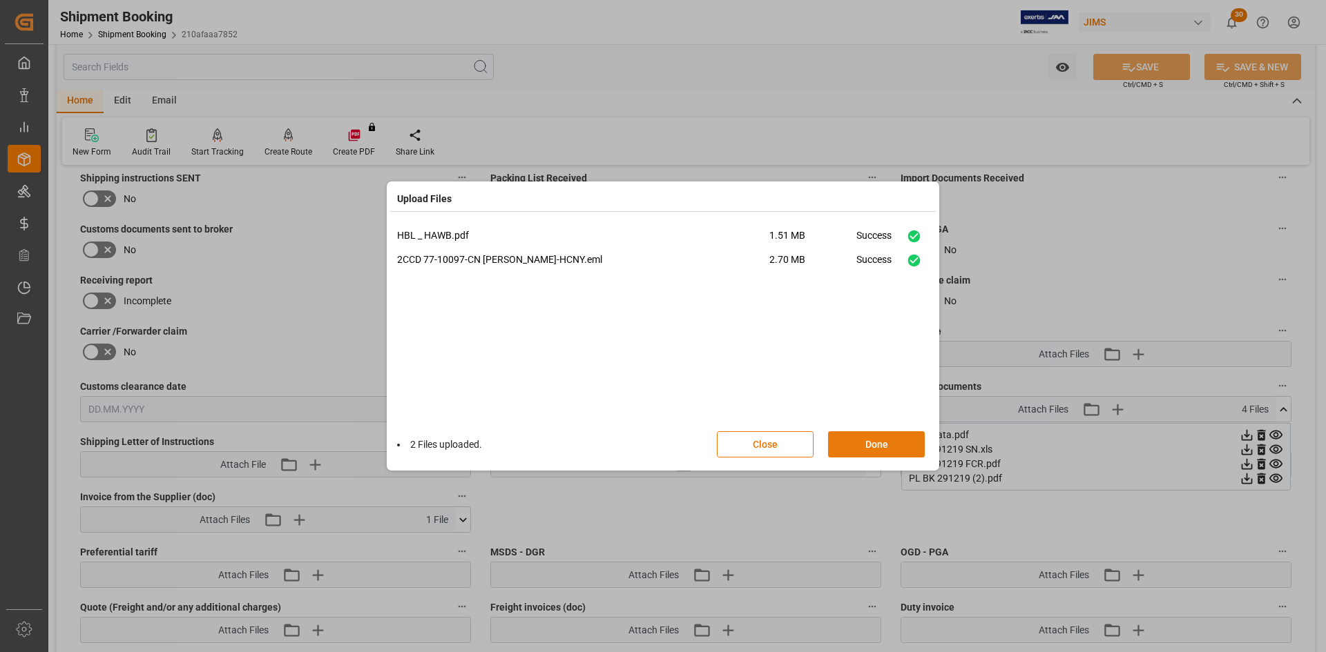
click at [860, 449] on button "Done" at bounding box center [876, 445] width 97 height 26
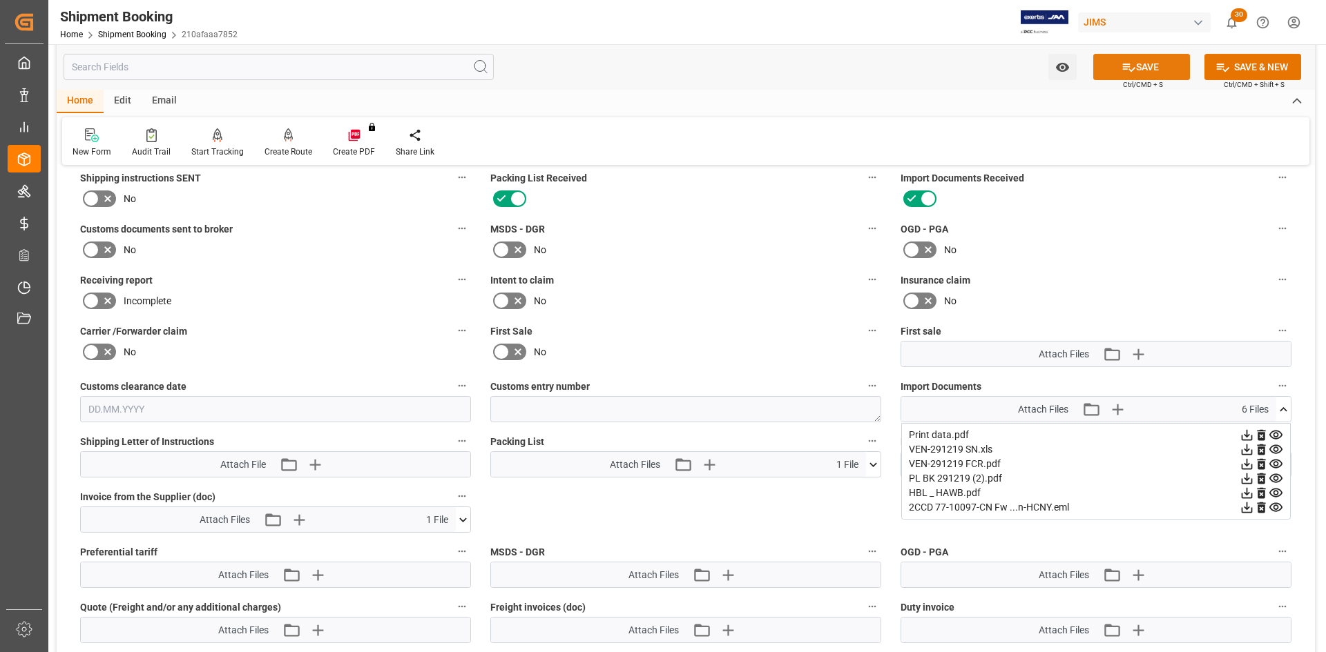
click at [1150, 60] on button "SAVE" at bounding box center [1141, 67] width 97 height 26
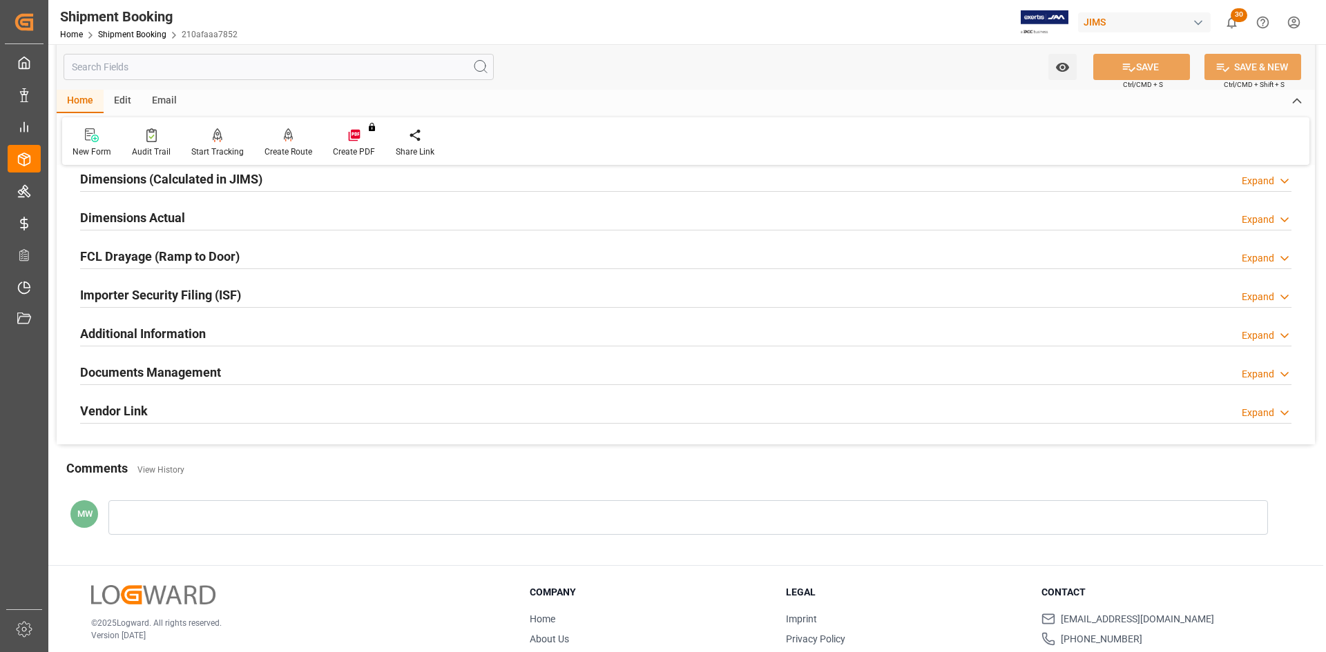
scroll to position [39, 0]
